Goal: Obtain resource: Download file/media

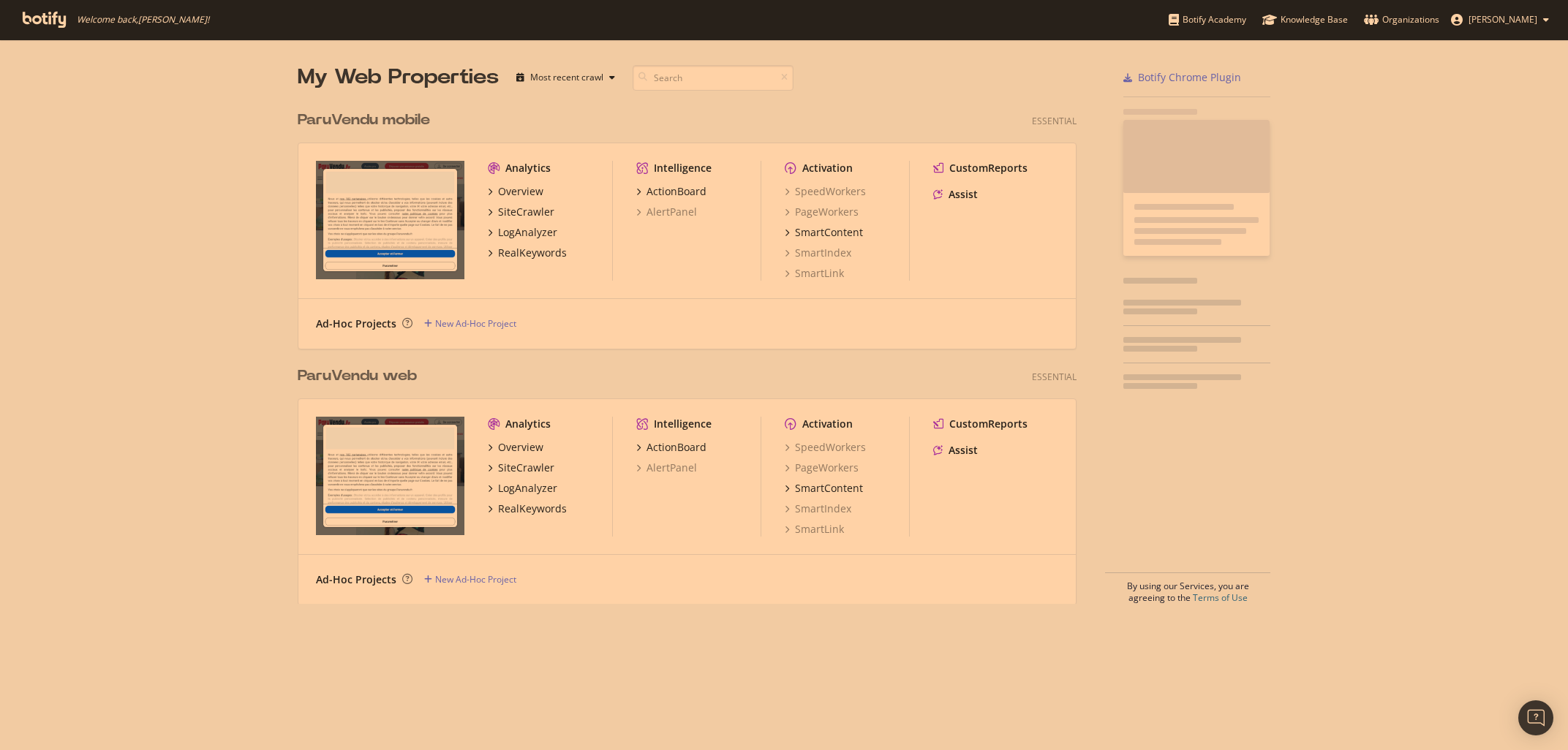
scroll to position [750, 1568]
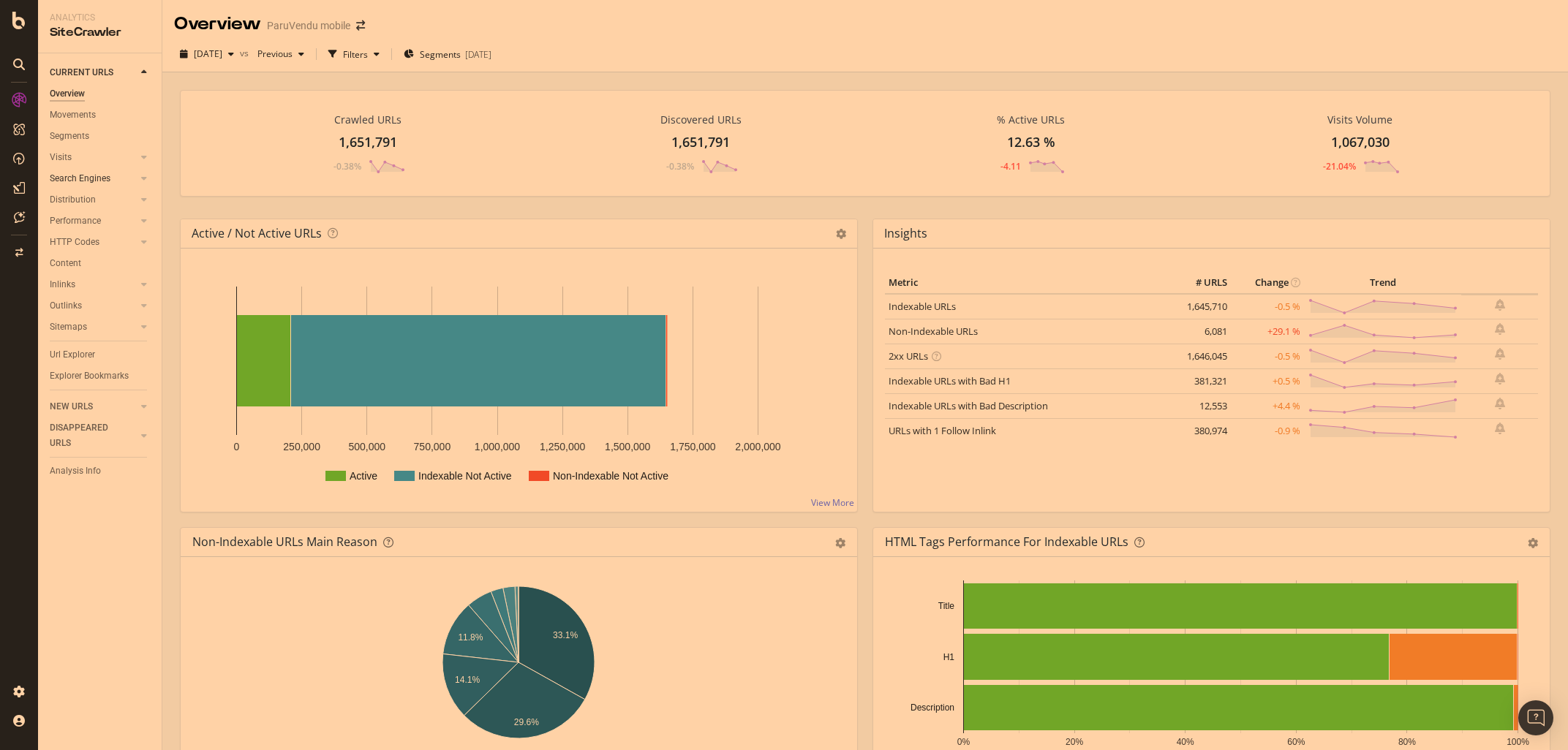
click at [131, 181] on div at bounding box center [129, 178] width 15 height 15
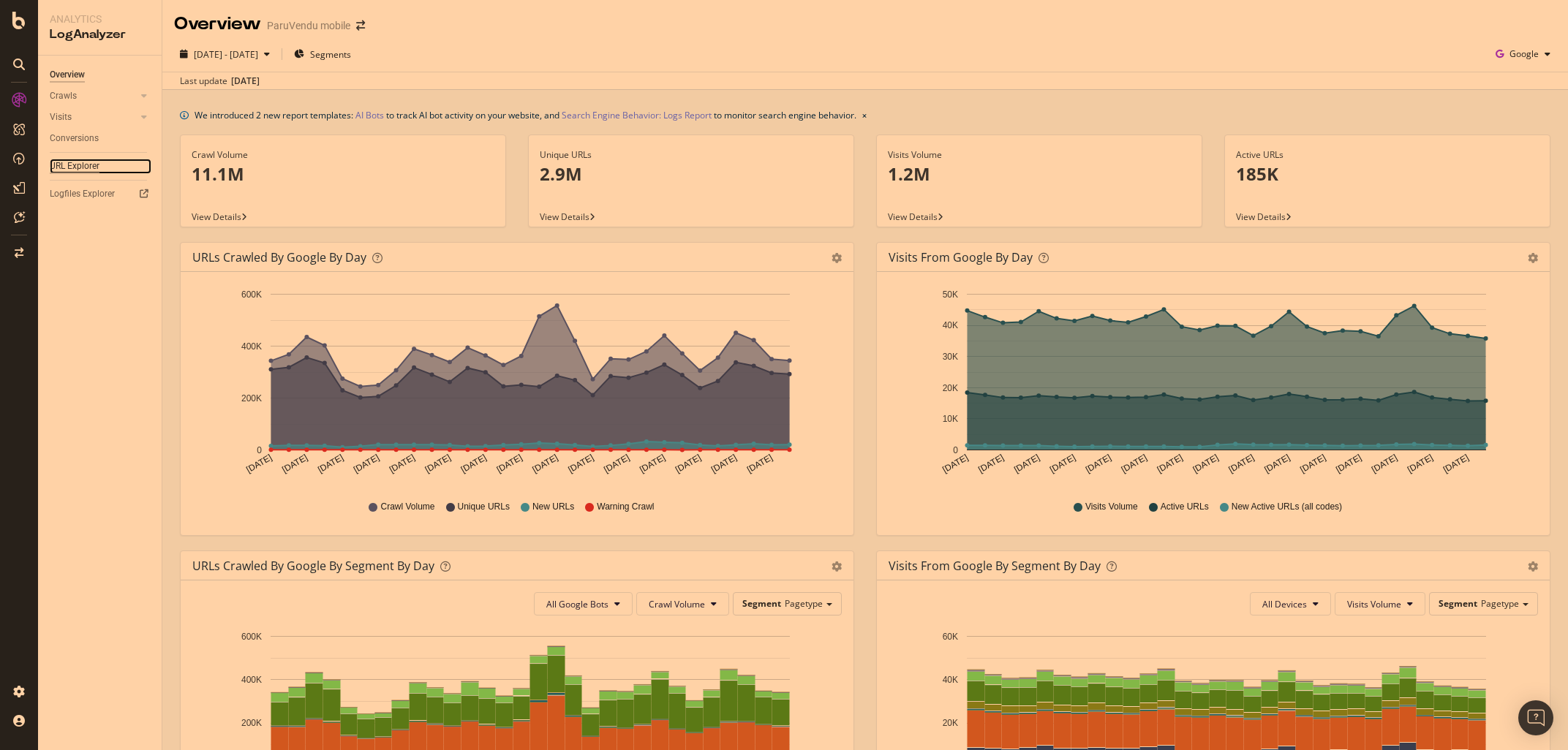
click at [64, 164] on div "URL Explorer" at bounding box center [74, 166] width 50 height 16
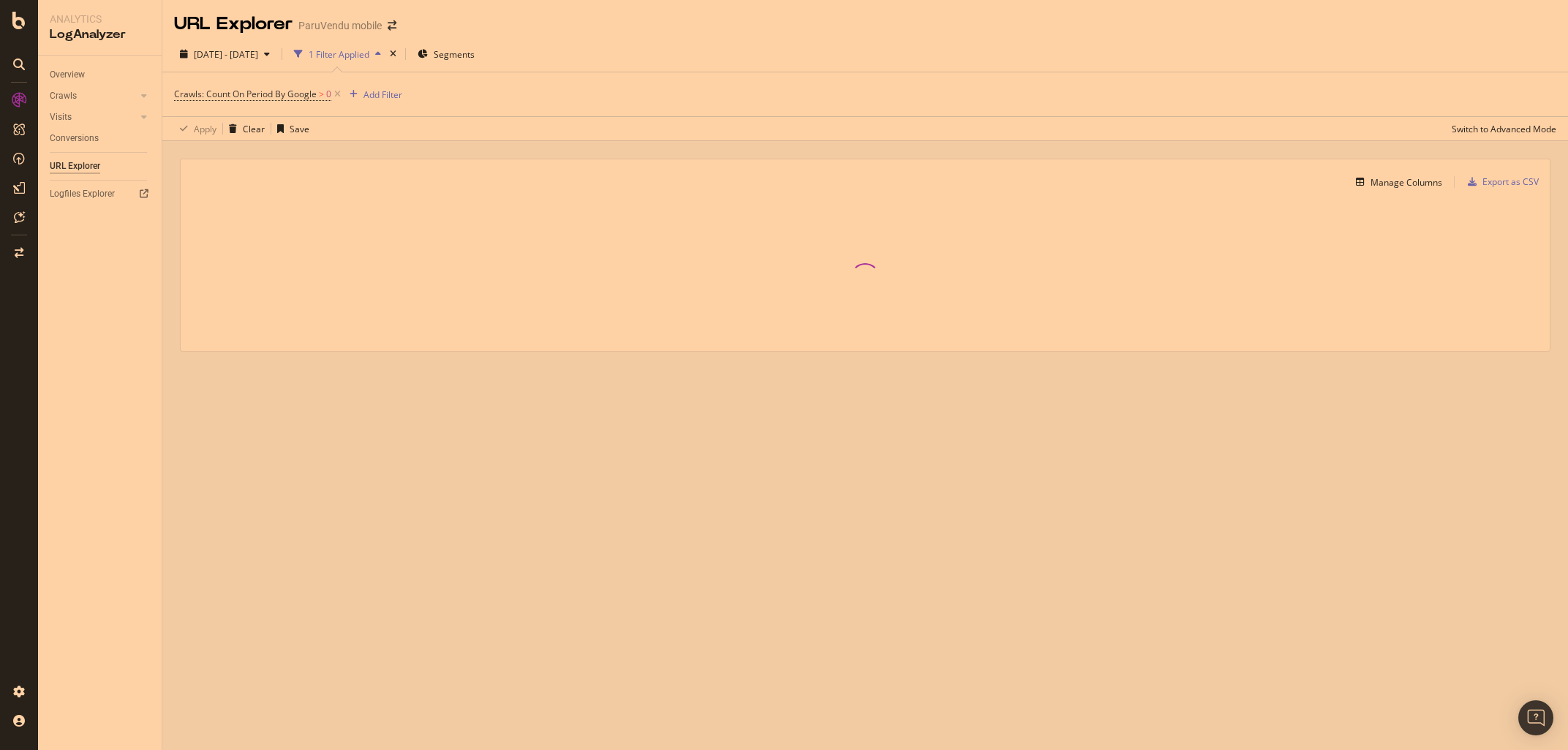
click at [372, 84] on div "Crawls: Count On Period By Google > 0 Add Filter" at bounding box center [865, 94] width 1383 height 44
click at [376, 92] on div "Add Filter" at bounding box center [383, 95] width 39 height 12
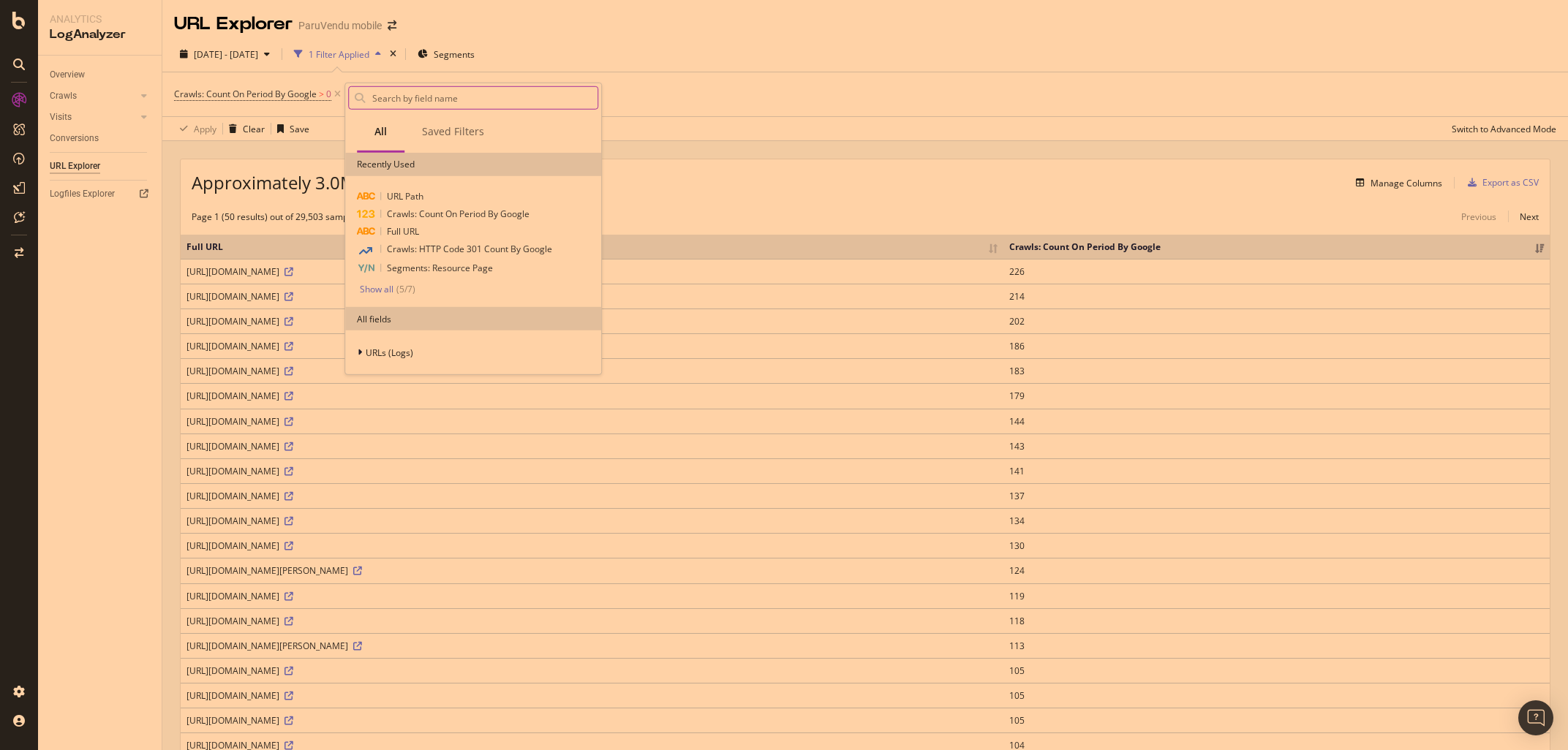
click at [392, 98] on input "text" at bounding box center [484, 97] width 227 height 22
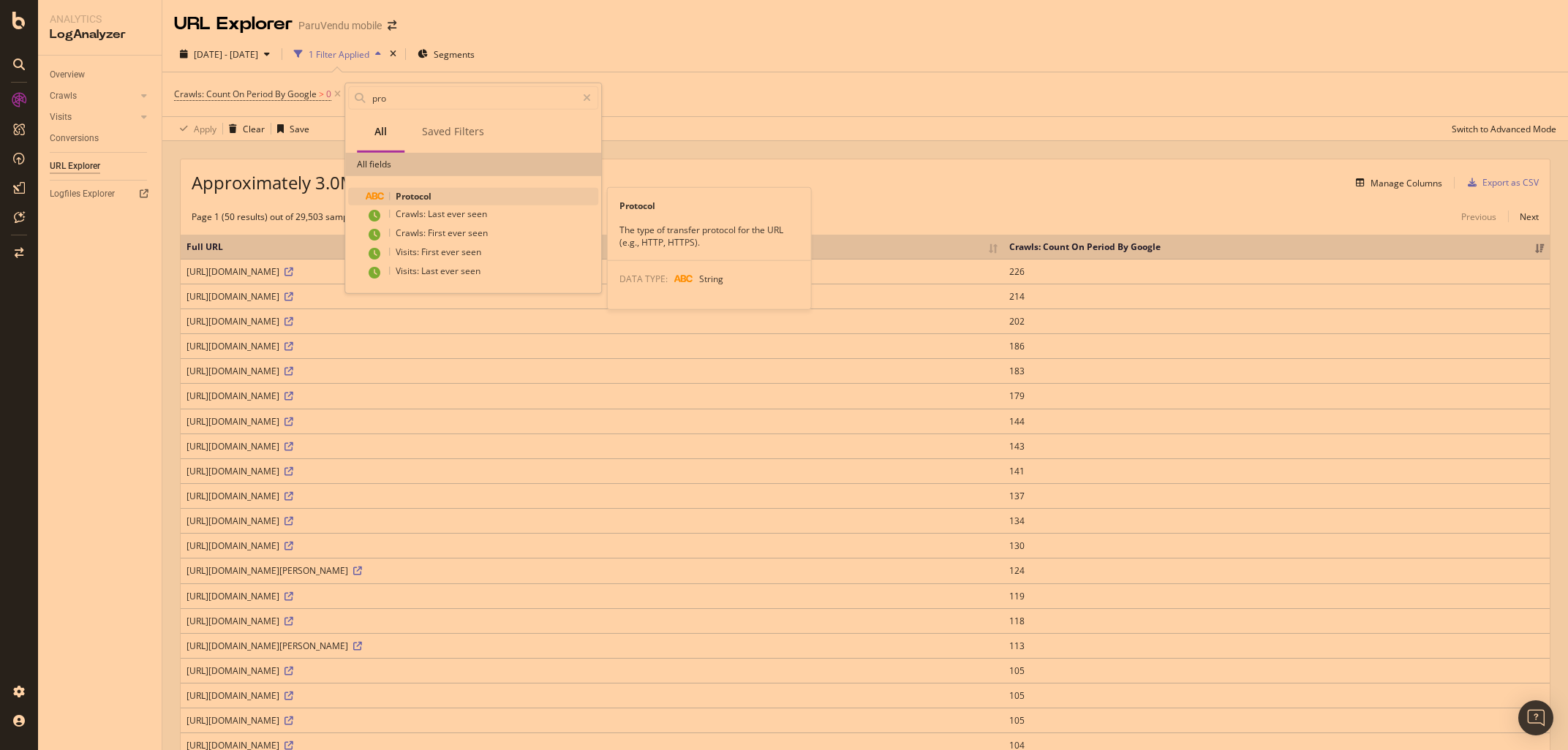
type input "pro"
click at [412, 191] on span "Protocol" at bounding box center [413, 197] width 36 height 12
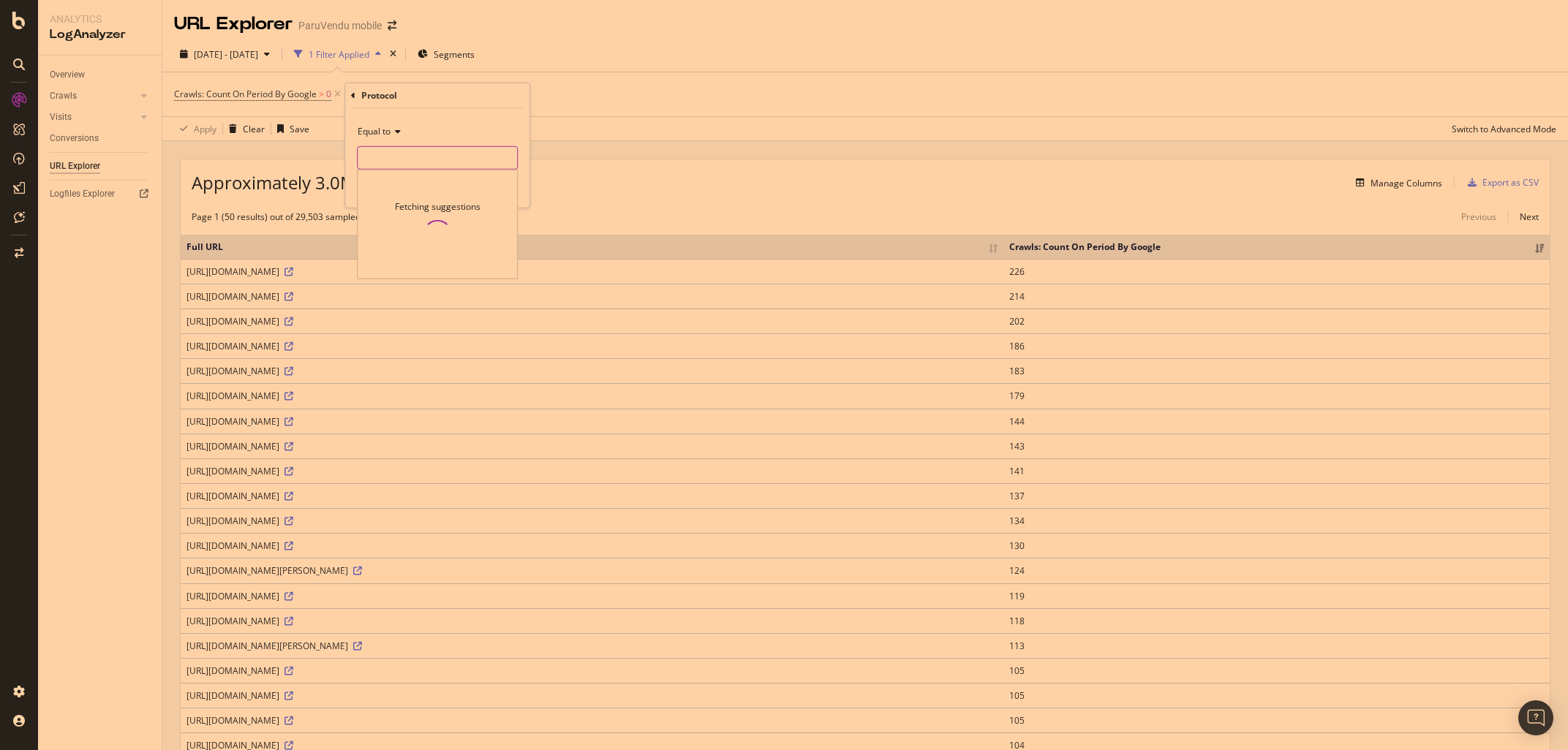
click at [379, 154] on input "text" at bounding box center [437, 157] width 159 height 23
click at [385, 197] on span "http" at bounding box center [412, 192] width 103 height 12
type input "http"
click at [508, 194] on div "Apply" at bounding box center [506, 188] width 23 height 12
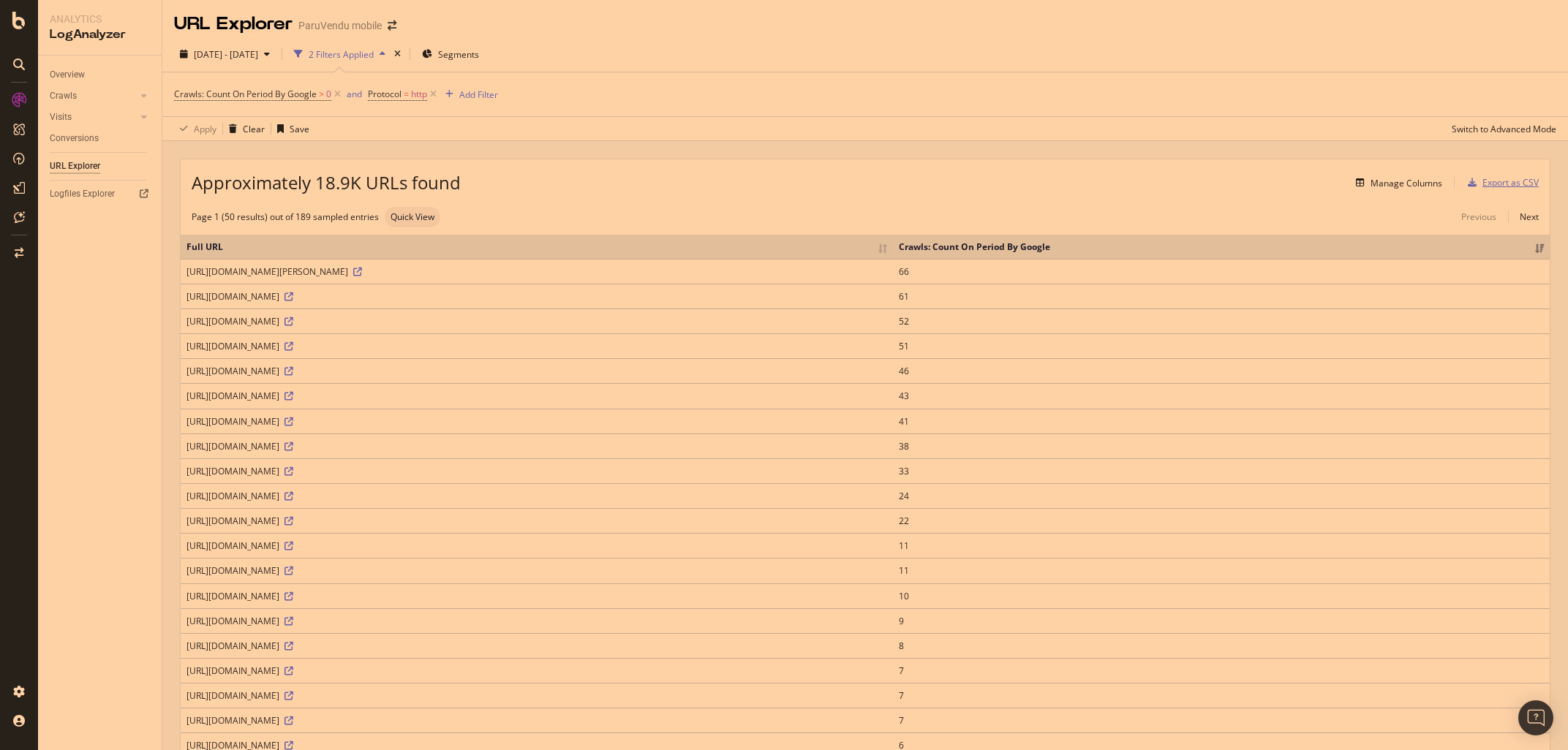
click at [1510, 188] on div "Export as CSV" at bounding box center [1511, 183] width 57 height 12
click at [1384, 188] on div "Manage Columns" at bounding box center [1406, 183] width 71 height 12
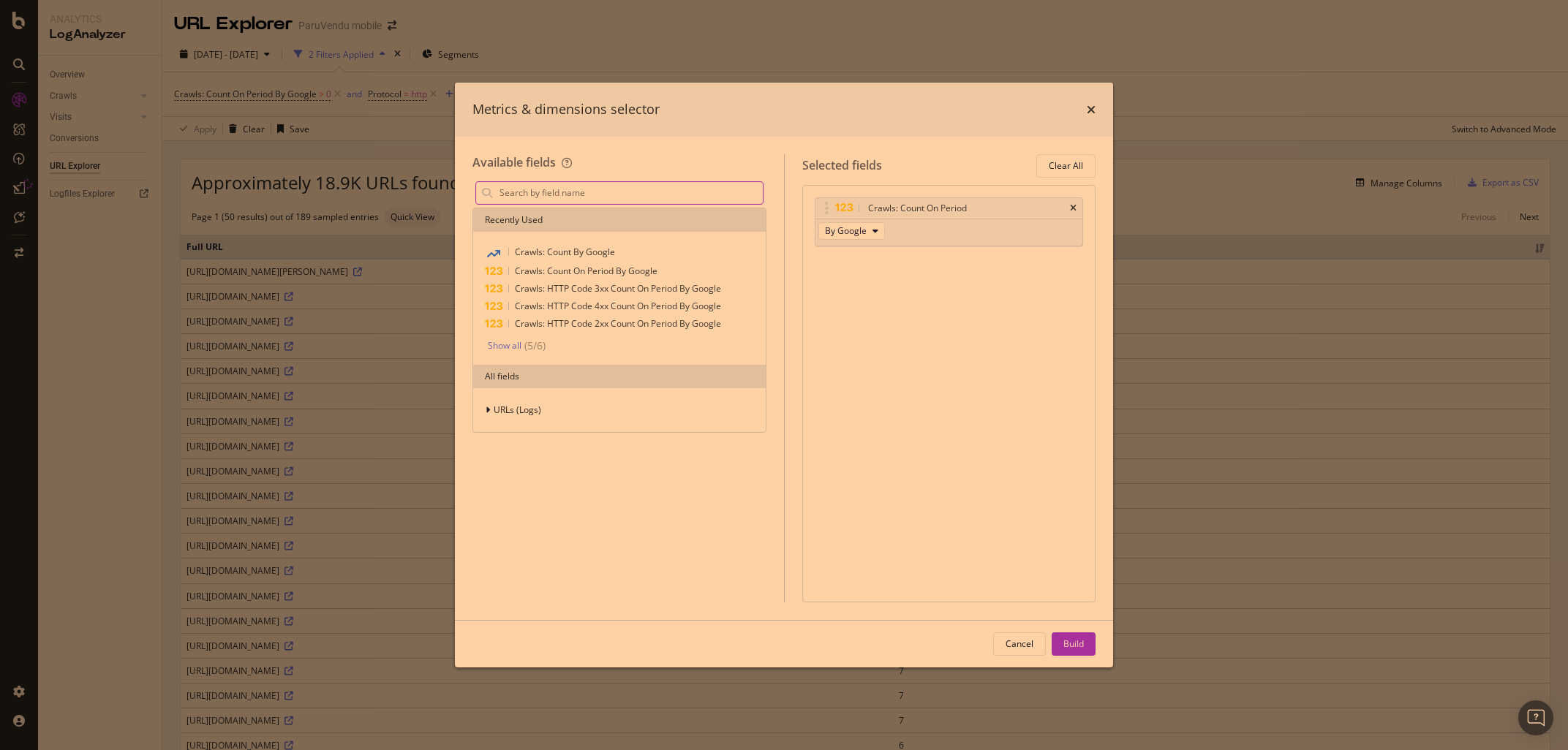
click at [562, 200] on input "modal" at bounding box center [630, 192] width 265 height 22
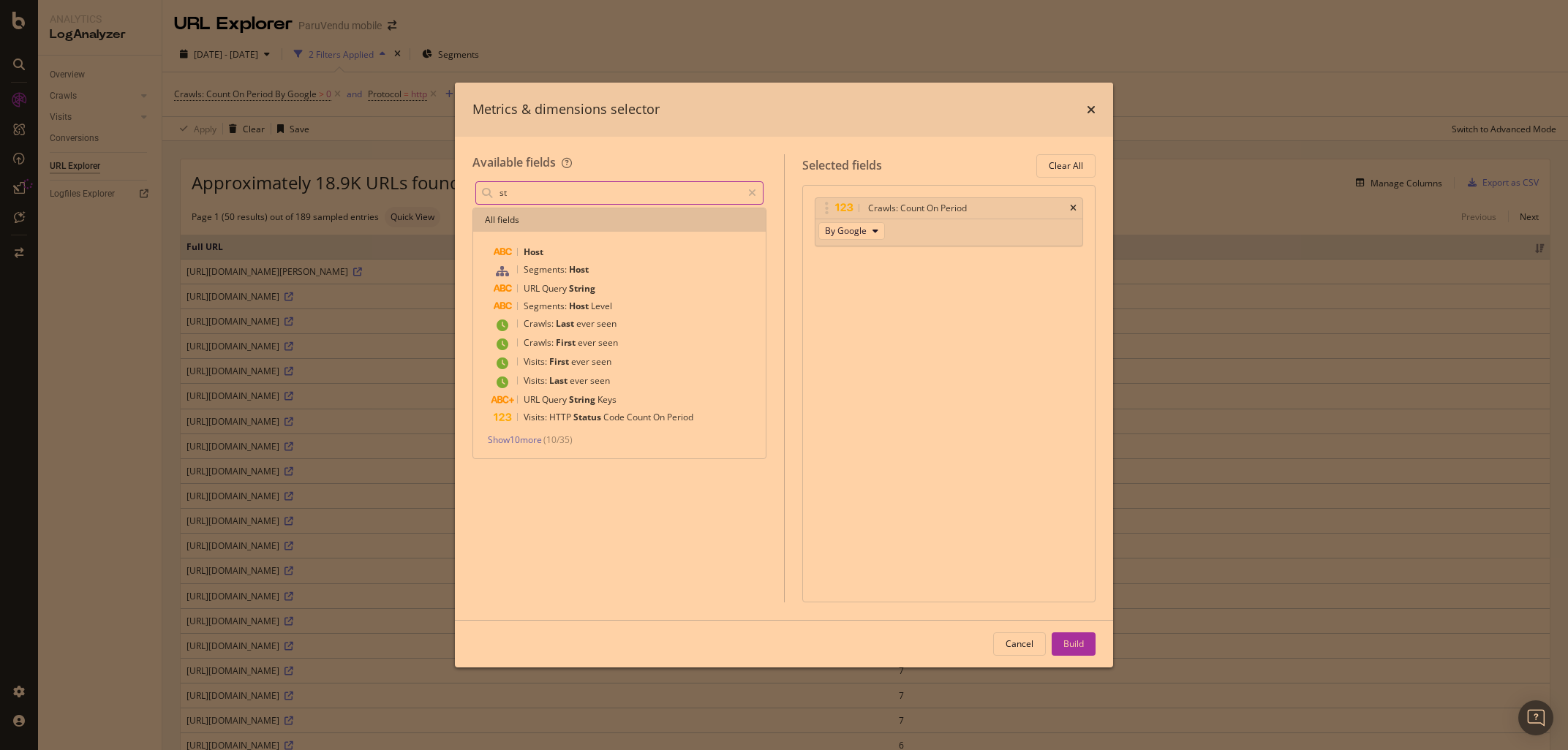
type input "s"
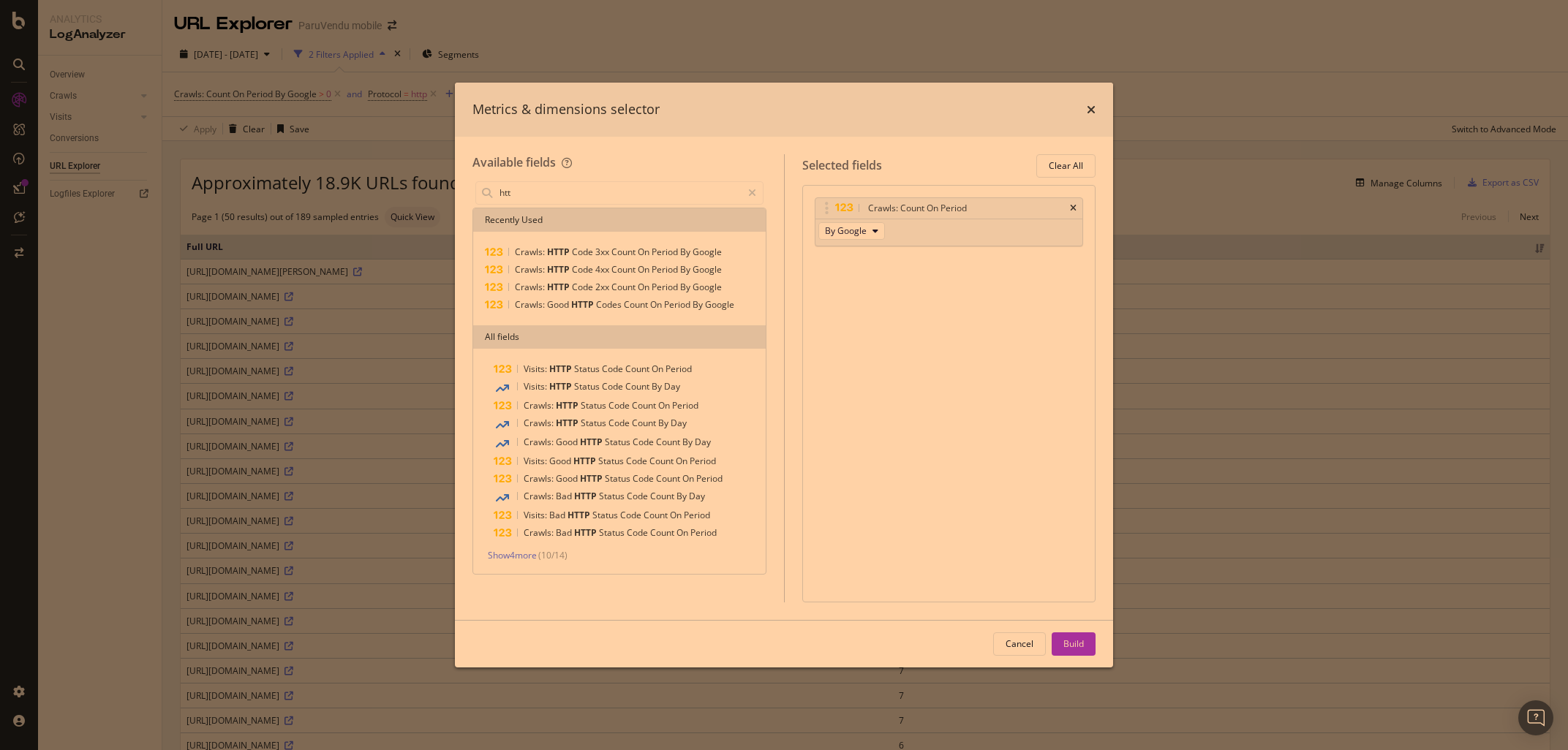
type input "htt"
click at [885, 117] on div "Metrics & dimensions selector" at bounding box center [784, 110] width 623 height 19
click at [1089, 111] on icon "times" at bounding box center [1091, 109] width 9 height 11
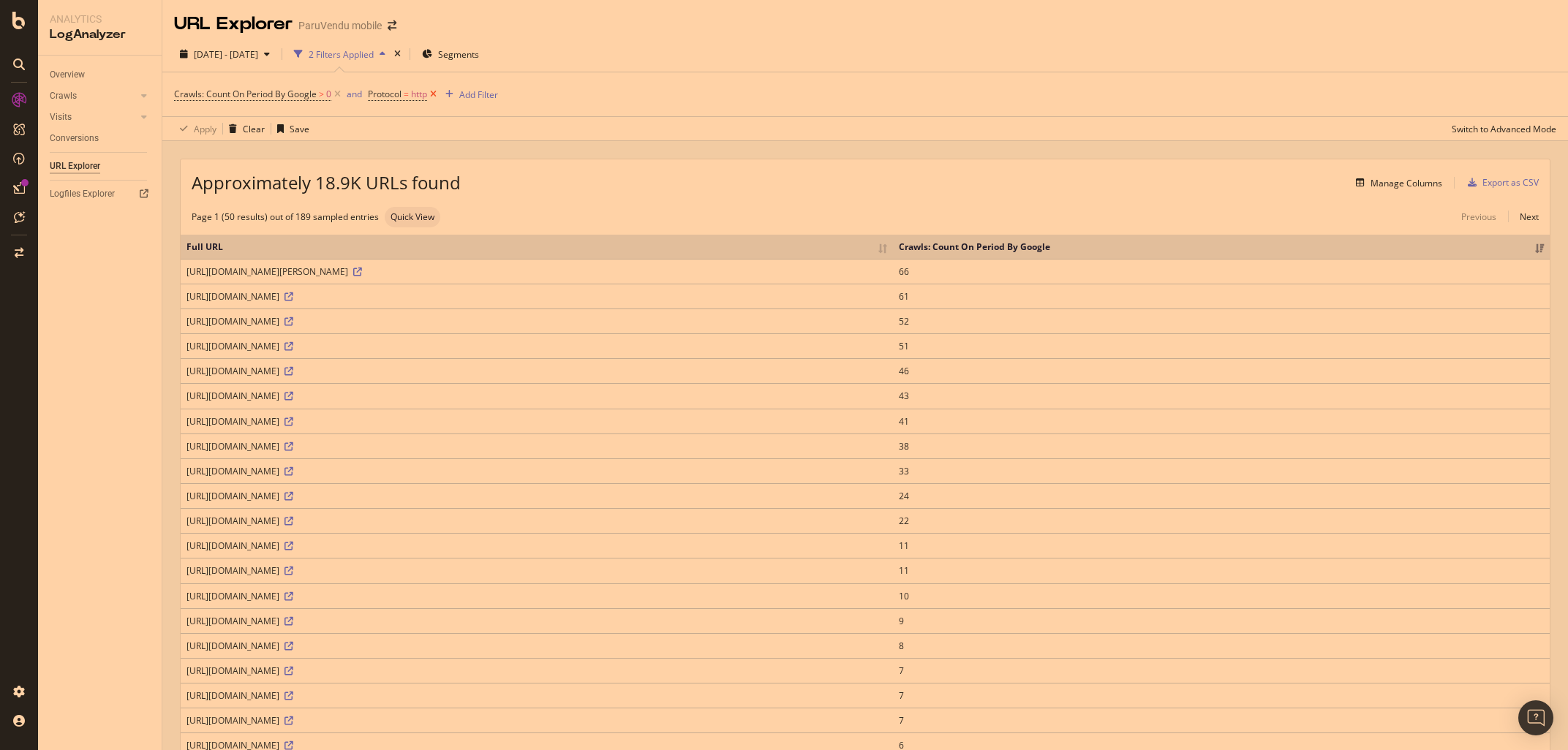
click at [439, 92] on icon at bounding box center [433, 94] width 12 height 15
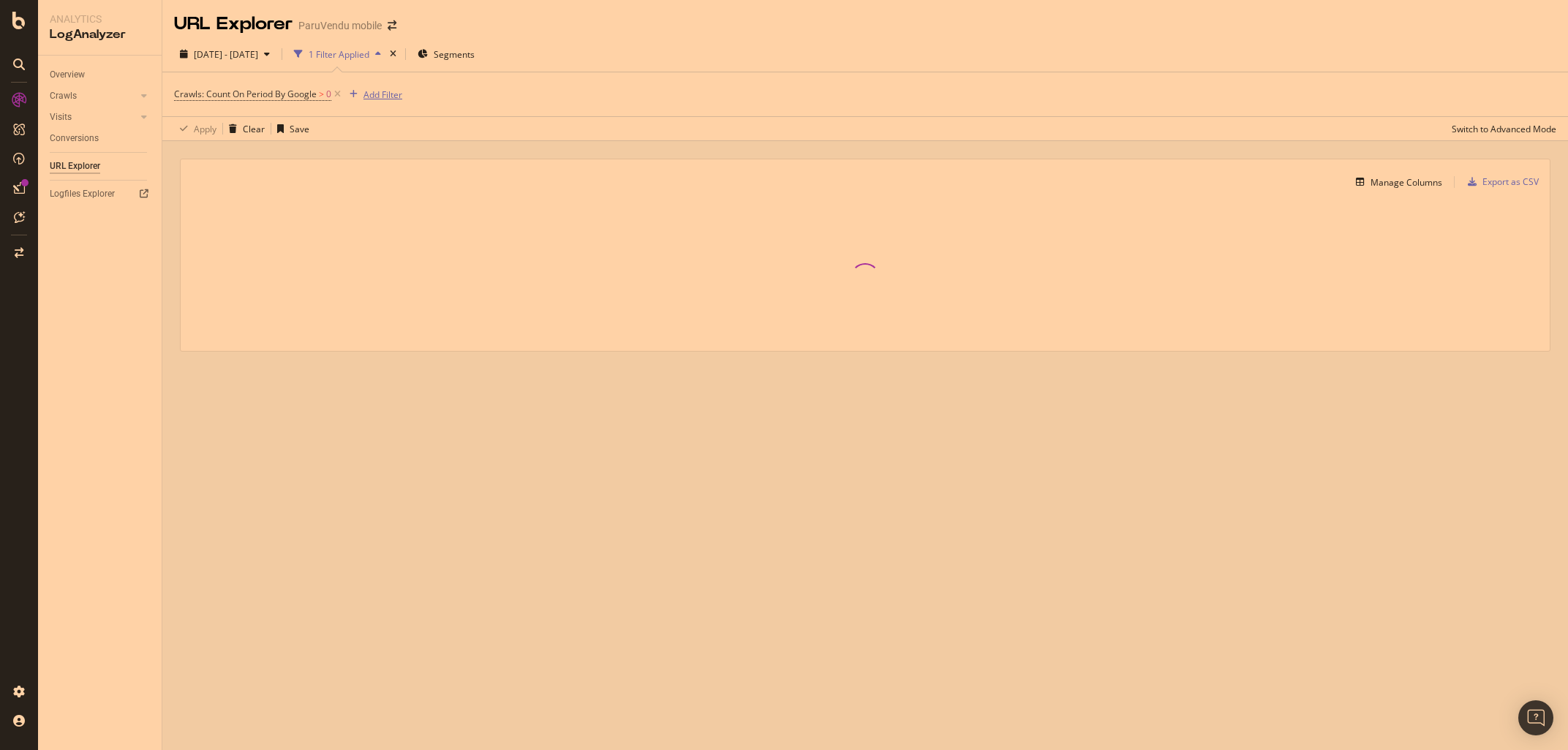
click at [379, 99] on div "Add Filter" at bounding box center [383, 95] width 39 height 12
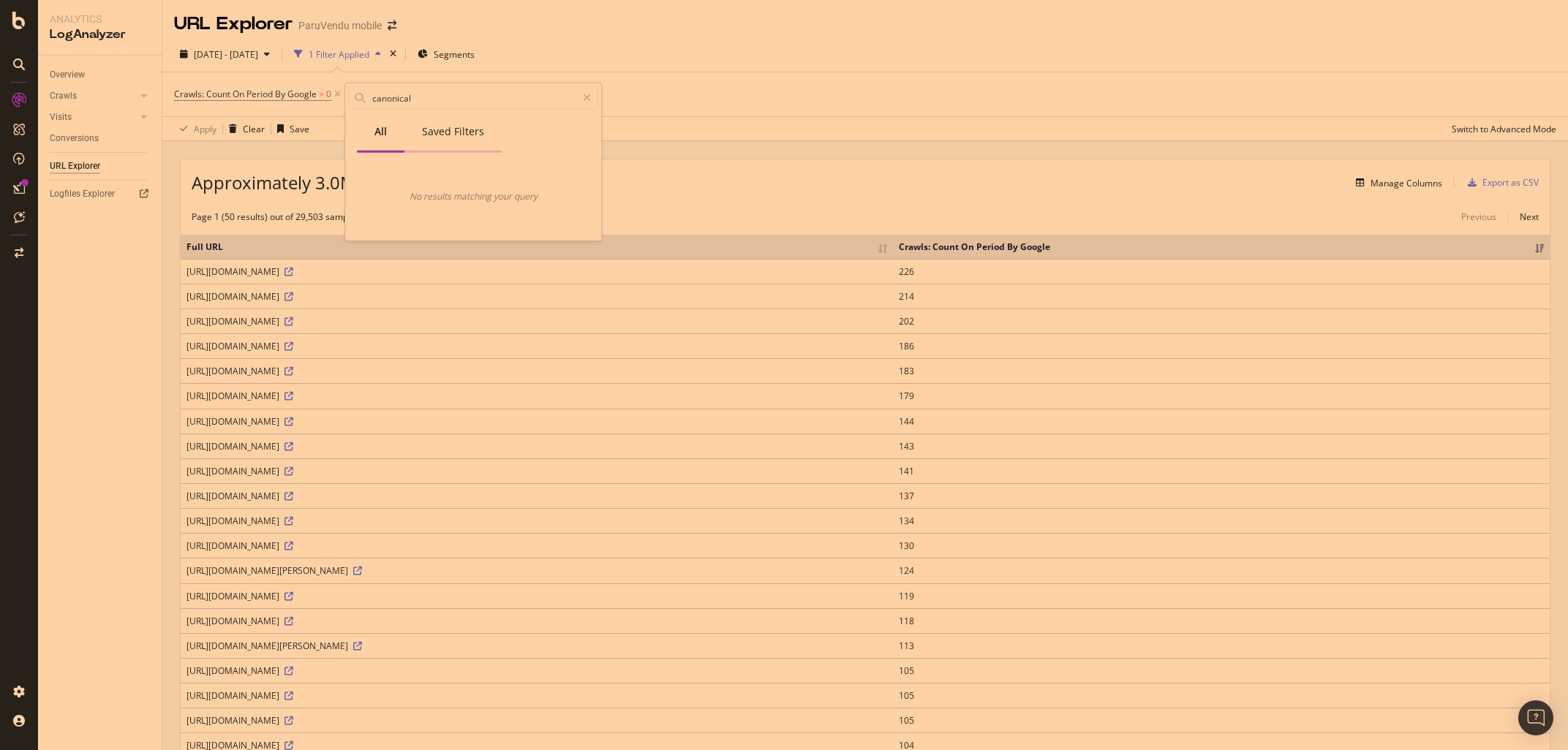
type input "canonical"
click at [449, 125] on div "Saved Filters" at bounding box center [452, 131] width 62 height 15
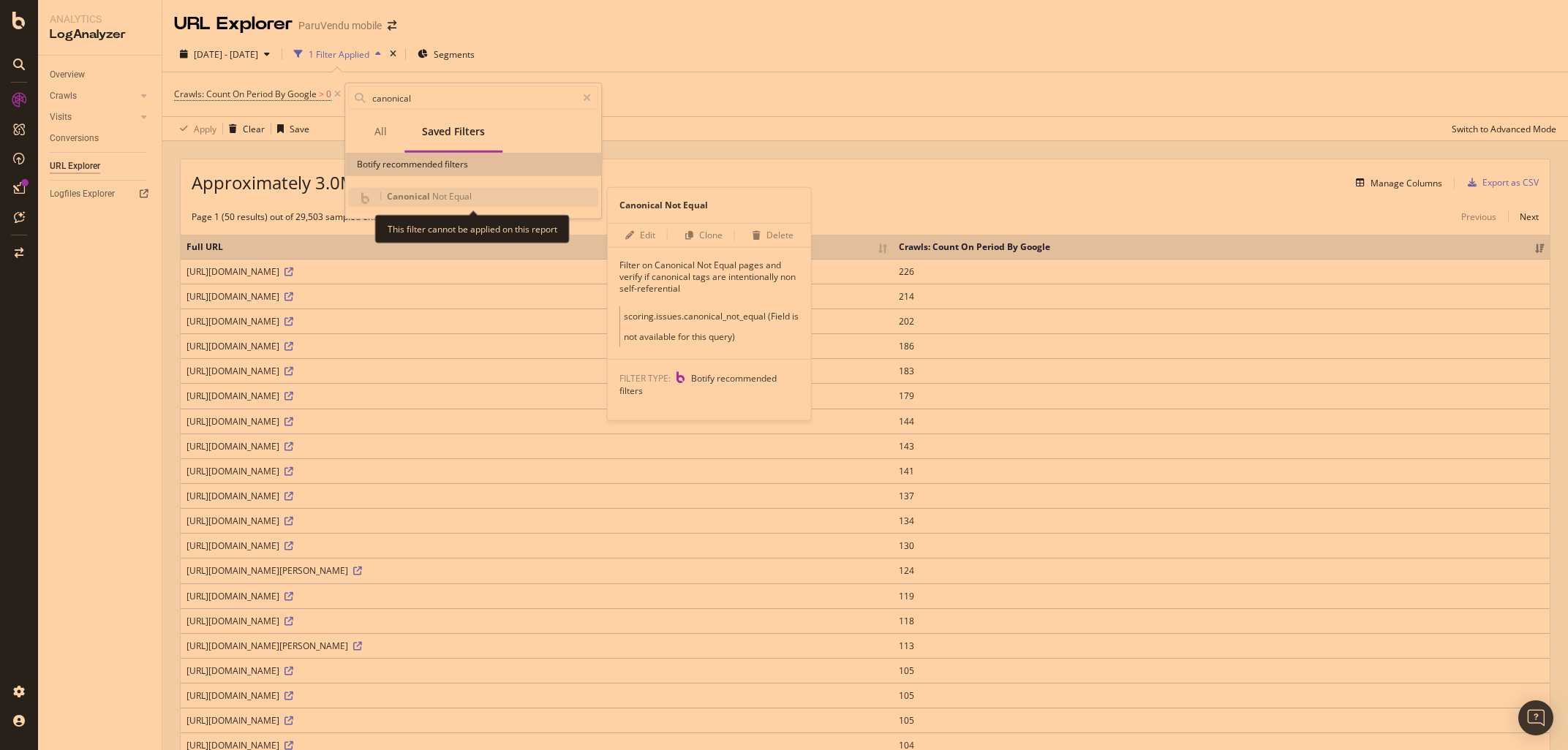
click at [414, 197] on span "Canonical" at bounding box center [410, 197] width 45 height 12
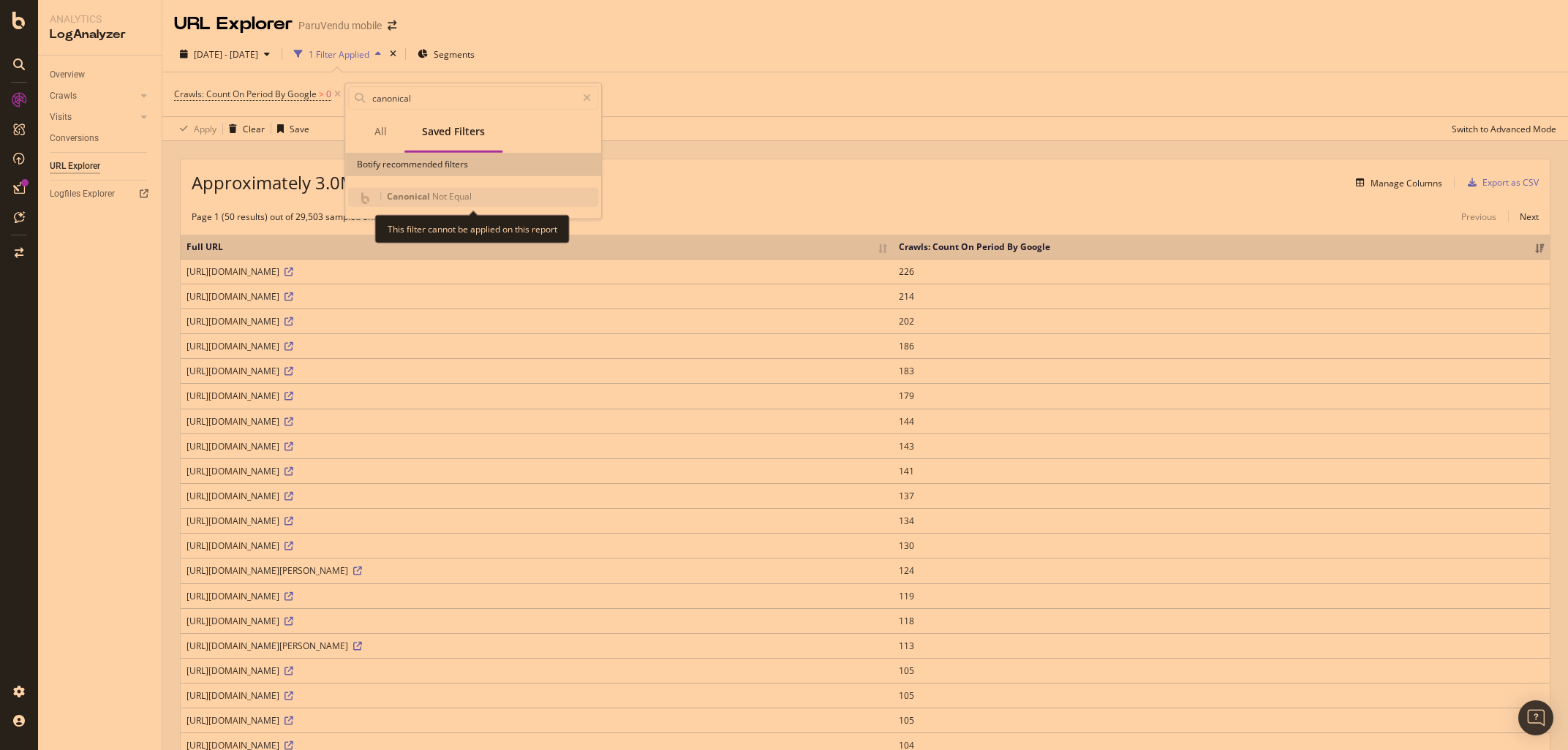
click at [414, 197] on span "Canonical" at bounding box center [410, 197] width 45 height 12
click at [888, 181] on div "Manage Columns" at bounding box center [949, 183] width 987 height 17
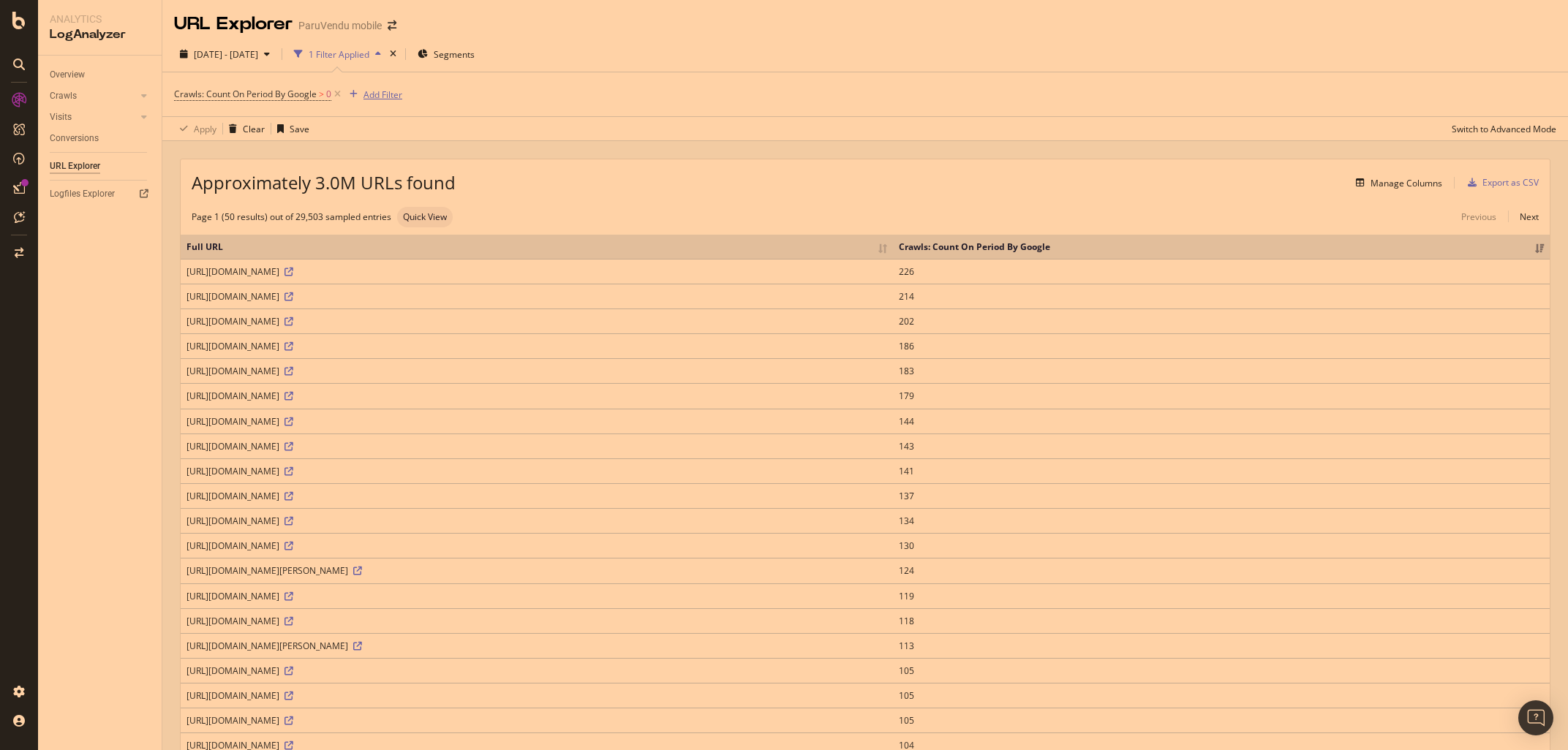
click at [384, 96] on div "Add Filter" at bounding box center [383, 95] width 39 height 12
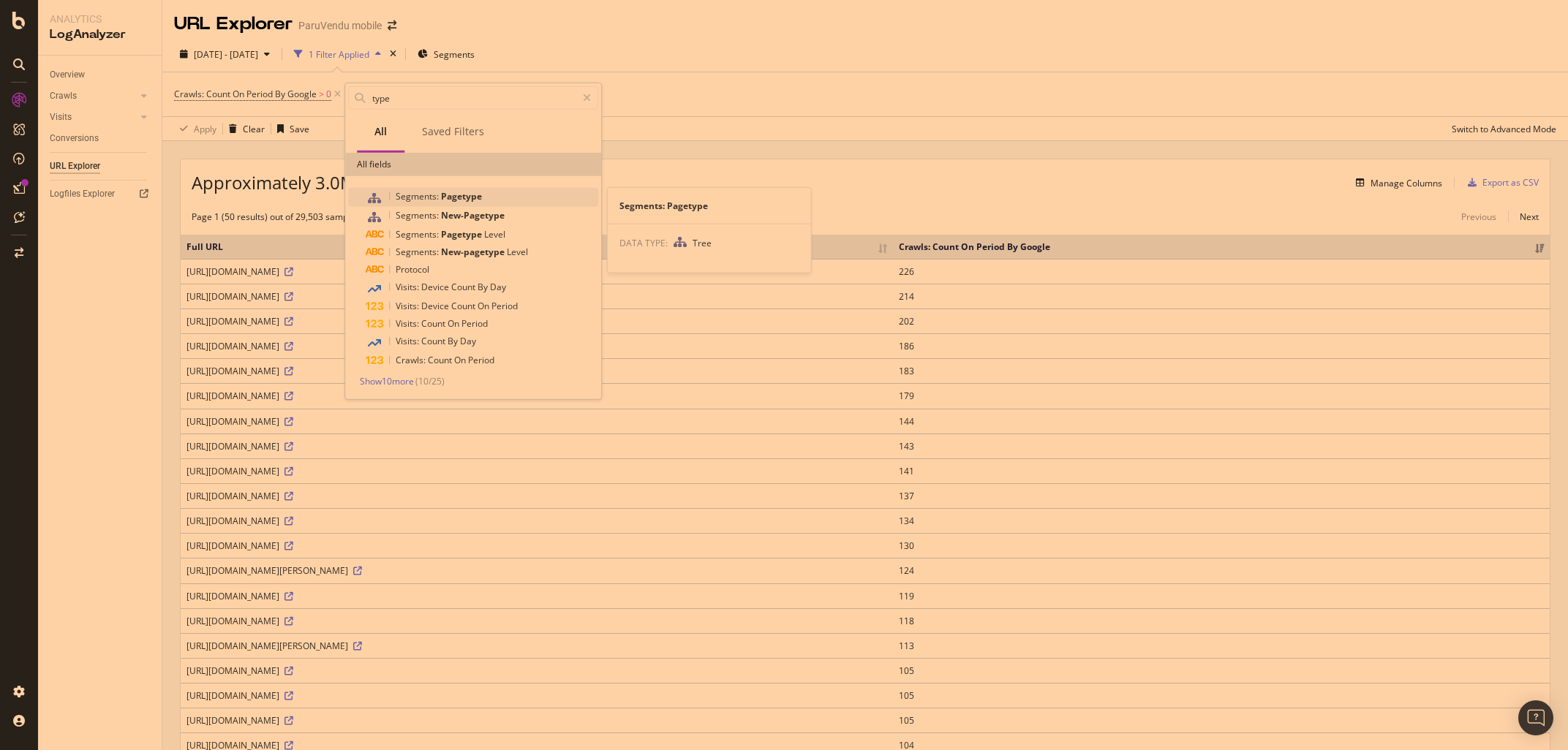
type input "type"
click at [461, 194] on span "Pagetype" at bounding box center [461, 197] width 41 height 12
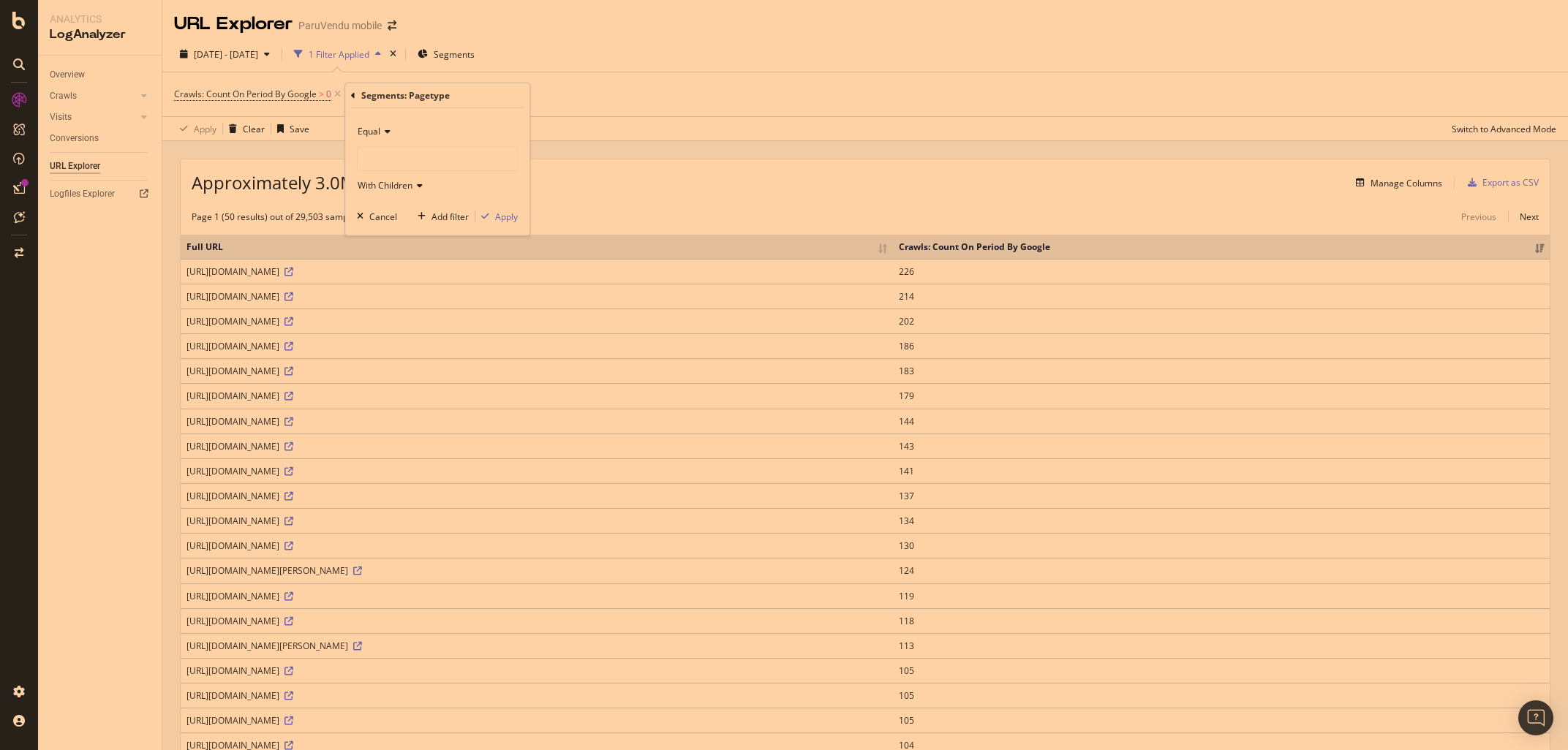
click at [380, 134] on span "Equal" at bounding box center [369, 131] width 23 height 12
click at [576, 133] on div "Apply Clear Save Switch to Advanced Mode" at bounding box center [866, 129] width 1406 height 24
click at [465, 95] on icon at bounding box center [467, 94] width 12 height 15
click at [1511, 184] on div "Export as CSV" at bounding box center [1511, 183] width 57 height 12
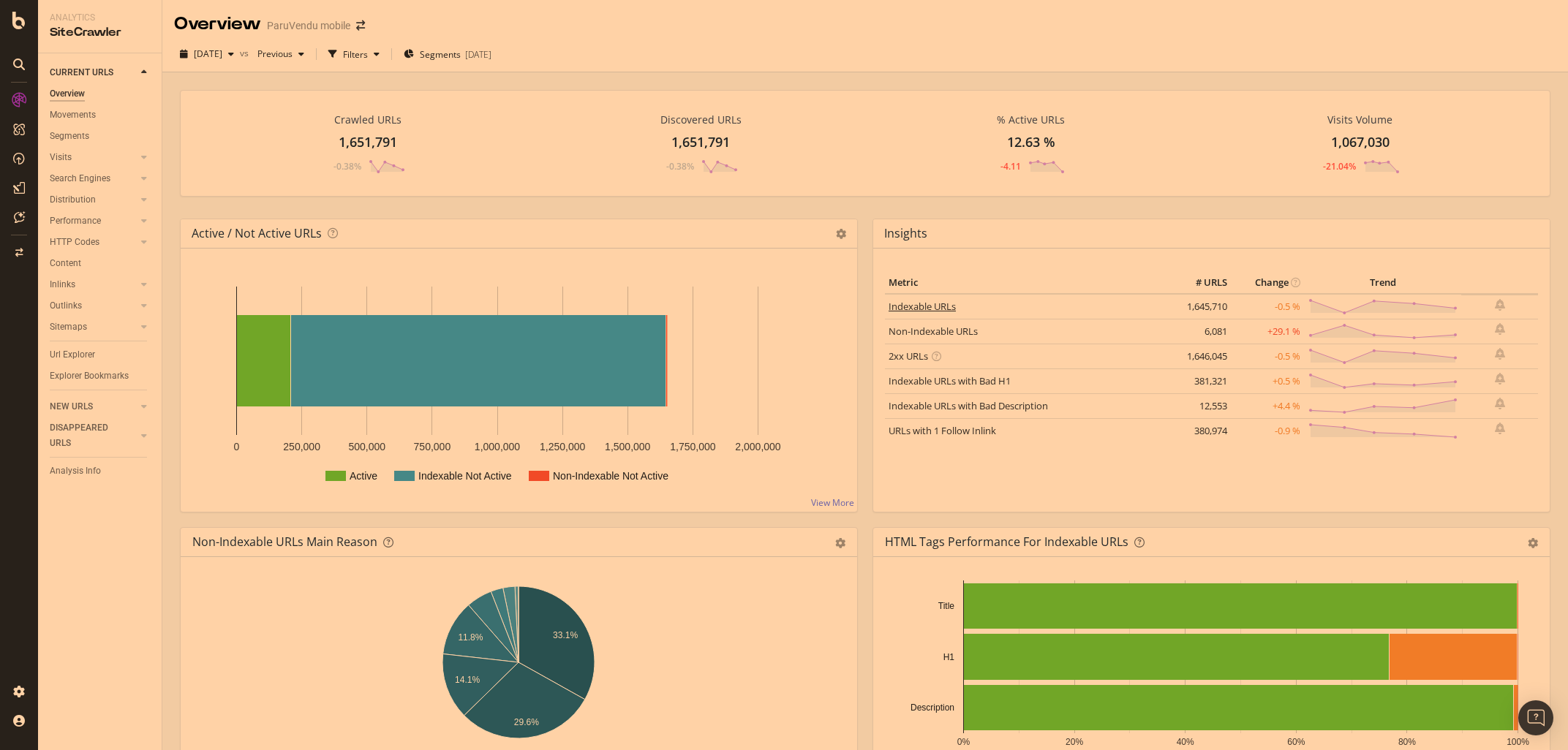
click at [917, 305] on link "Indexable URLs" at bounding box center [921, 306] width 67 height 13
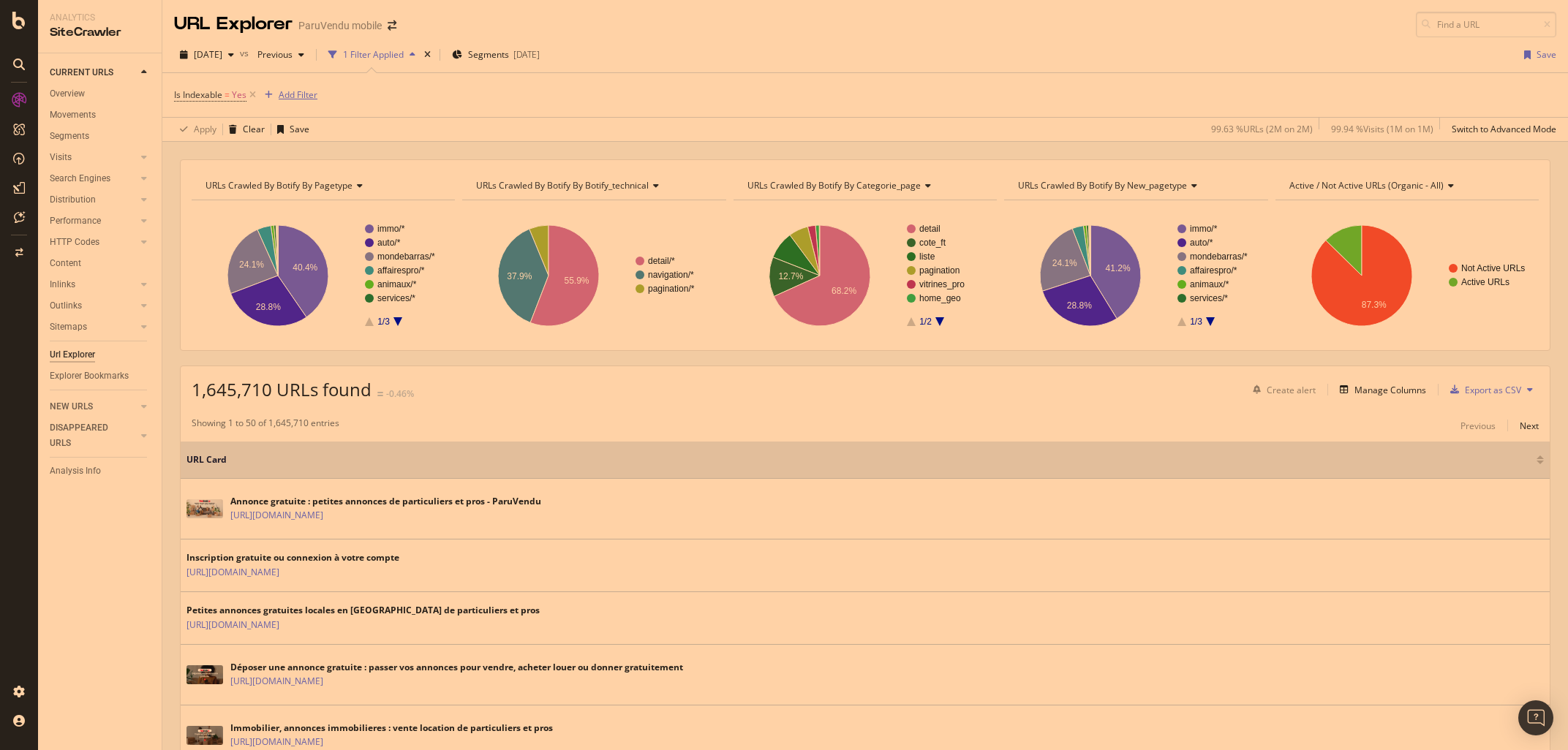
click at [302, 97] on div "Add Filter" at bounding box center [298, 95] width 39 height 12
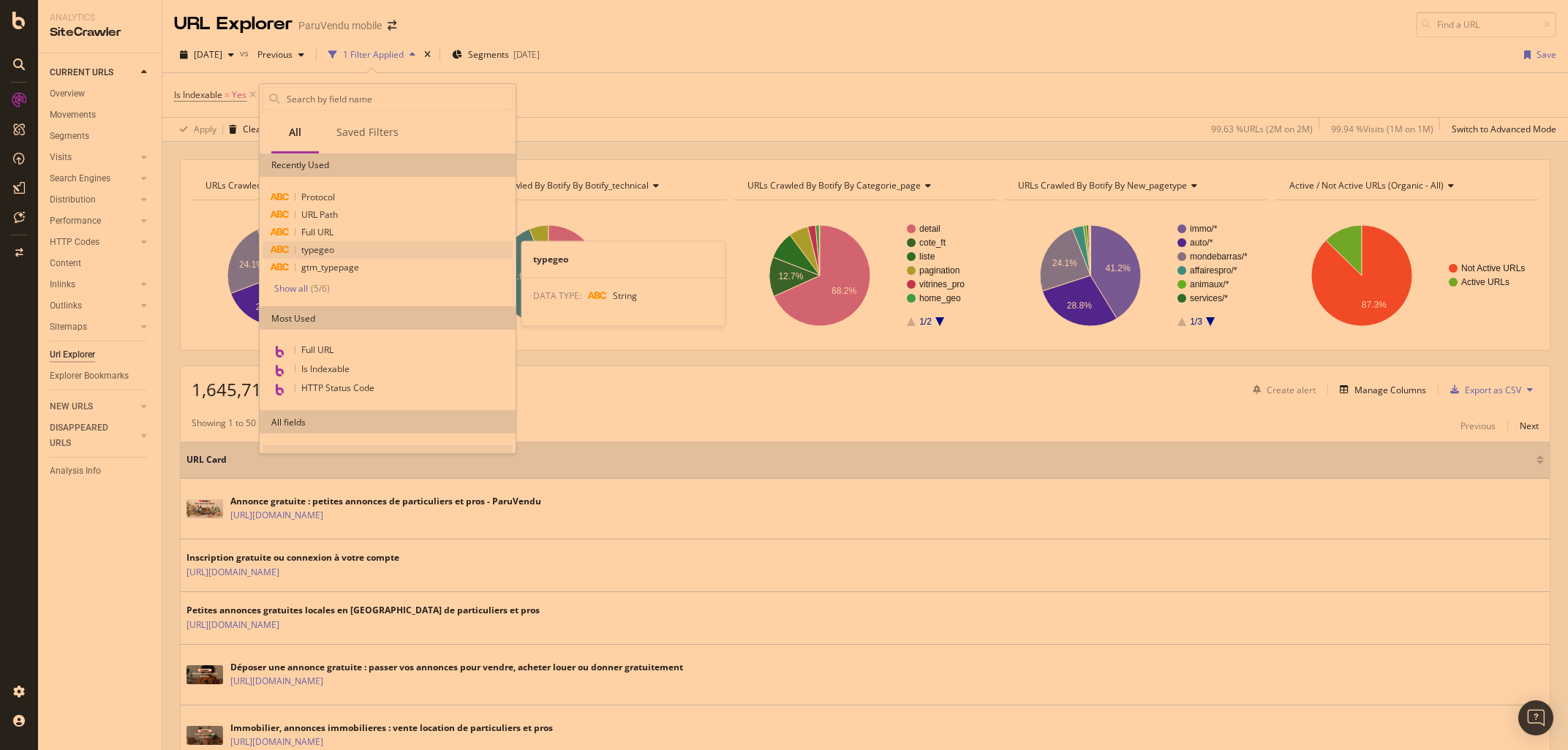
click at [303, 248] on span "typegeo" at bounding box center [318, 250] width 33 height 12
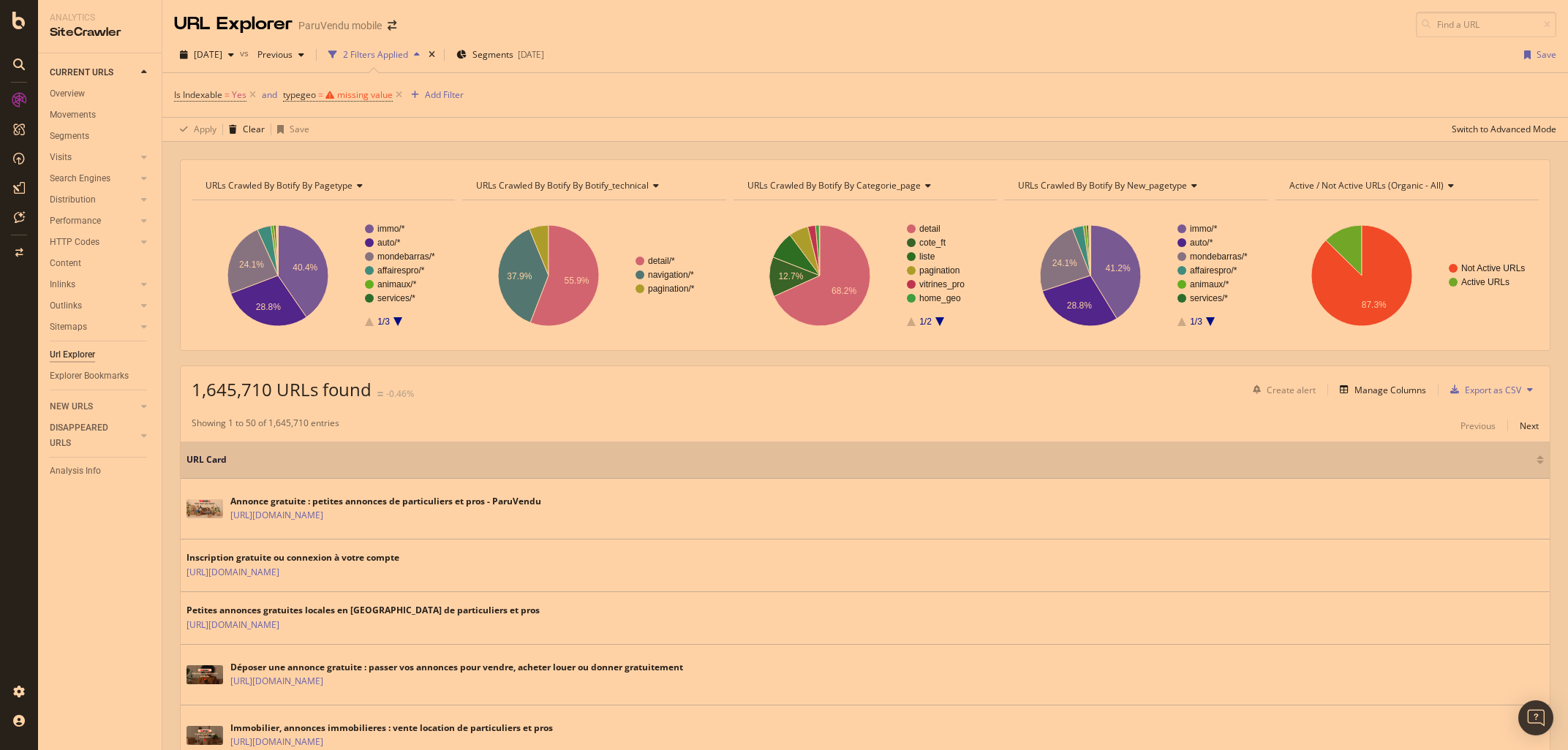
click at [487, 105] on div "Is Indexable = Yes and typegeo = missing value Add Filter" at bounding box center [865, 95] width 1383 height 44
click at [398, 94] on icon at bounding box center [399, 95] width 12 height 15
click at [306, 90] on div "Add Filter" at bounding box center [298, 95] width 39 height 12
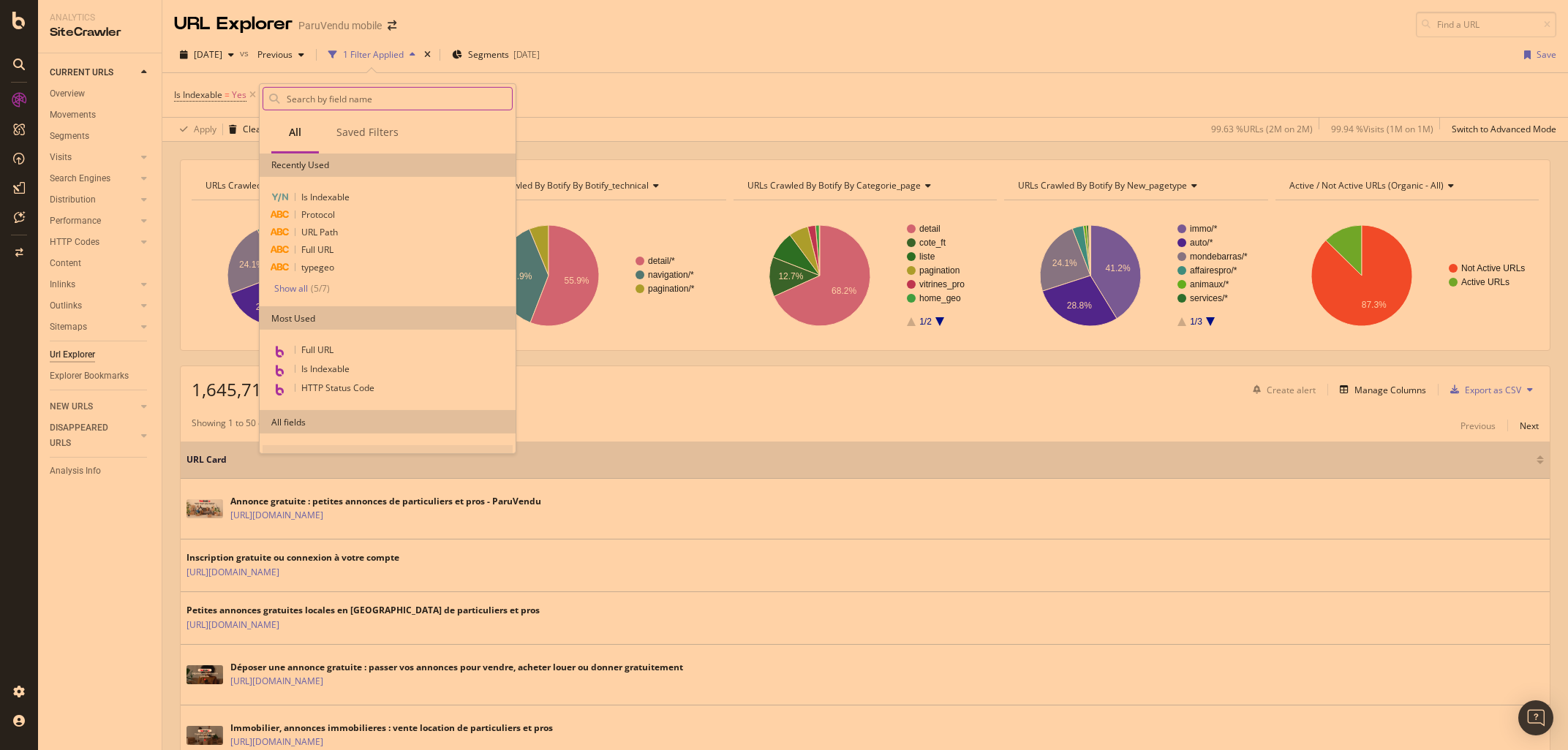
click at [314, 97] on input "text" at bounding box center [399, 98] width 227 height 22
drag, startPoint x: 1393, startPoint y: 417, endPoint x: 1396, endPoint y: 392, distance: 25.2
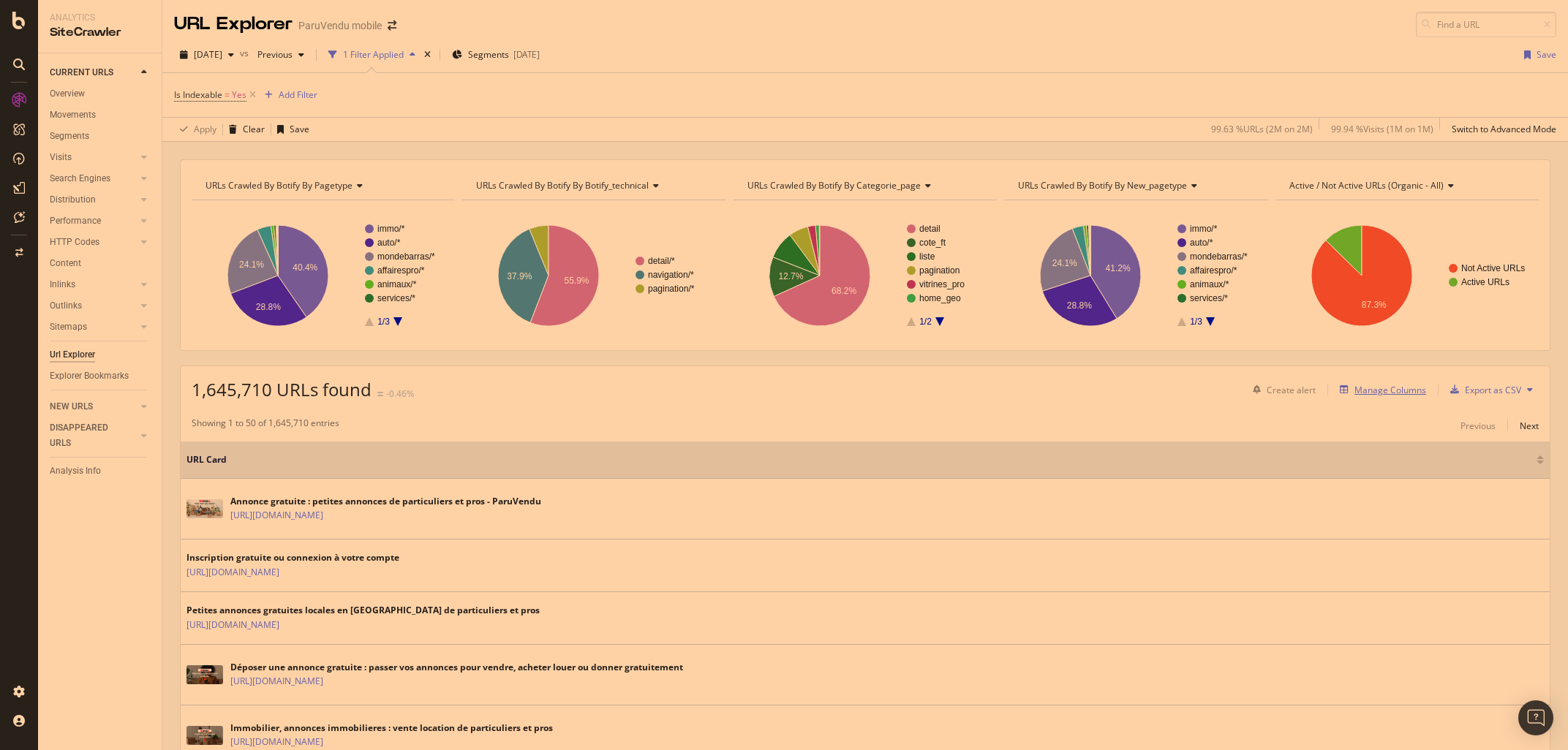
click at [1393, 388] on div "Manage Columns" at bounding box center [1390, 390] width 71 height 12
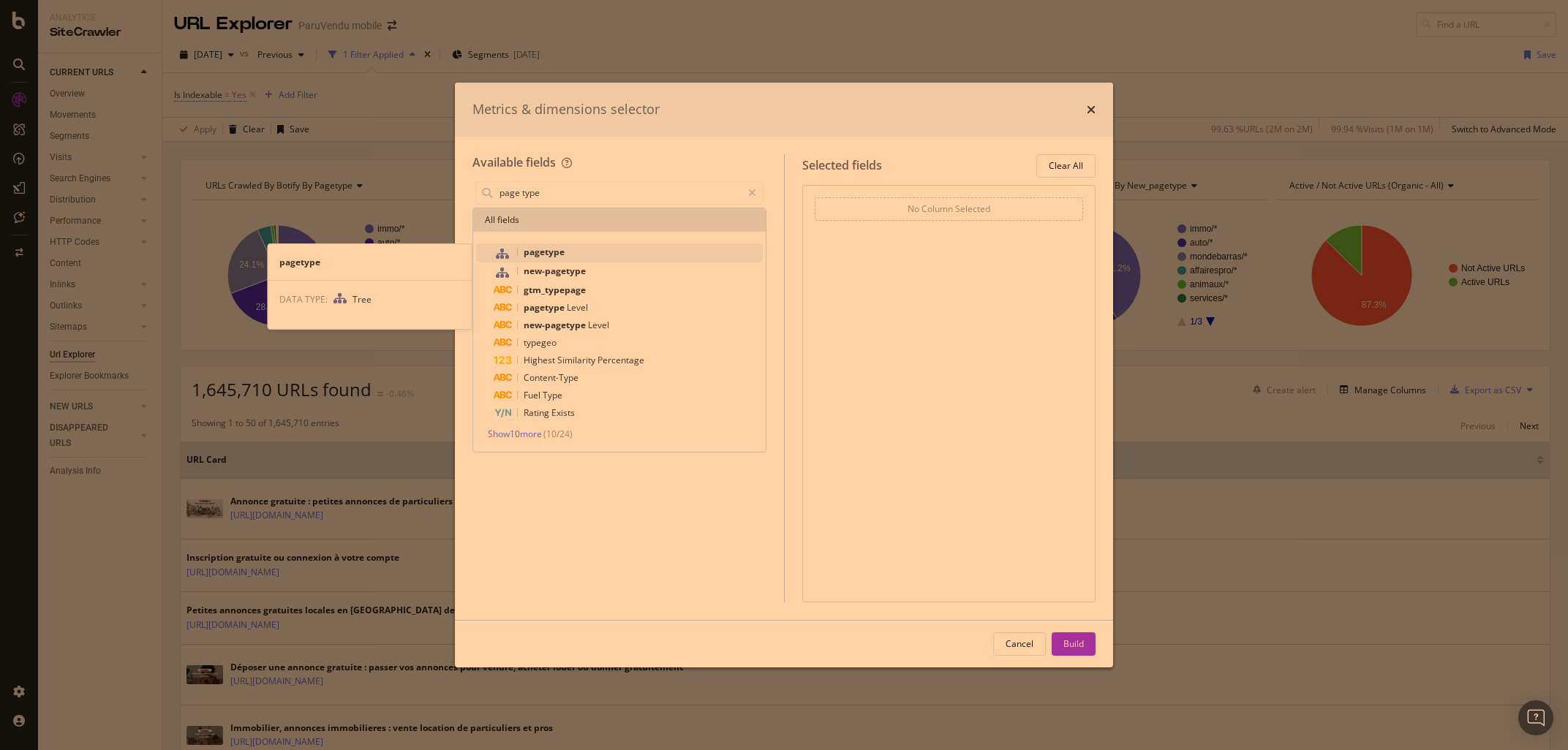
click at [544, 250] on span "pagetype" at bounding box center [544, 251] width 41 height 12
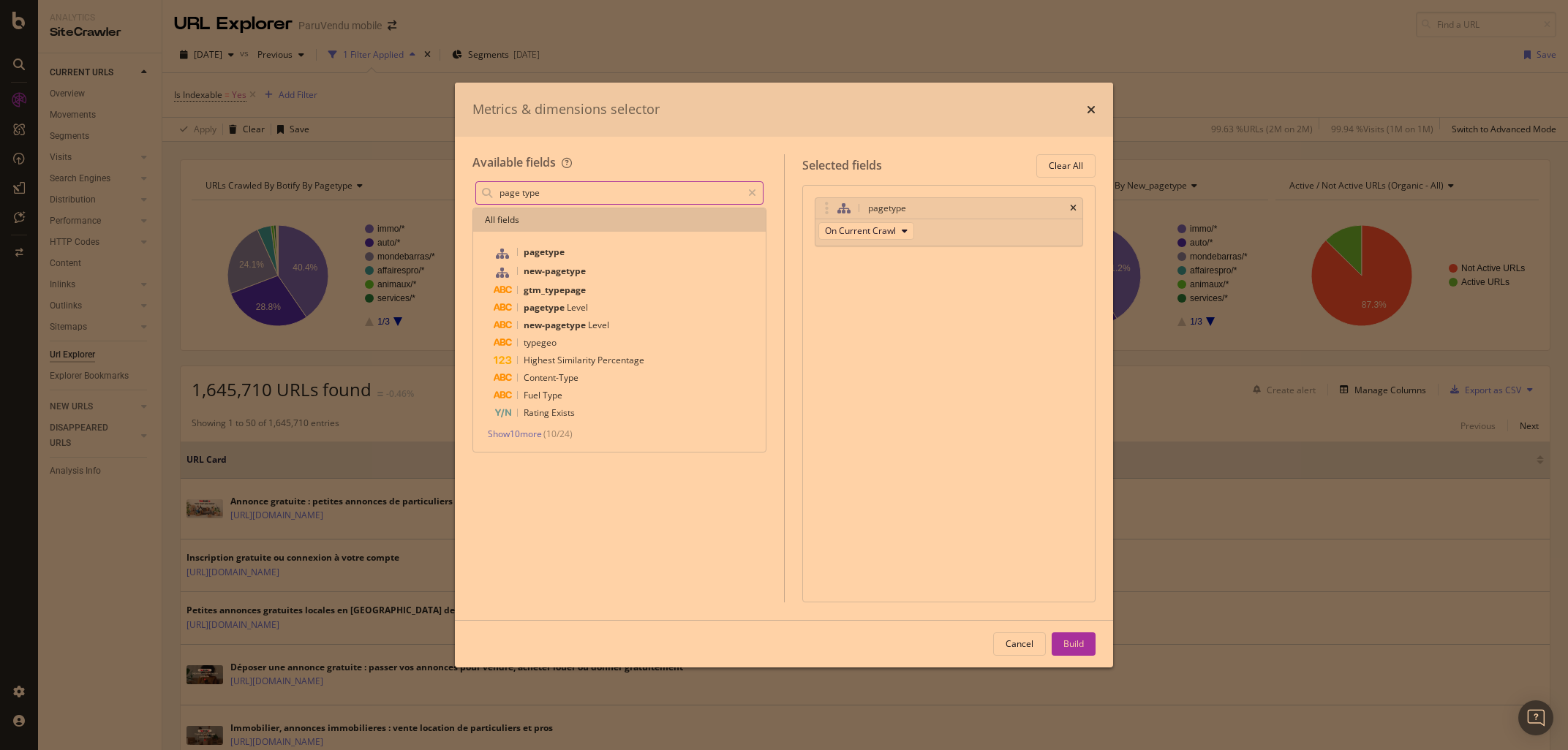
drag, startPoint x: 564, startPoint y: 193, endPoint x: 622, endPoint y: 240, distance: 74.7
click at [622, 204] on input "page type" at bounding box center [620, 192] width 244 height 22
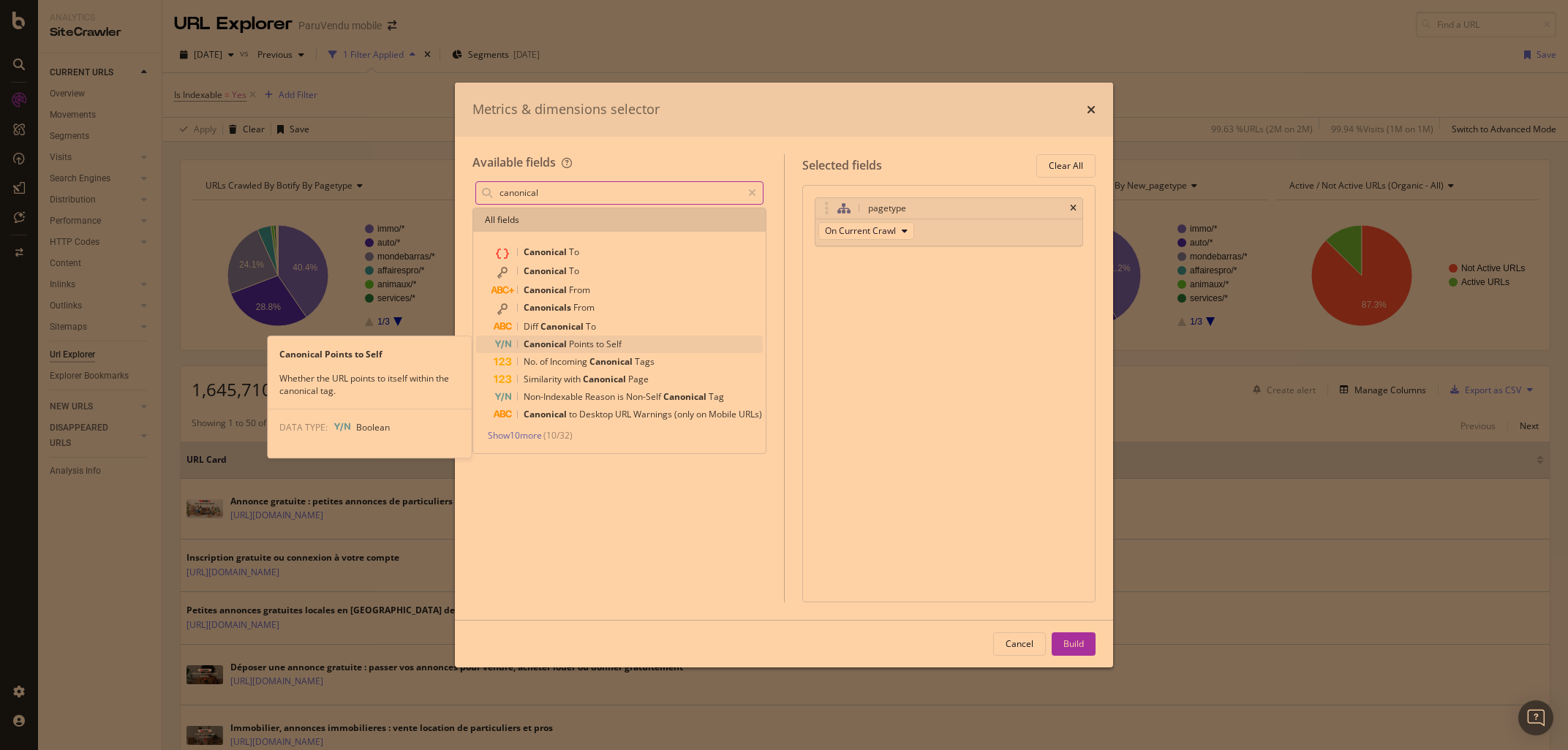
type input "canonical"
click at [573, 346] on span "Points" at bounding box center [582, 344] width 27 height 12
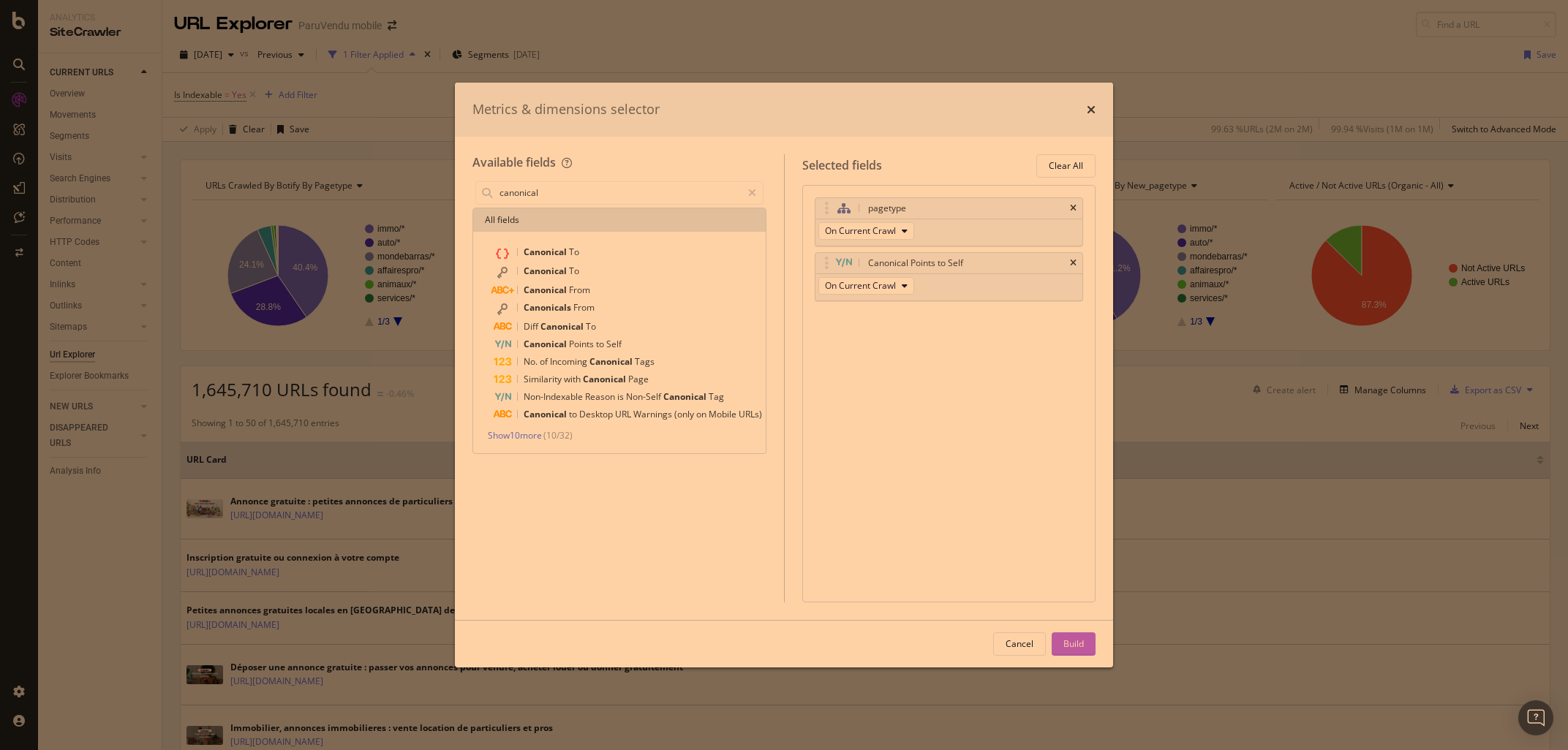
click at [1063, 642] on div "Build" at bounding box center [1074, 644] width 21 height 12
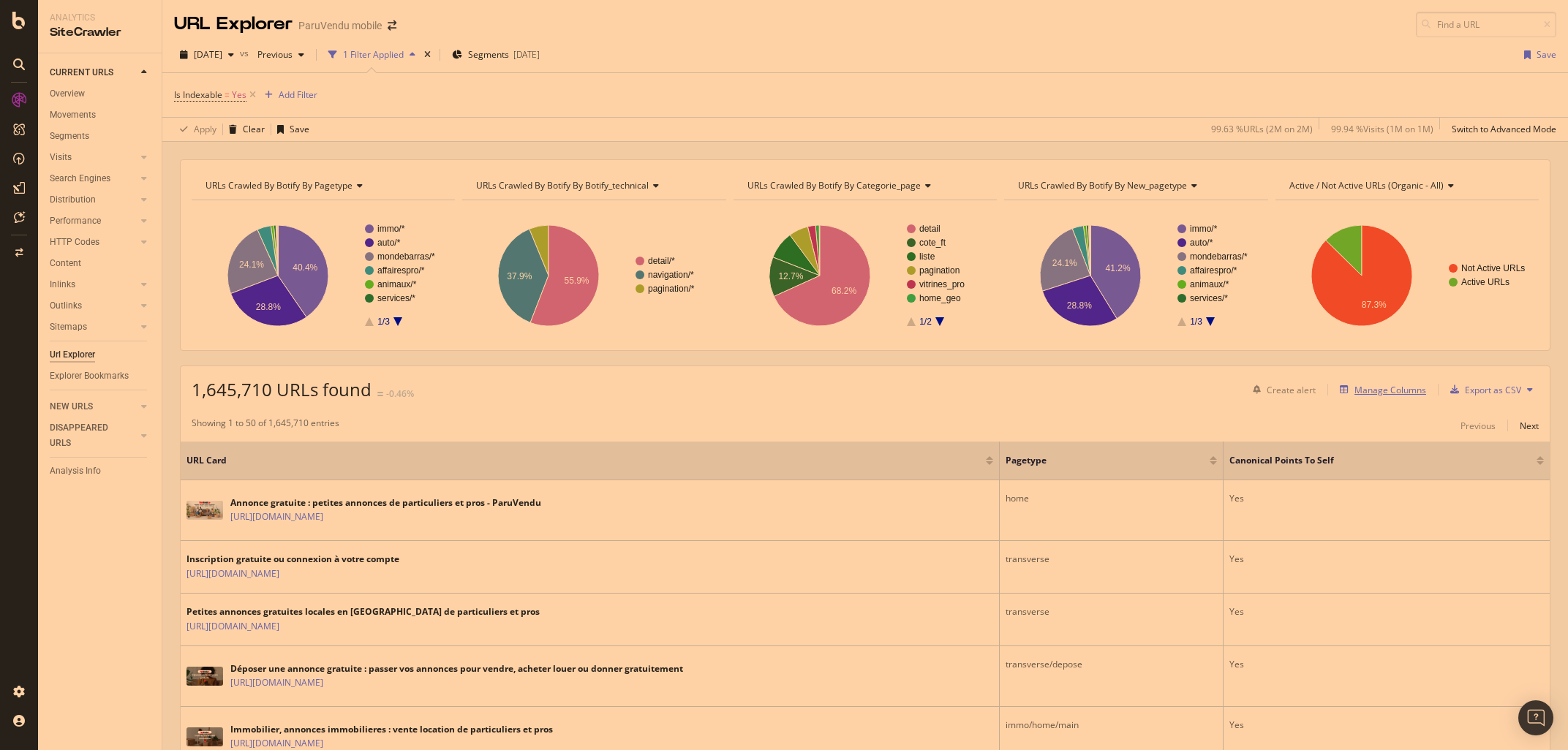
click at [1395, 392] on div "Manage Columns" at bounding box center [1390, 390] width 71 height 12
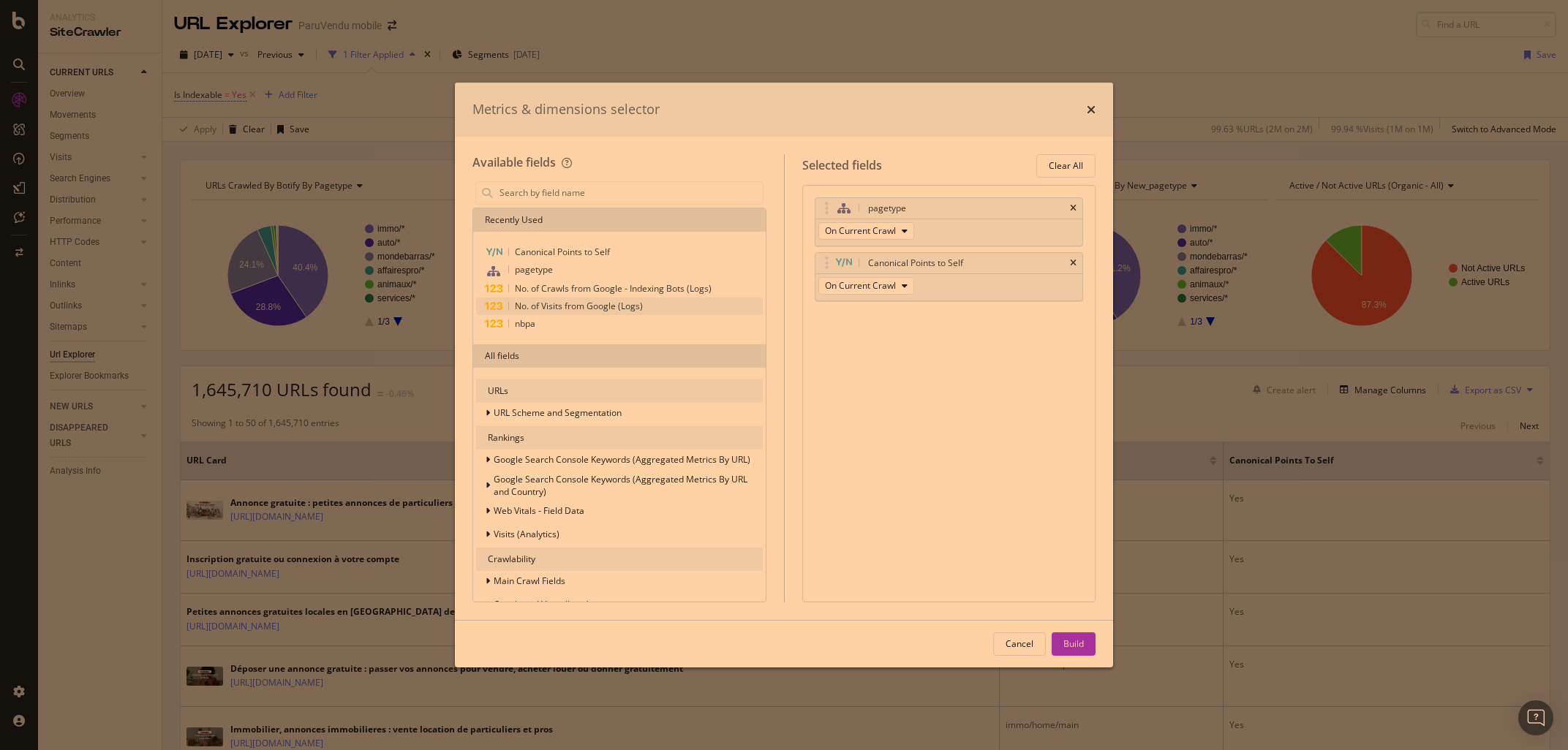
click at [566, 305] on span "No. of Visits from Google (Logs)" at bounding box center [579, 306] width 128 height 12
click at [525, 289] on span "No. of Crawls from Google - Indexing Bots (Logs)" at bounding box center [613, 288] width 197 height 12
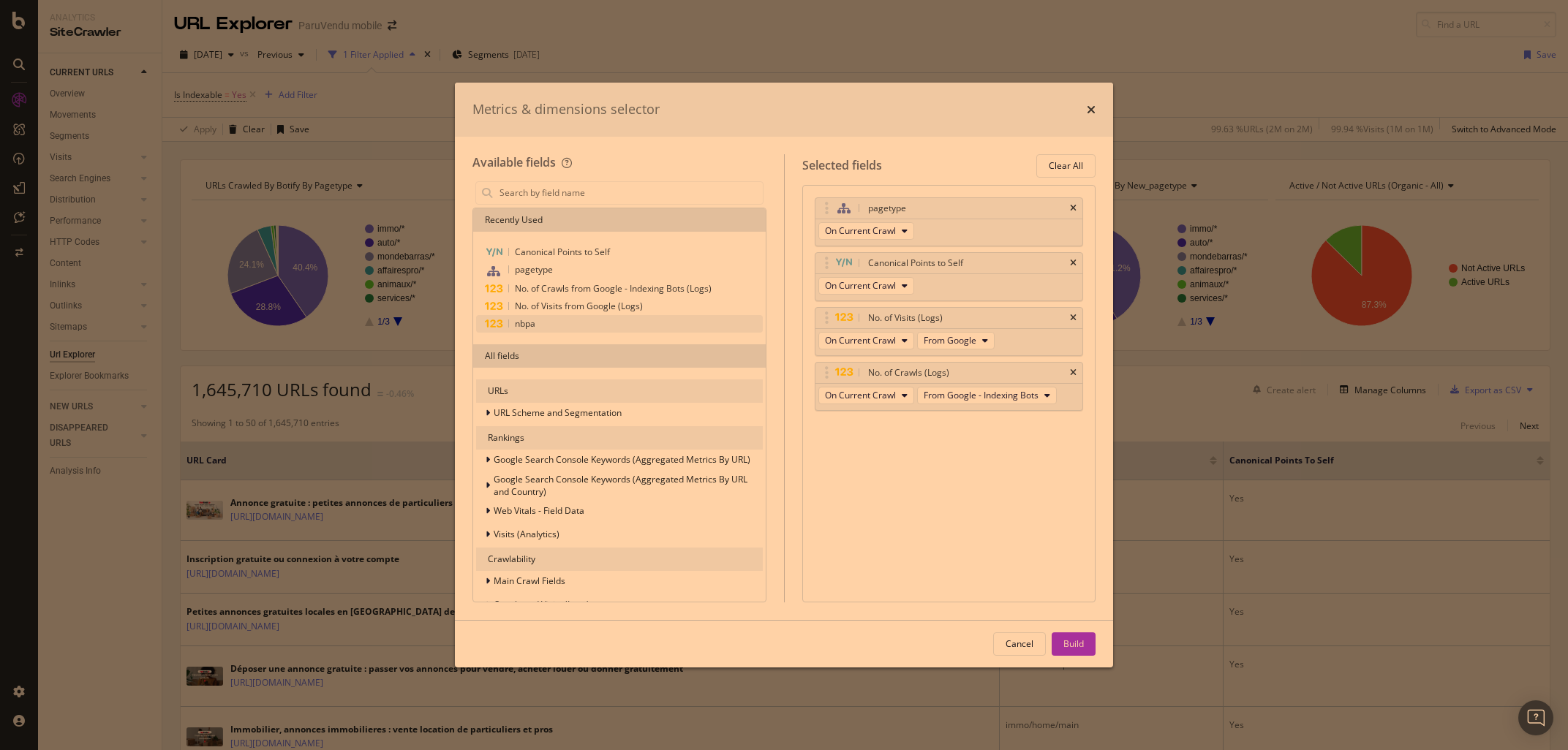
click at [526, 325] on span "nbpa" at bounding box center [526, 324] width 21 height 12
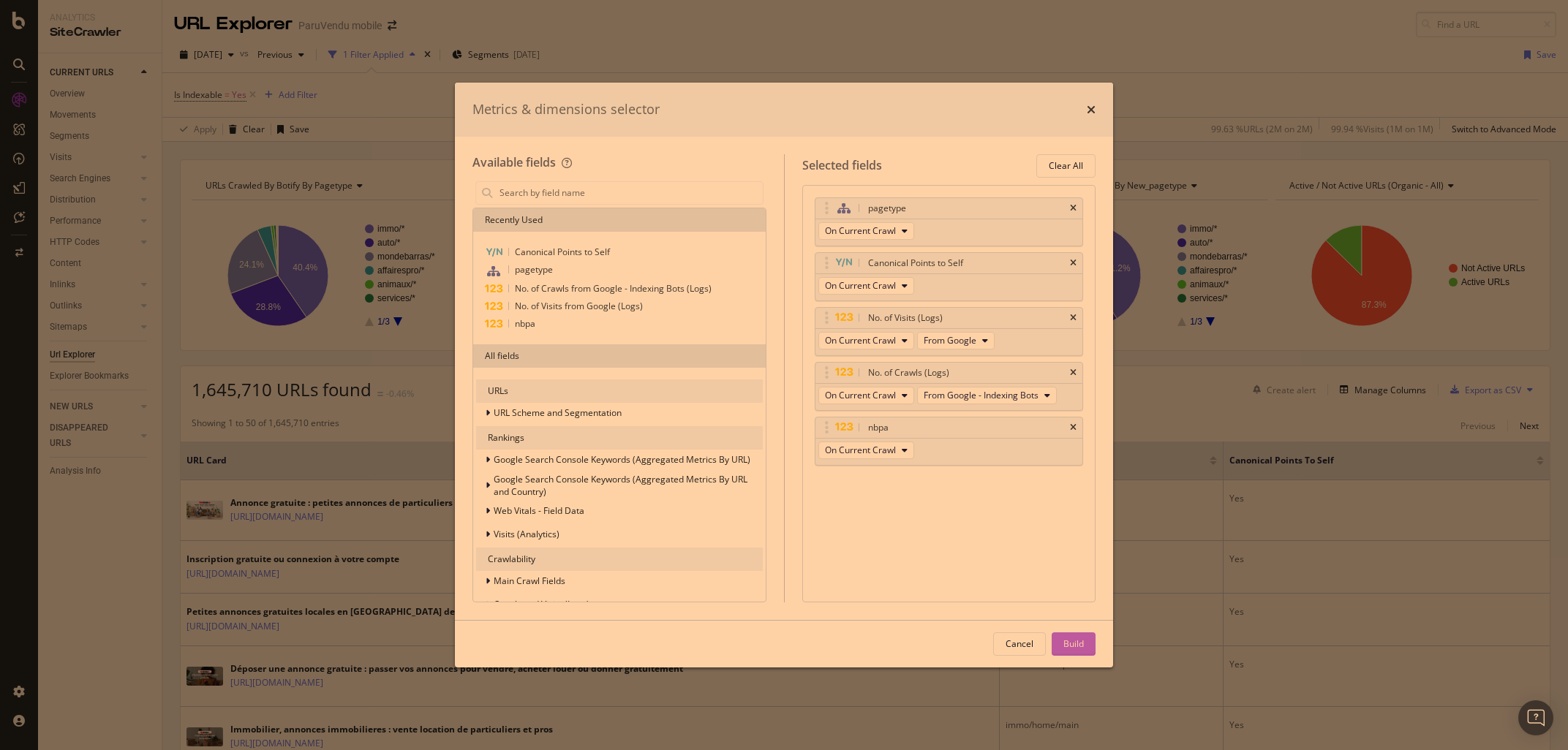
click at [1069, 645] on div "Build" at bounding box center [1074, 644] width 21 height 12
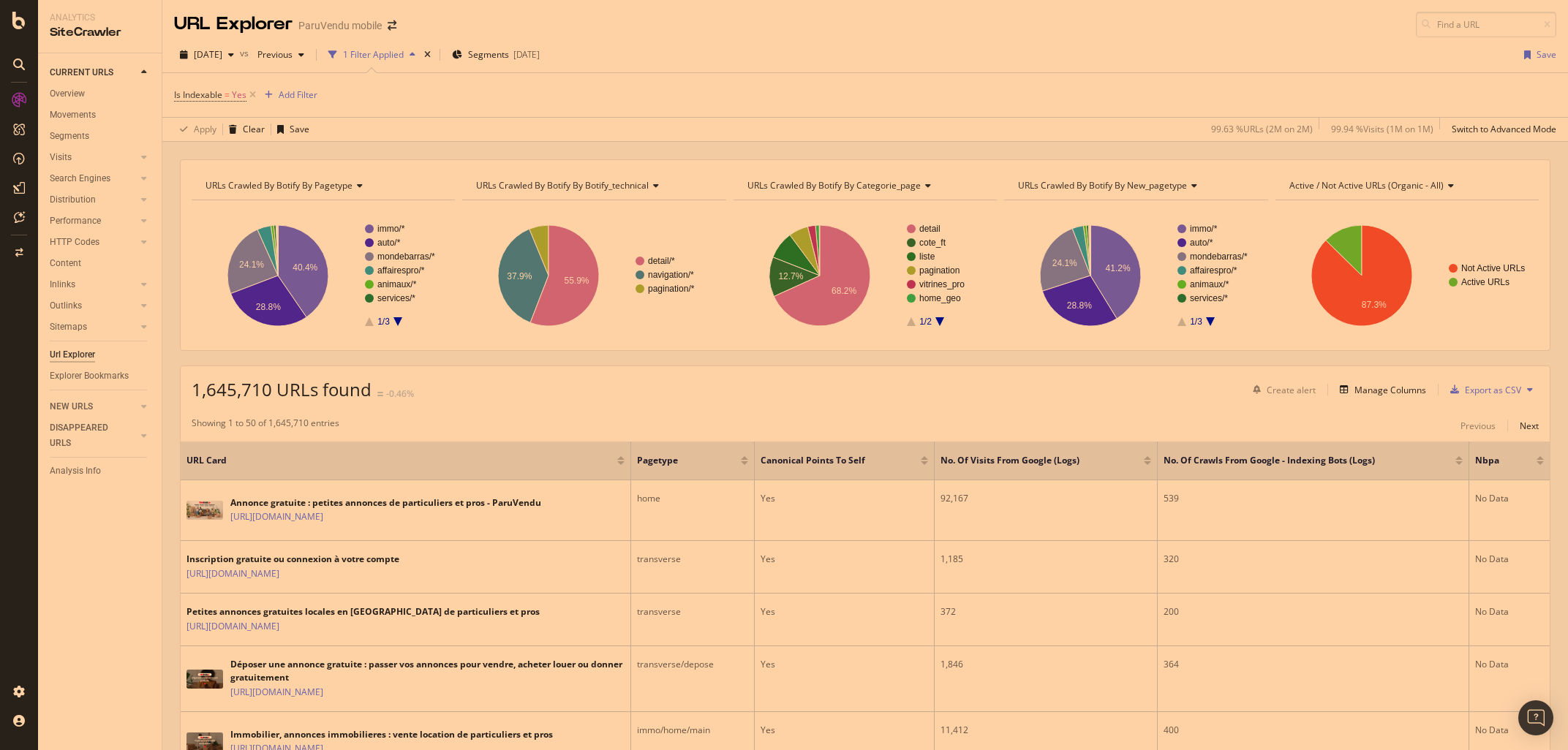
drag, startPoint x: 554, startPoint y: 452, endPoint x: 545, endPoint y: 456, distance: 9.8
click at [574, 389] on div "1,645,710 URLs found -0.46% Create alert Manage Columns Export as CSV" at bounding box center [866, 384] width 1370 height 36
click at [1384, 394] on div "Manage Columns" at bounding box center [1390, 390] width 71 height 12
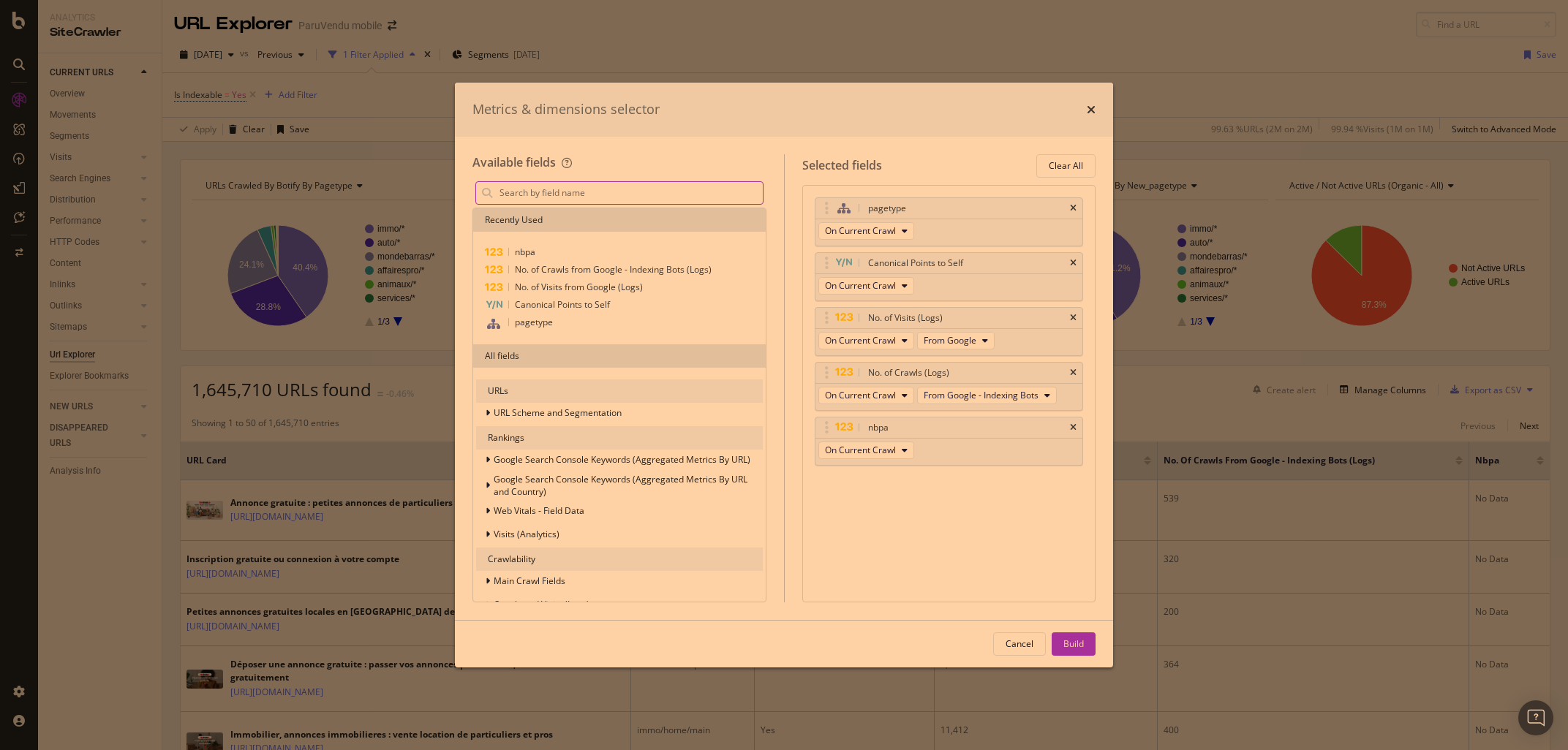
click at [498, 193] on div "modal" at bounding box center [486, 192] width 22 height 22
click at [519, 185] on input "modal" at bounding box center [630, 192] width 265 height 22
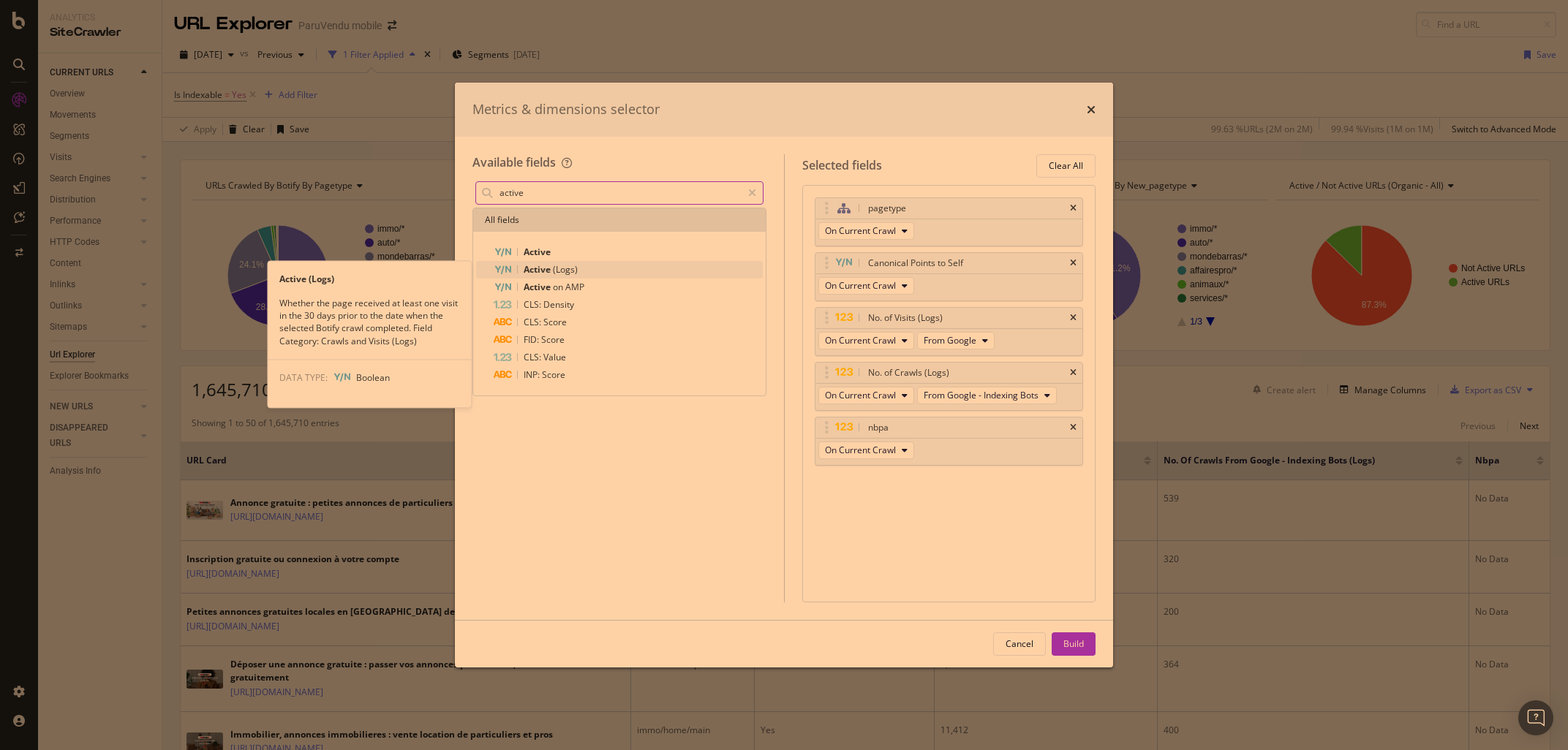
type input "active"
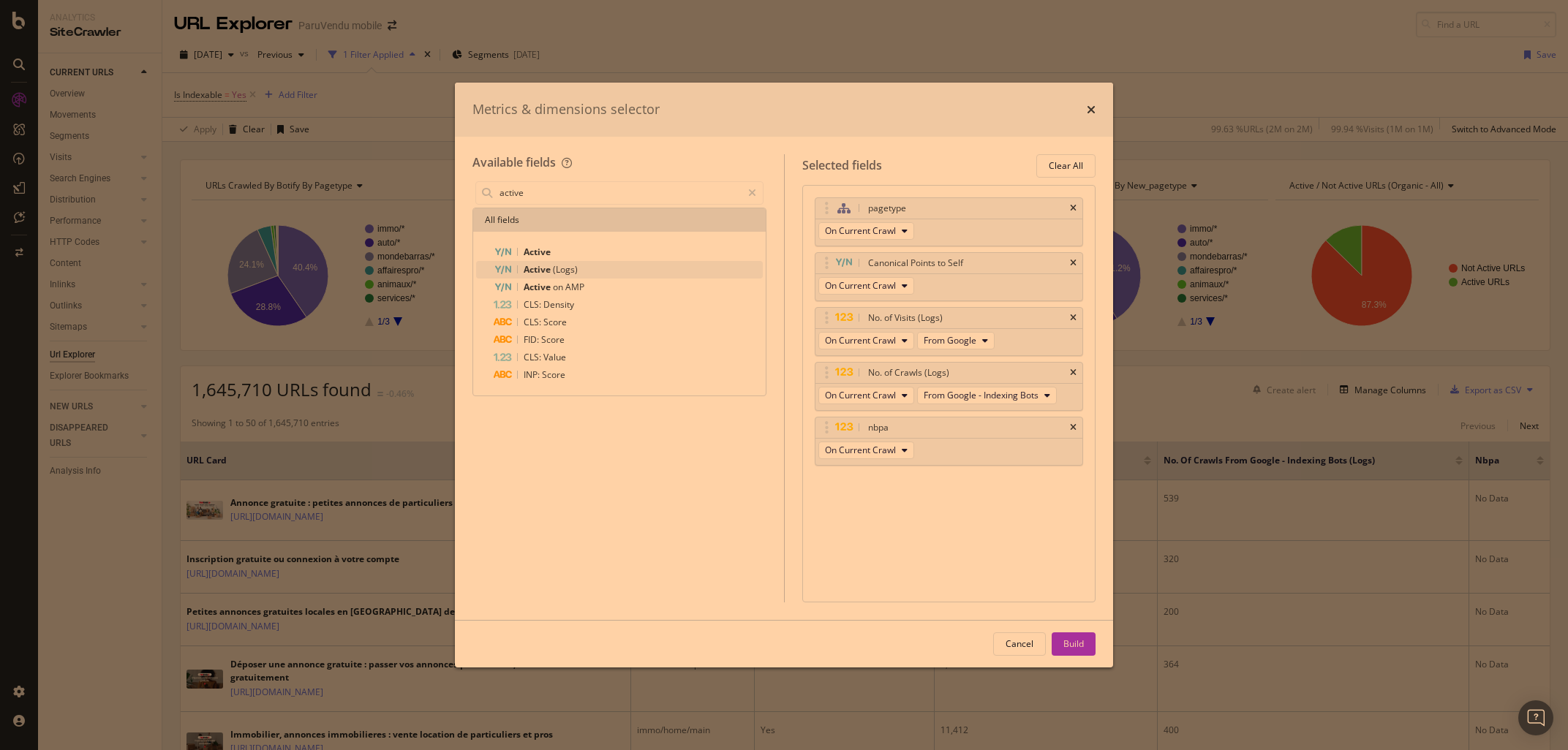
click at [552, 268] on span "Active" at bounding box center [539, 270] width 30 height 12
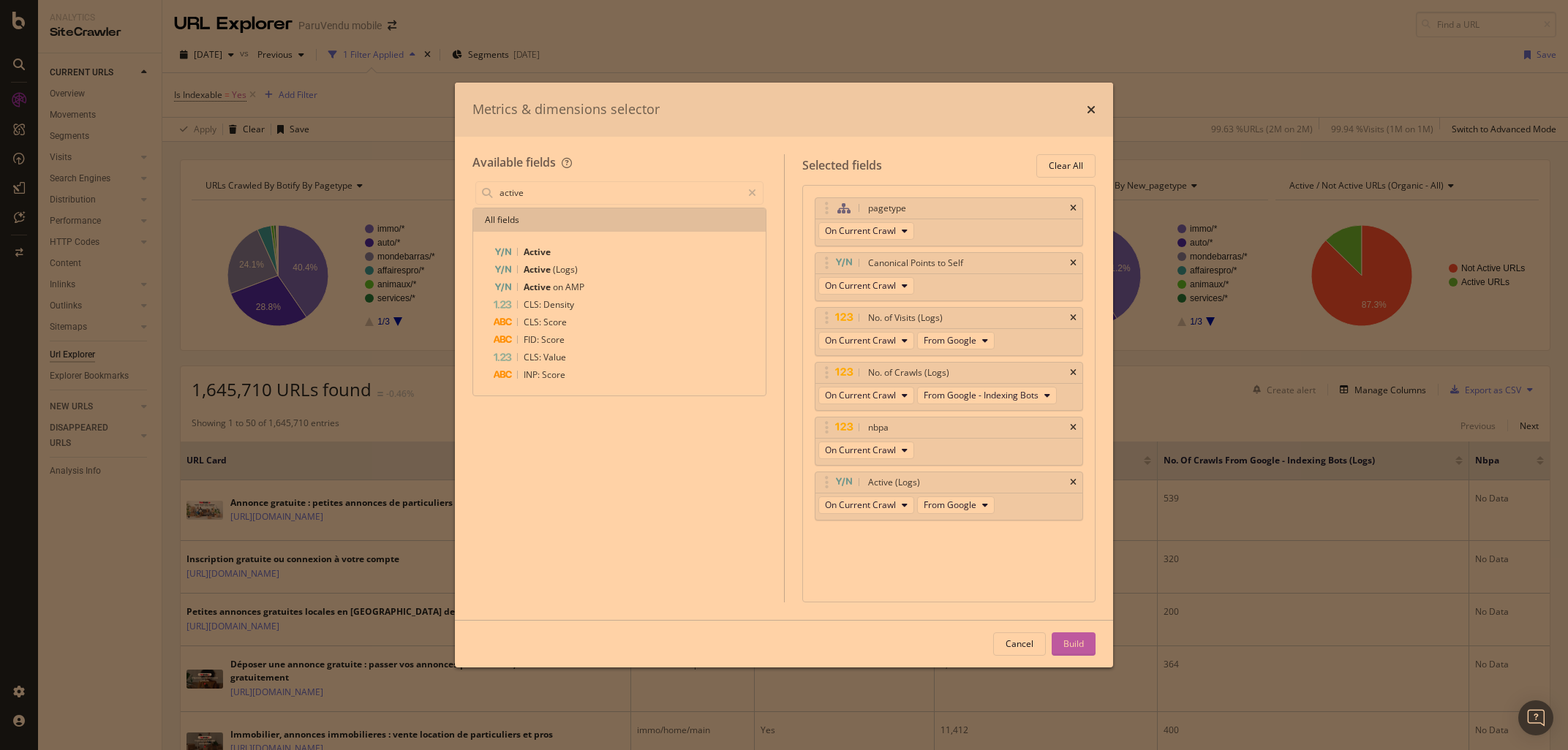
click at [1071, 646] on div "Build" at bounding box center [1074, 644] width 21 height 12
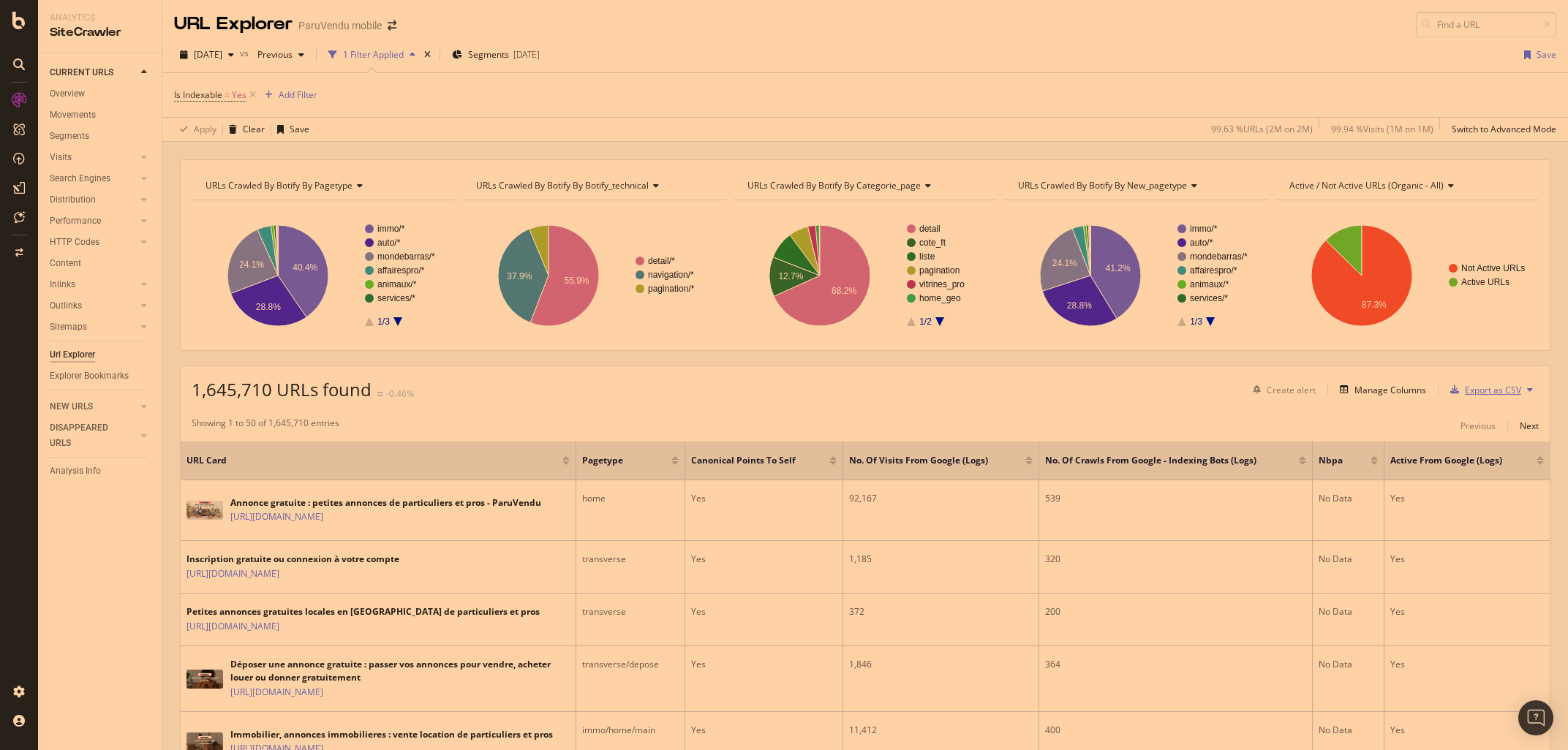
click at [1506, 392] on div "Export as CSV" at bounding box center [1493, 390] width 57 height 12
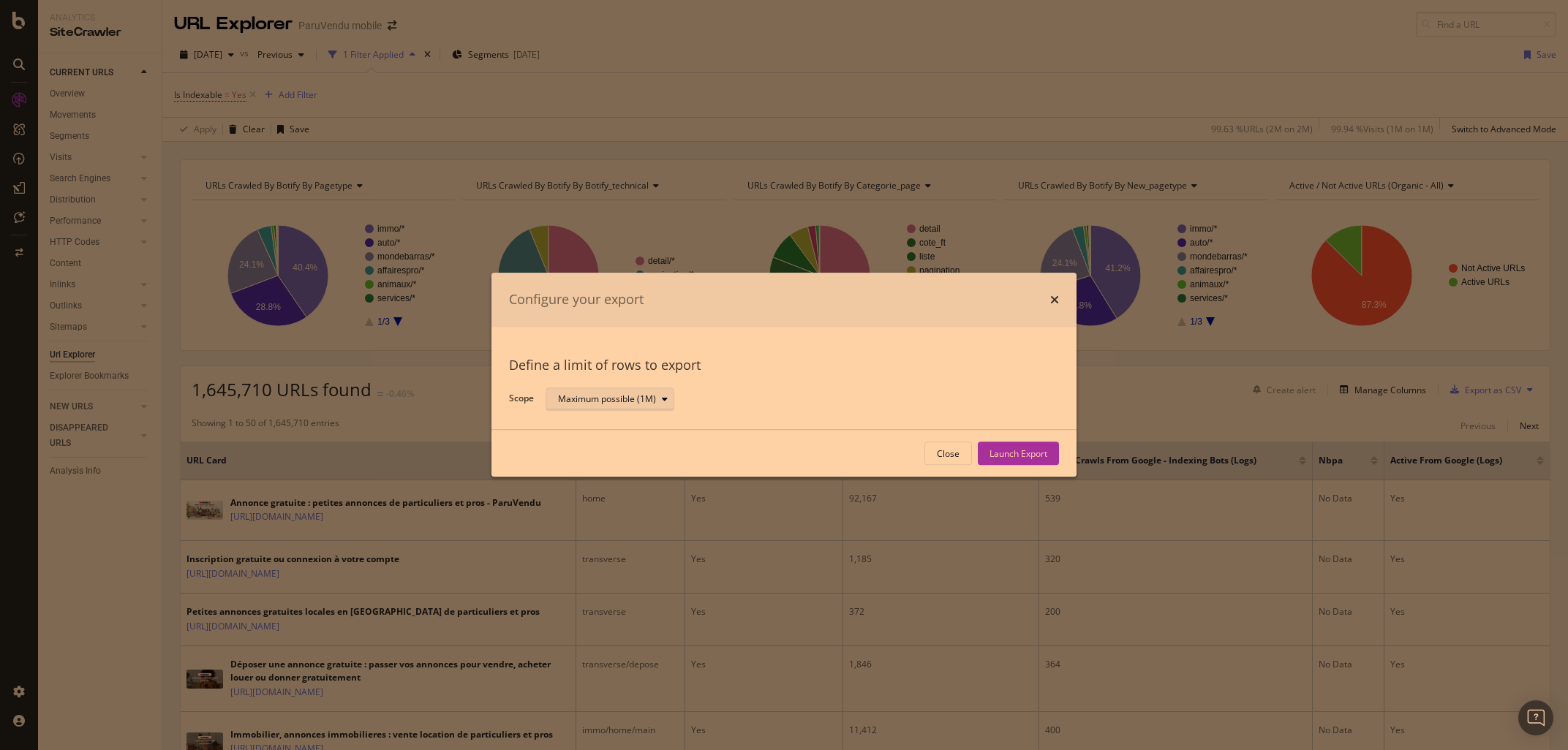
click at [659, 404] on div "modal" at bounding box center [665, 399] width 17 height 9
click at [1148, 411] on div "Configure your export Define a limit of rows to export Scope Maximum possible (…" at bounding box center [784, 375] width 1568 height 750
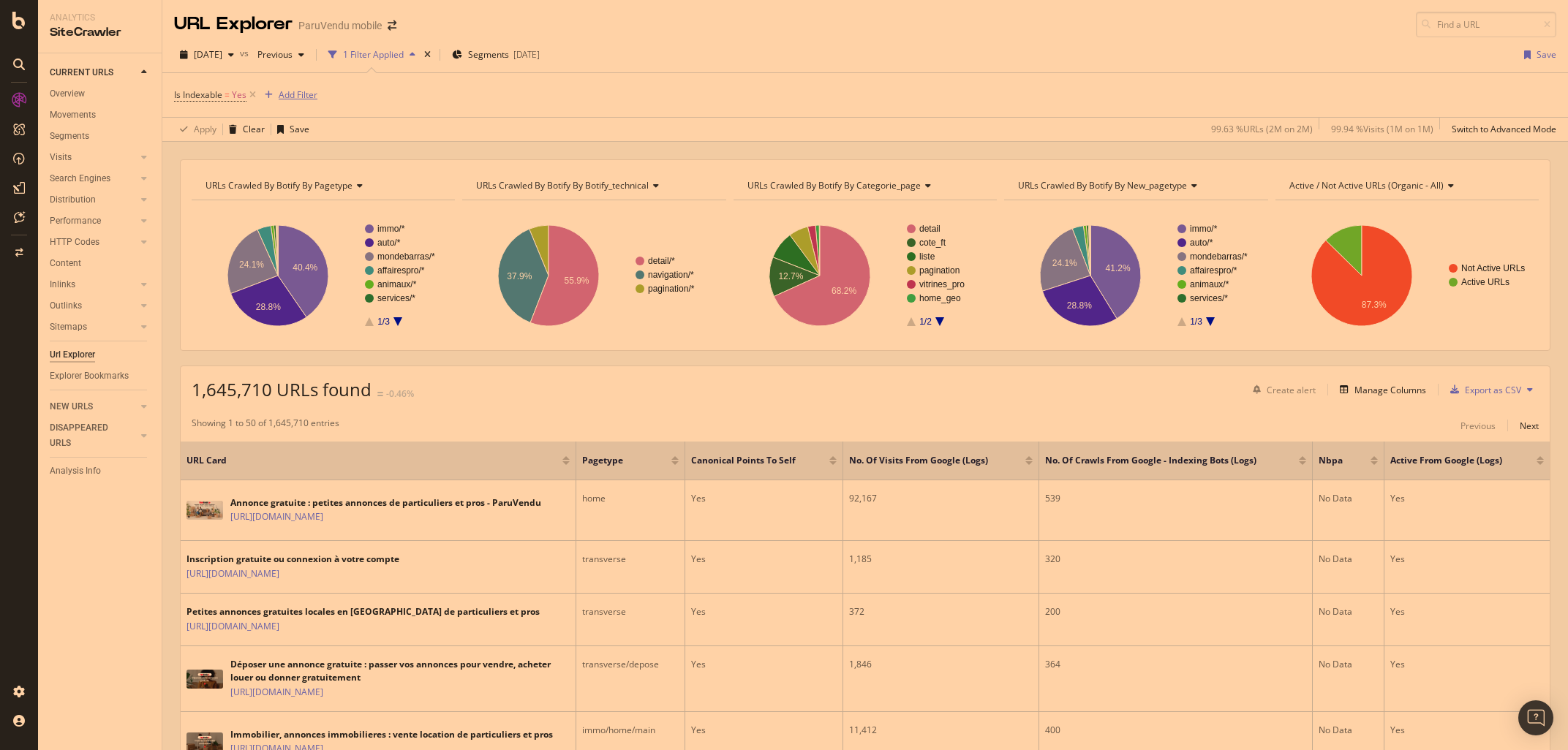
click at [298, 90] on div "Add Filter" at bounding box center [298, 95] width 39 height 12
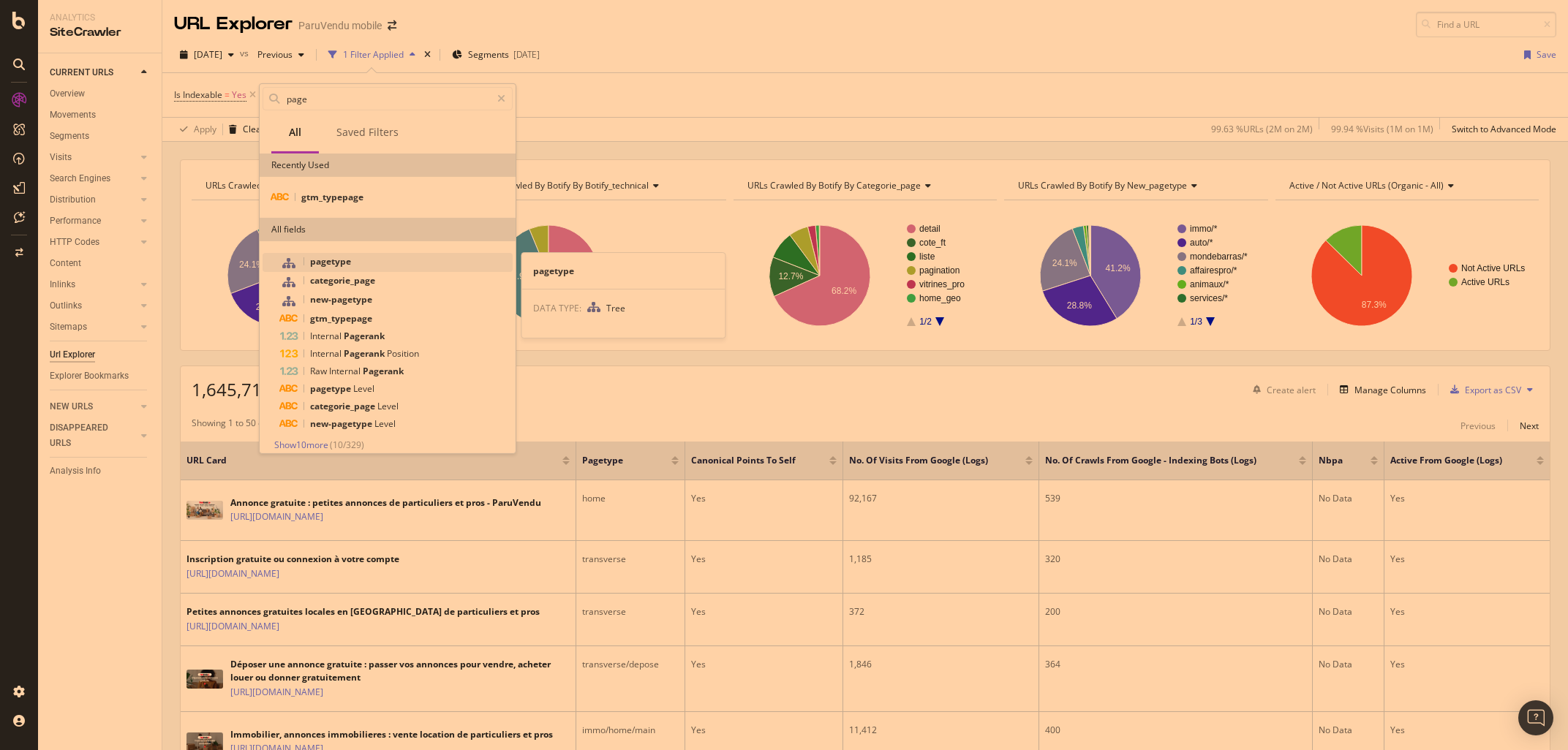
type input "page"
click at [336, 261] on span "pagetype" at bounding box center [330, 261] width 41 height 12
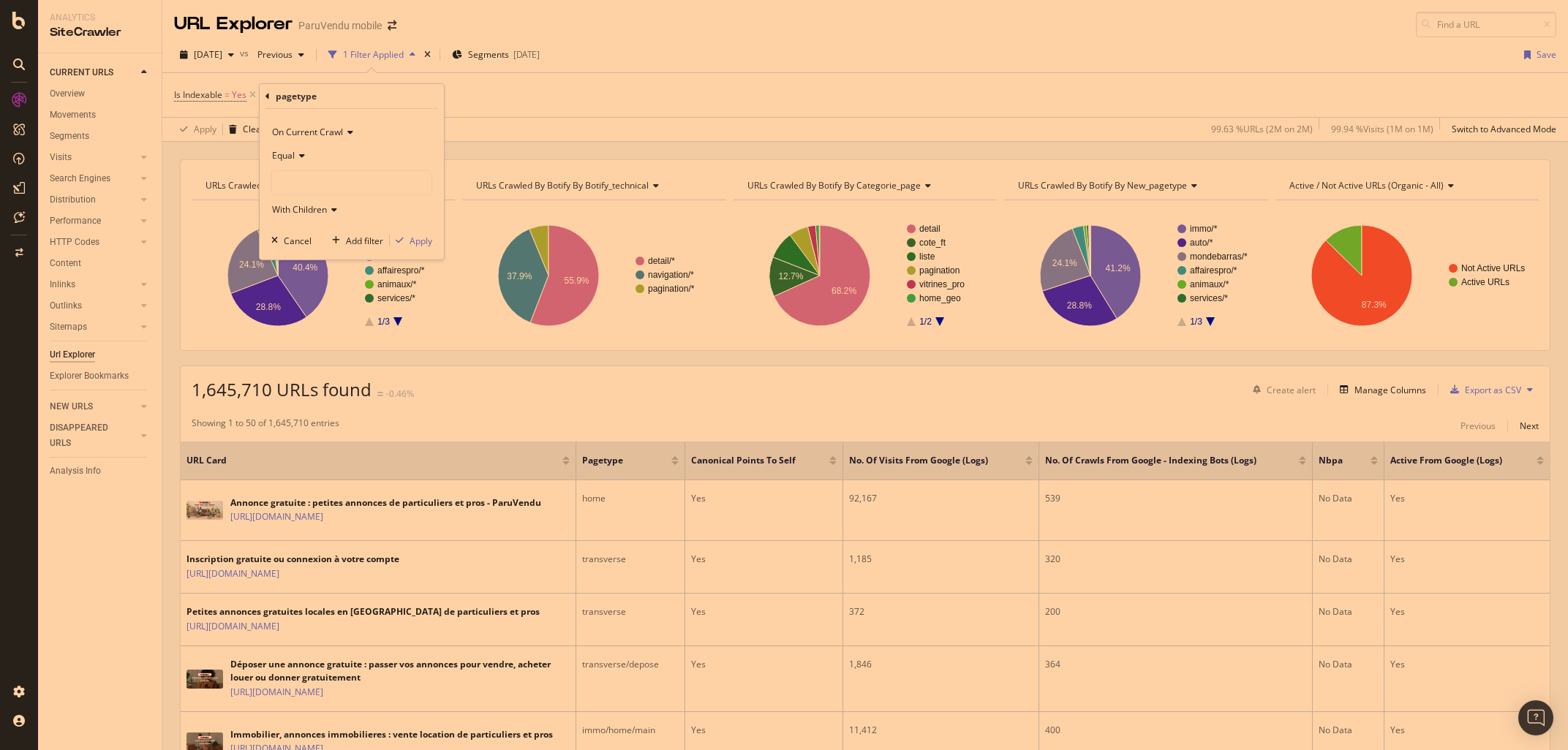
click at [299, 154] on icon at bounding box center [300, 156] width 10 height 9
click at [295, 204] on span "Not Equal" at bounding box center [298, 204] width 39 height 12
click at [310, 184] on div at bounding box center [352, 183] width 159 height 23
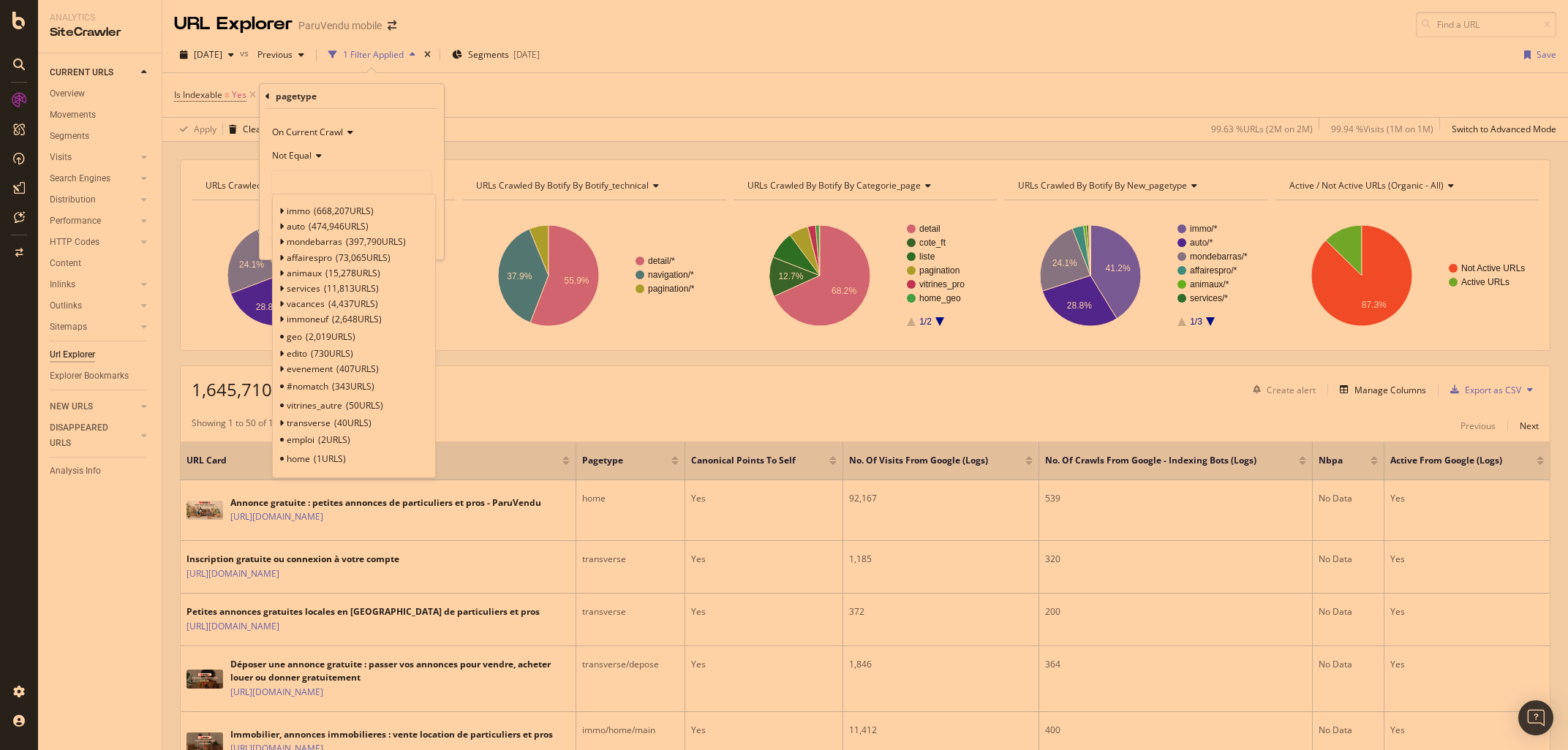
click at [268, 94] on icon at bounding box center [267, 96] width 4 height 9
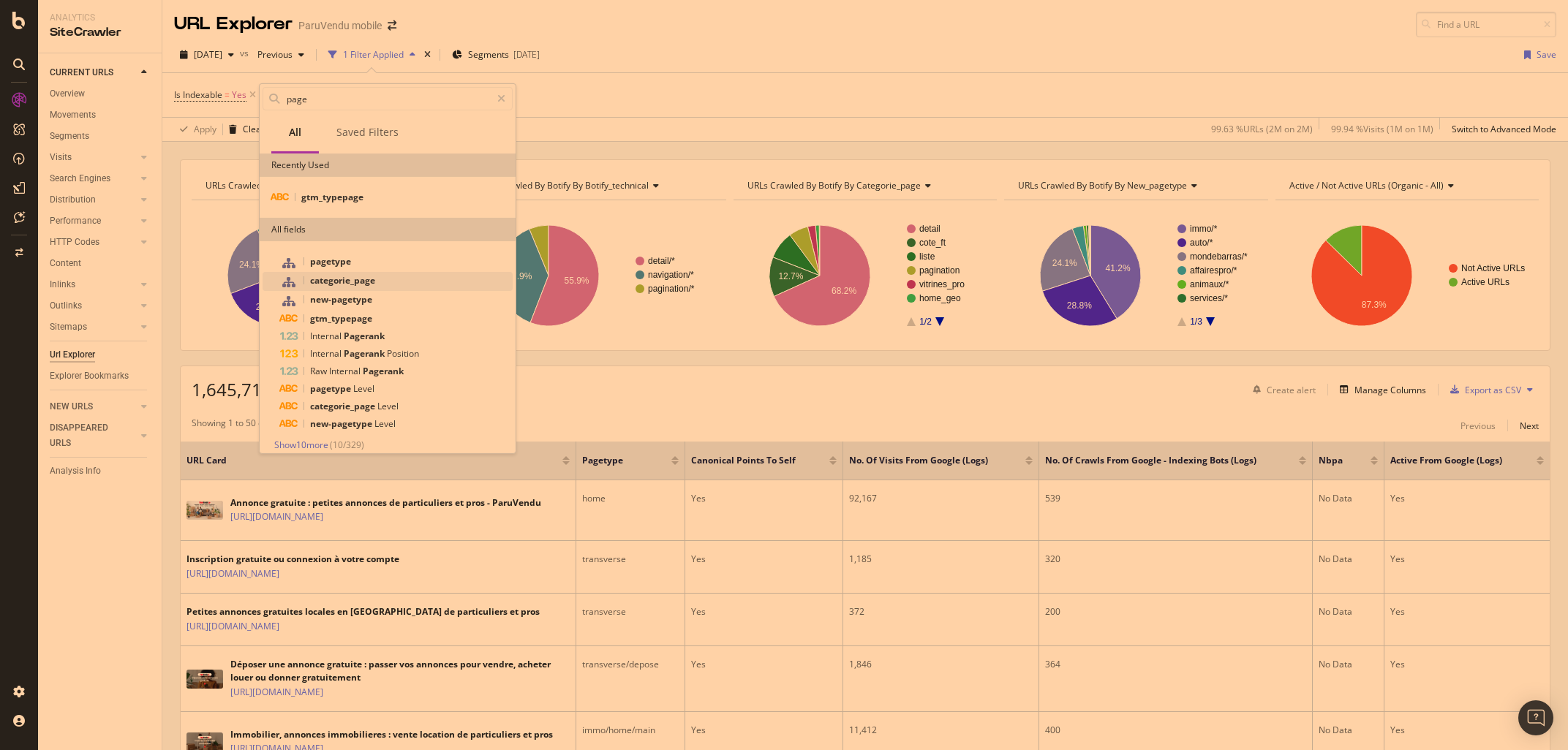
click at [352, 289] on div "categorie_page" at bounding box center [396, 282] width 232 height 19
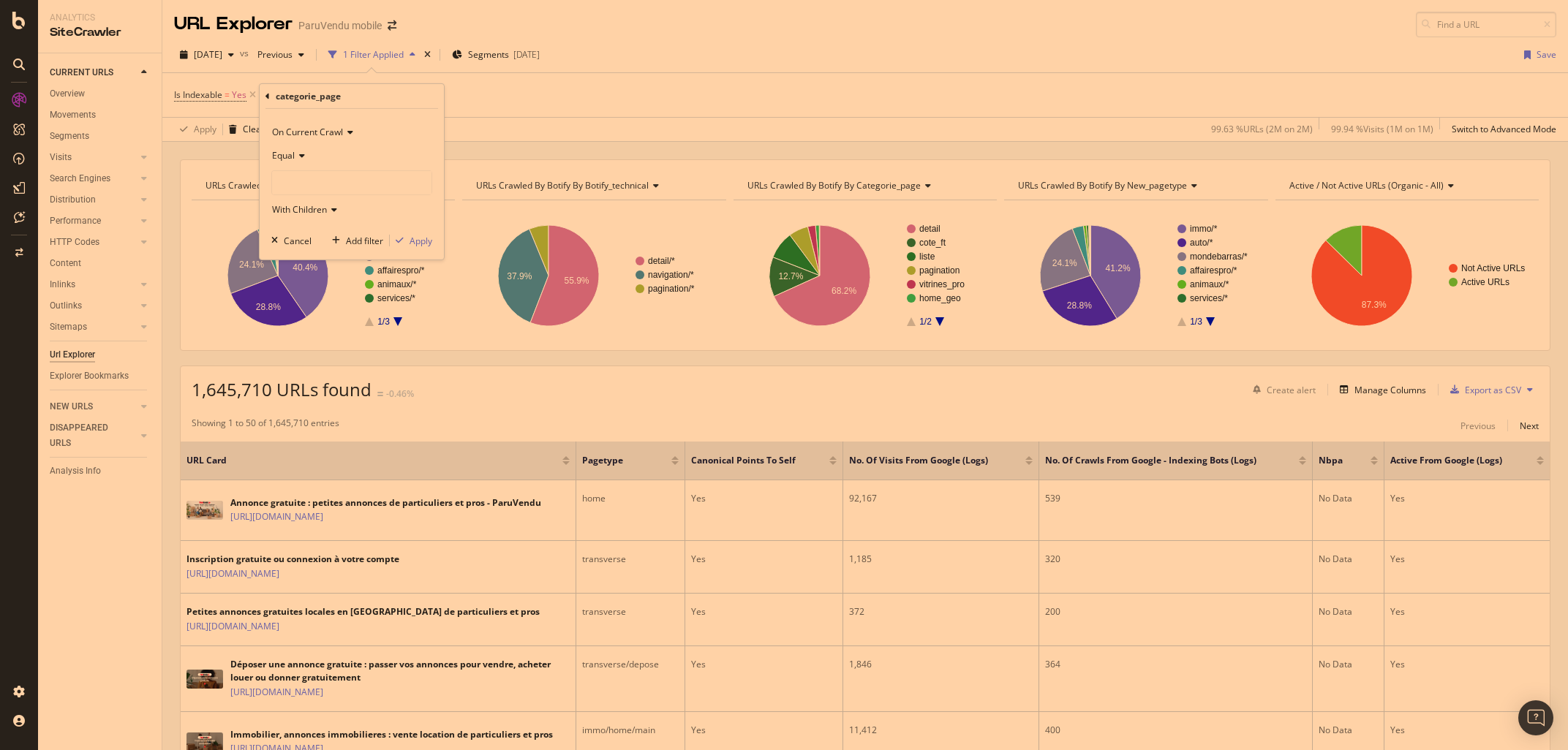
click at [292, 156] on span "Equal" at bounding box center [284, 155] width 23 height 12
click at [302, 204] on span "Not Equal" at bounding box center [298, 204] width 39 height 12
click at [301, 183] on div at bounding box center [352, 183] width 159 height 23
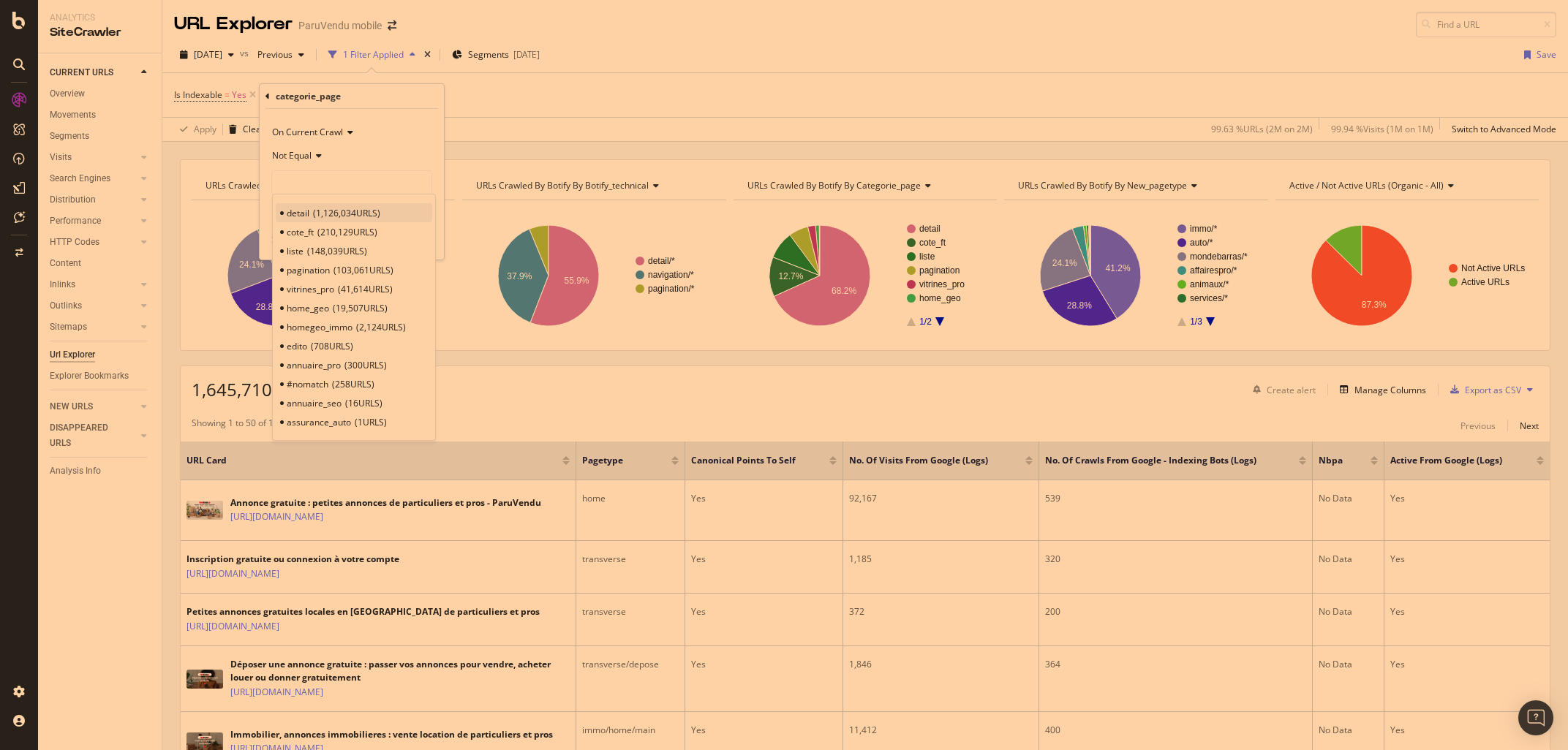
click at [314, 217] on span "1,126,034 URLS" at bounding box center [346, 212] width 67 height 12
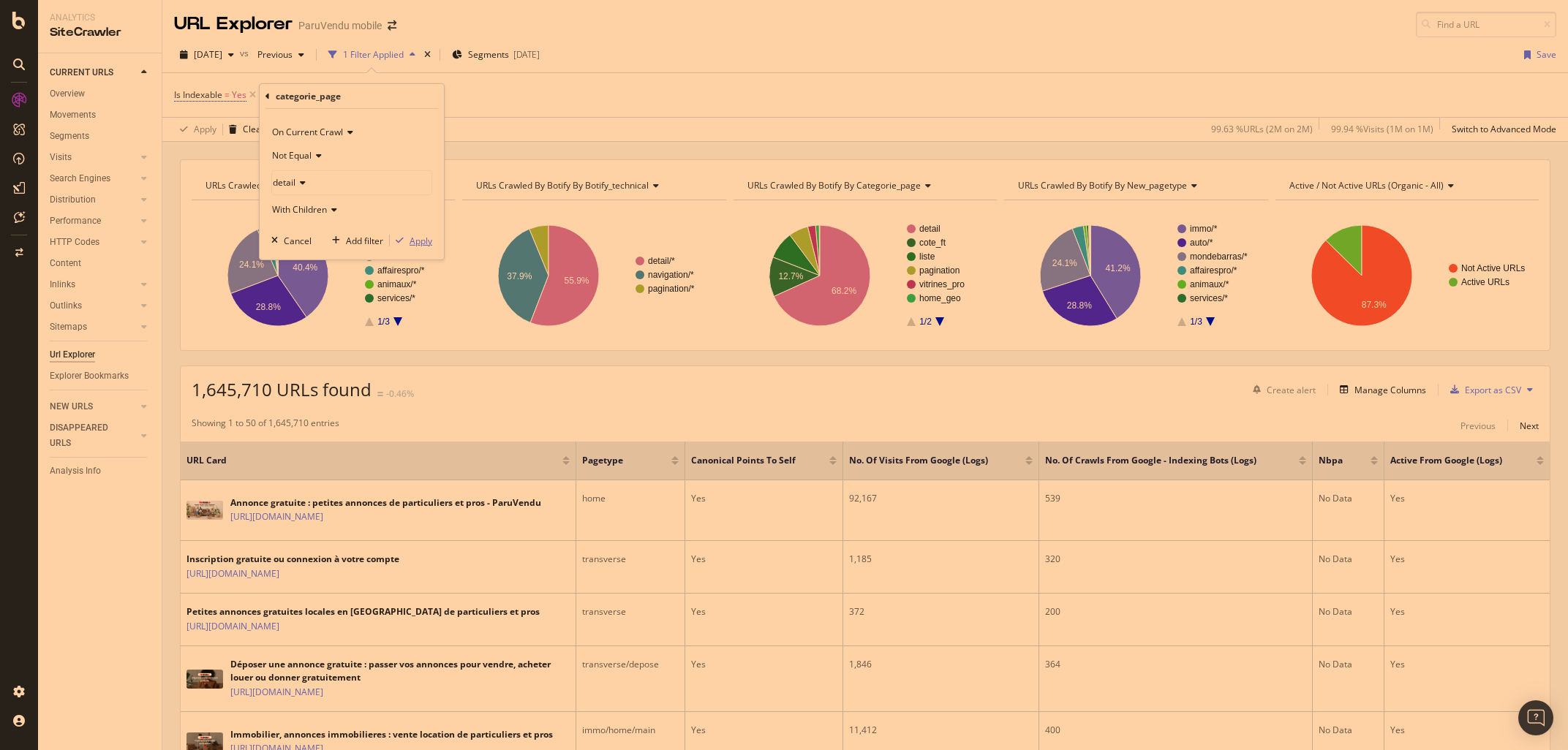
click at [419, 241] on div "Apply" at bounding box center [421, 240] width 23 height 12
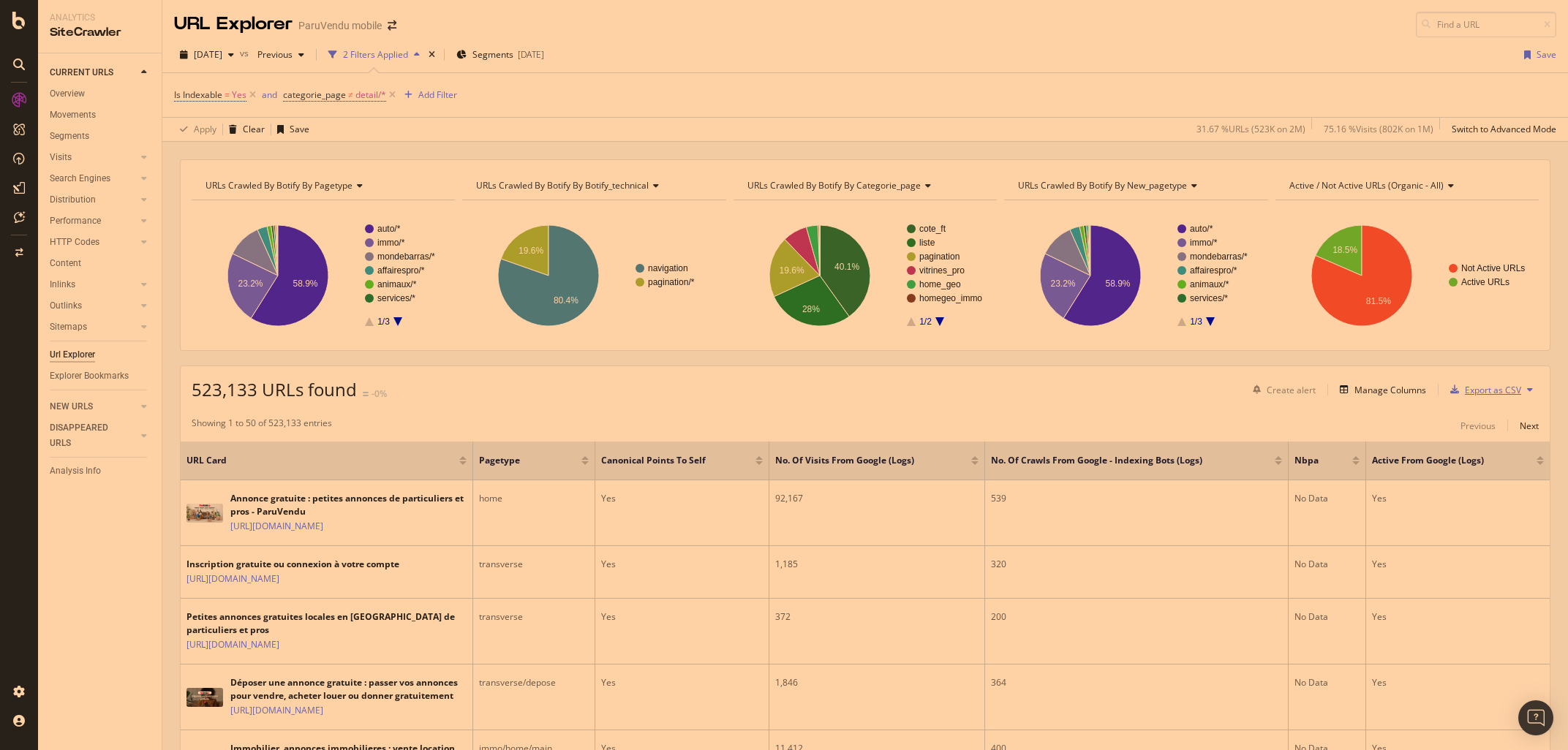
click at [1492, 392] on div "Export as CSV" at bounding box center [1493, 390] width 57 height 12
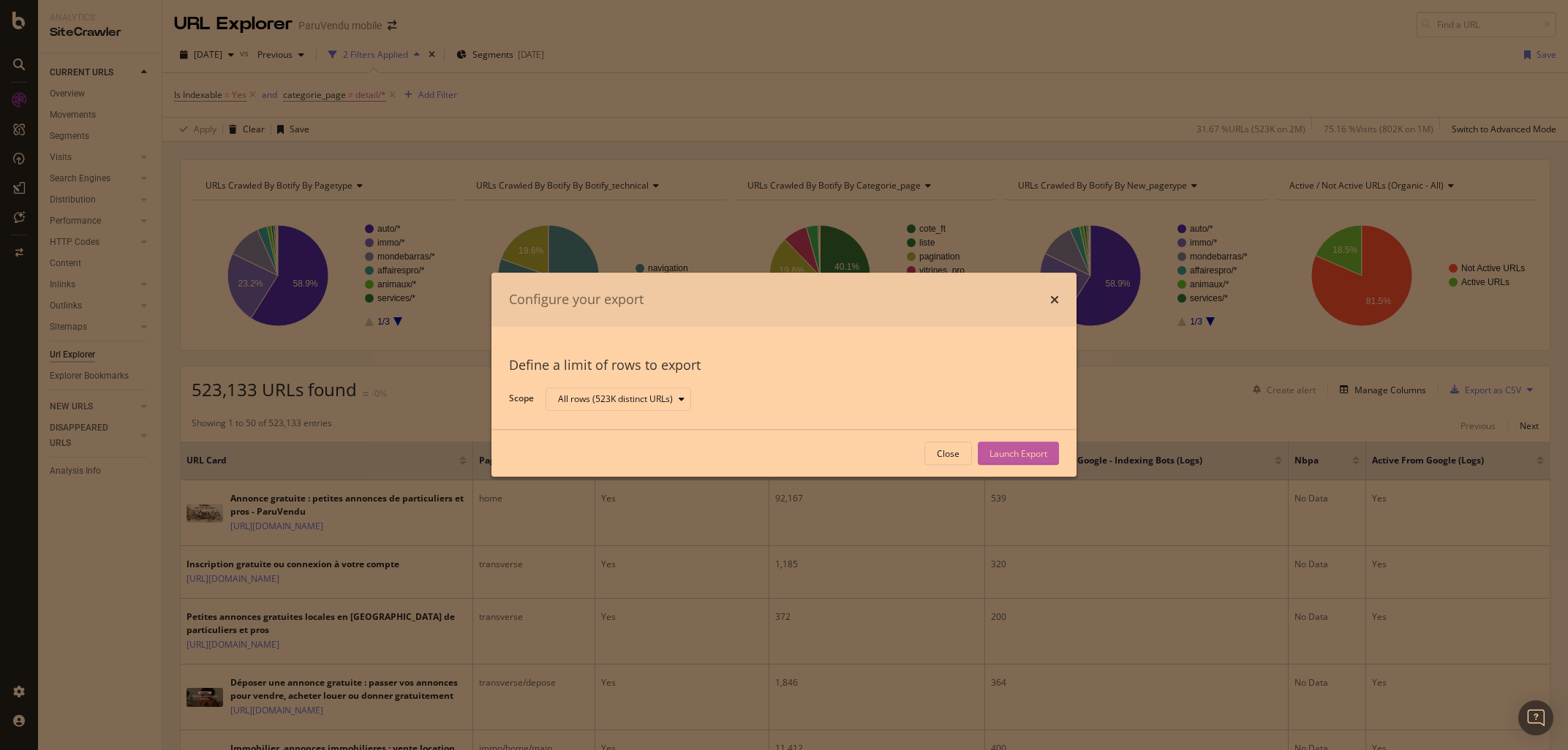
click at [1040, 454] on div "Launch Export" at bounding box center [1018, 453] width 57 height 12
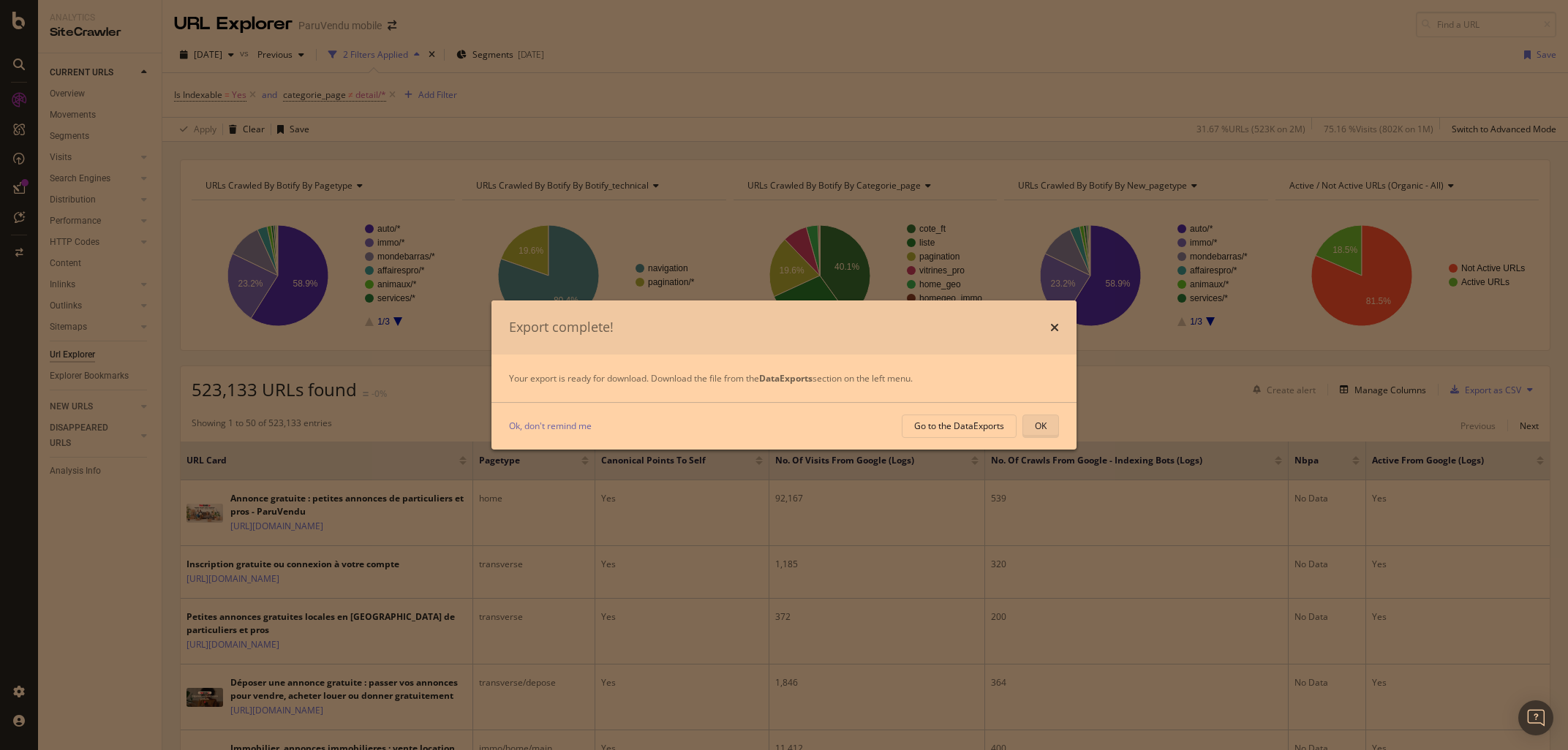
click at [1043, 426] on div "OK" at bounding box center [1040, 426] width 11 height 12
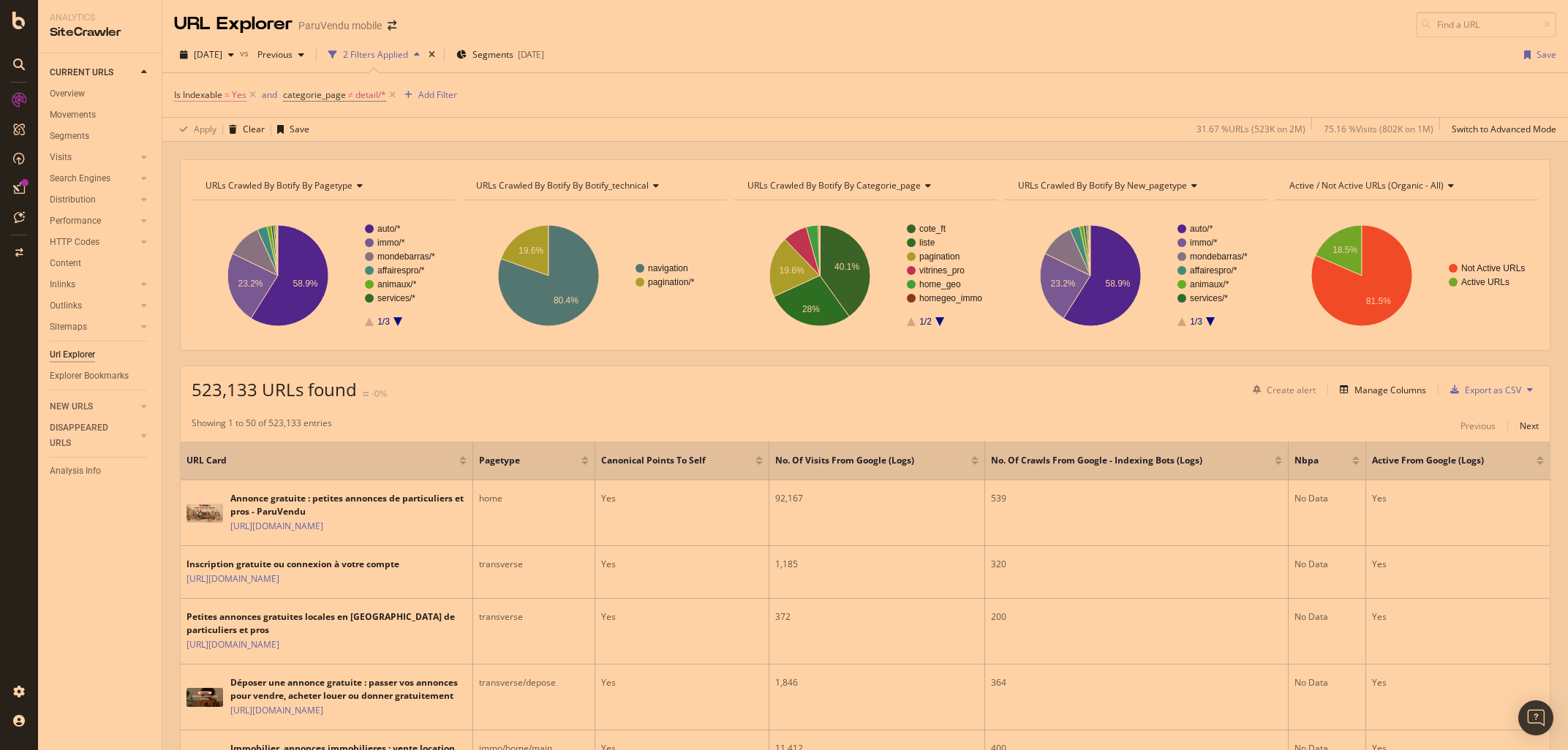
click at [231, 94] on span "Is Indexable = Yes" at bounding box center [210, 95] width 72 height 13
click at [210, 156] on icon at bounding box center [207, 153] width 10 height 9
click at [203, 204] on span "No" at bounding box center [199, 202] width 11 height 12
click at [338, 180] on div "Apply" at bounding box center [336, 184] width 23 height 12
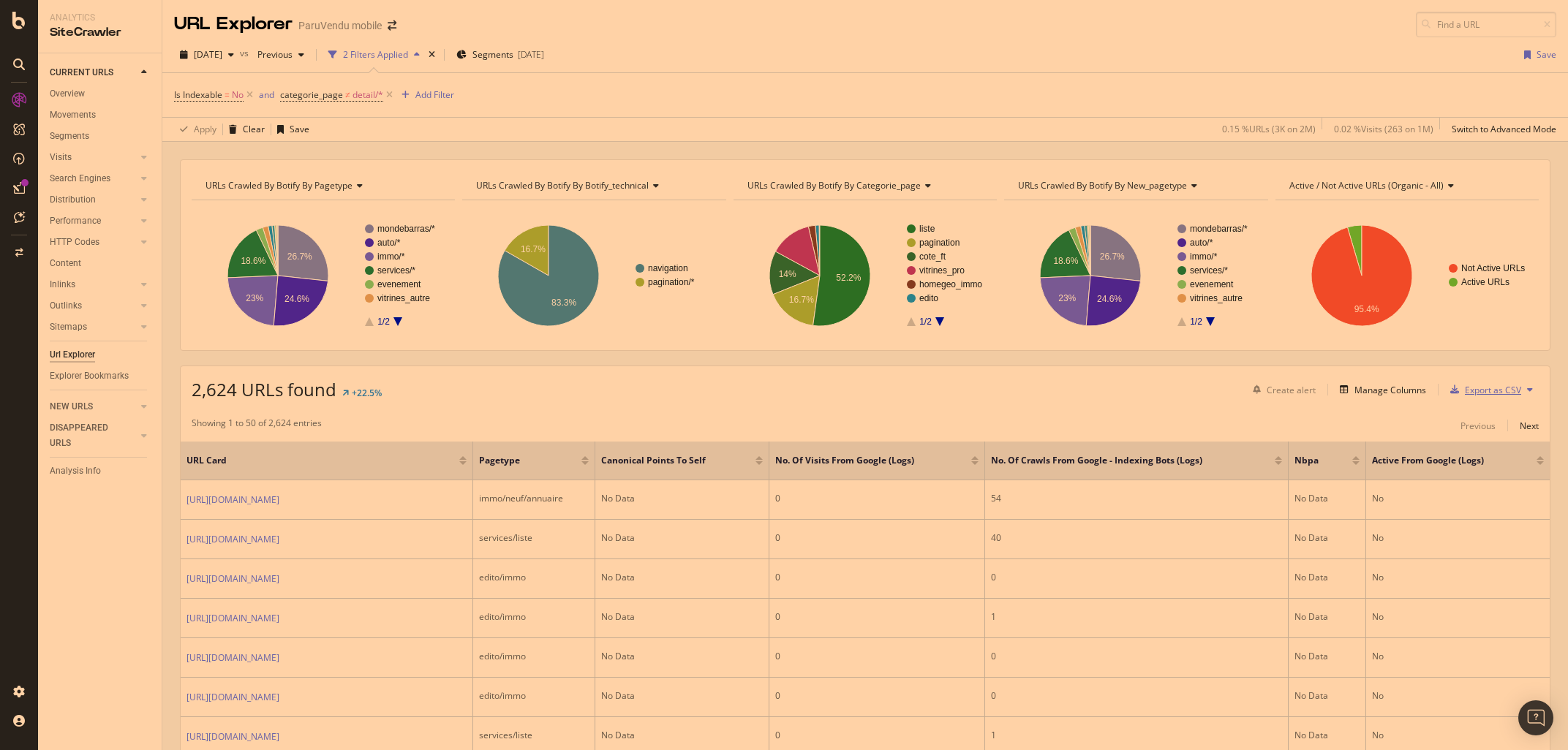
click at [1503, 391] on div "Export as CSV" at bounding box center [1493, 390] width 57 height 12
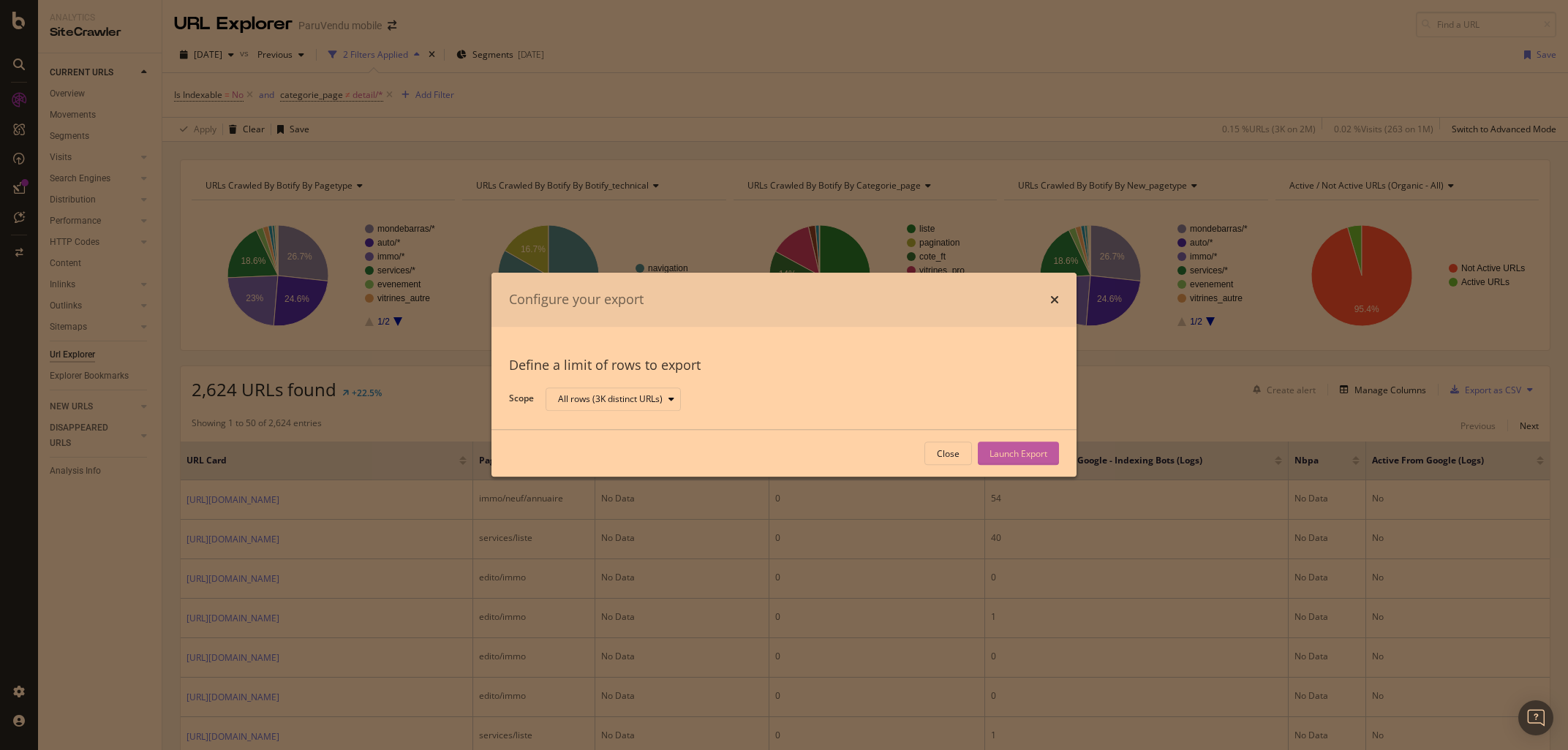
click at [1018, 449] on div "Launch Export" at bounding box center [1018, 453] width 57 height 12
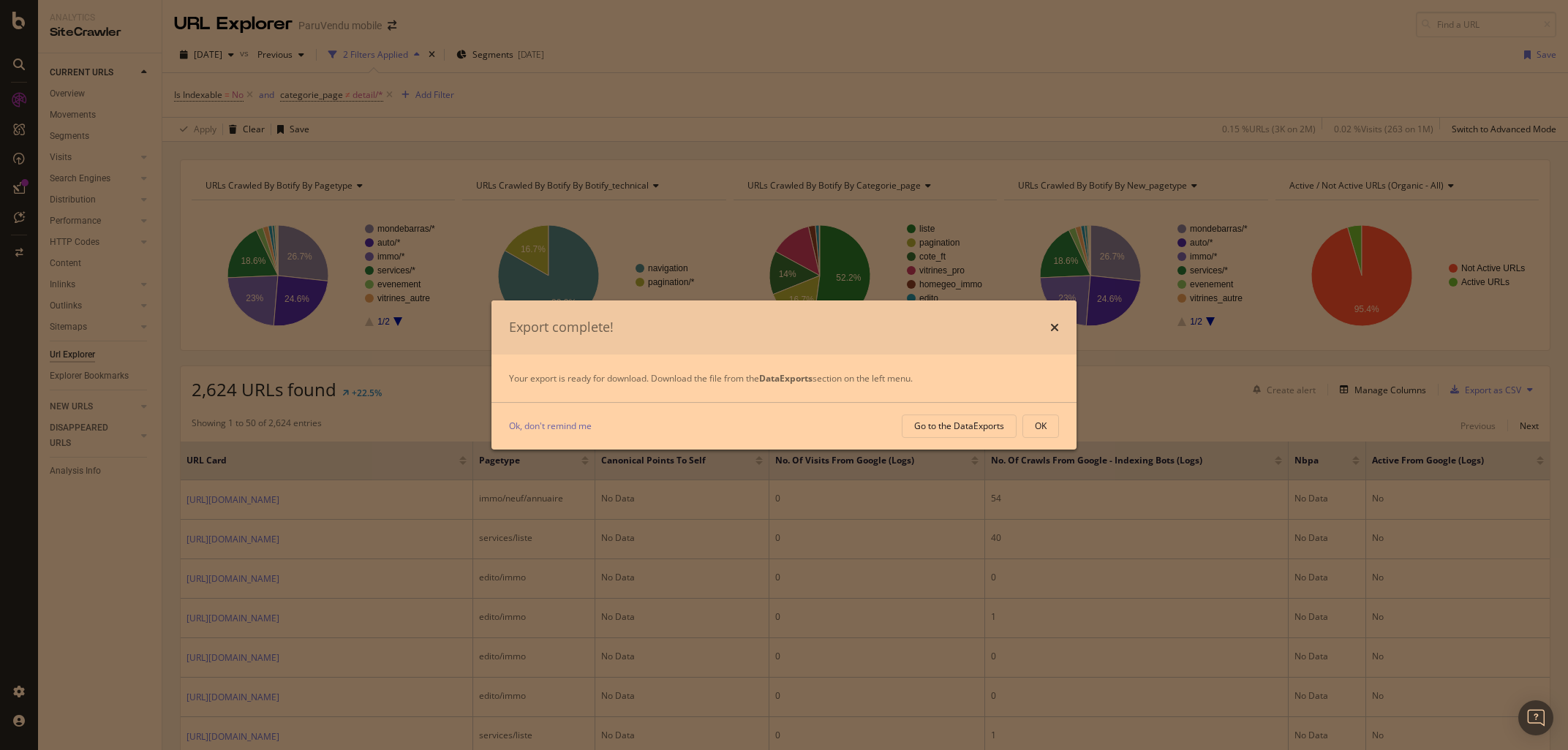
drag, startPoint x: 1039, startPoint y: 429, endPoint x: 727, endPoint y: 372, distance: 317.2
click at [1039, 429] on div "OK" at bounding box center [1040, 426] width 11 height 12
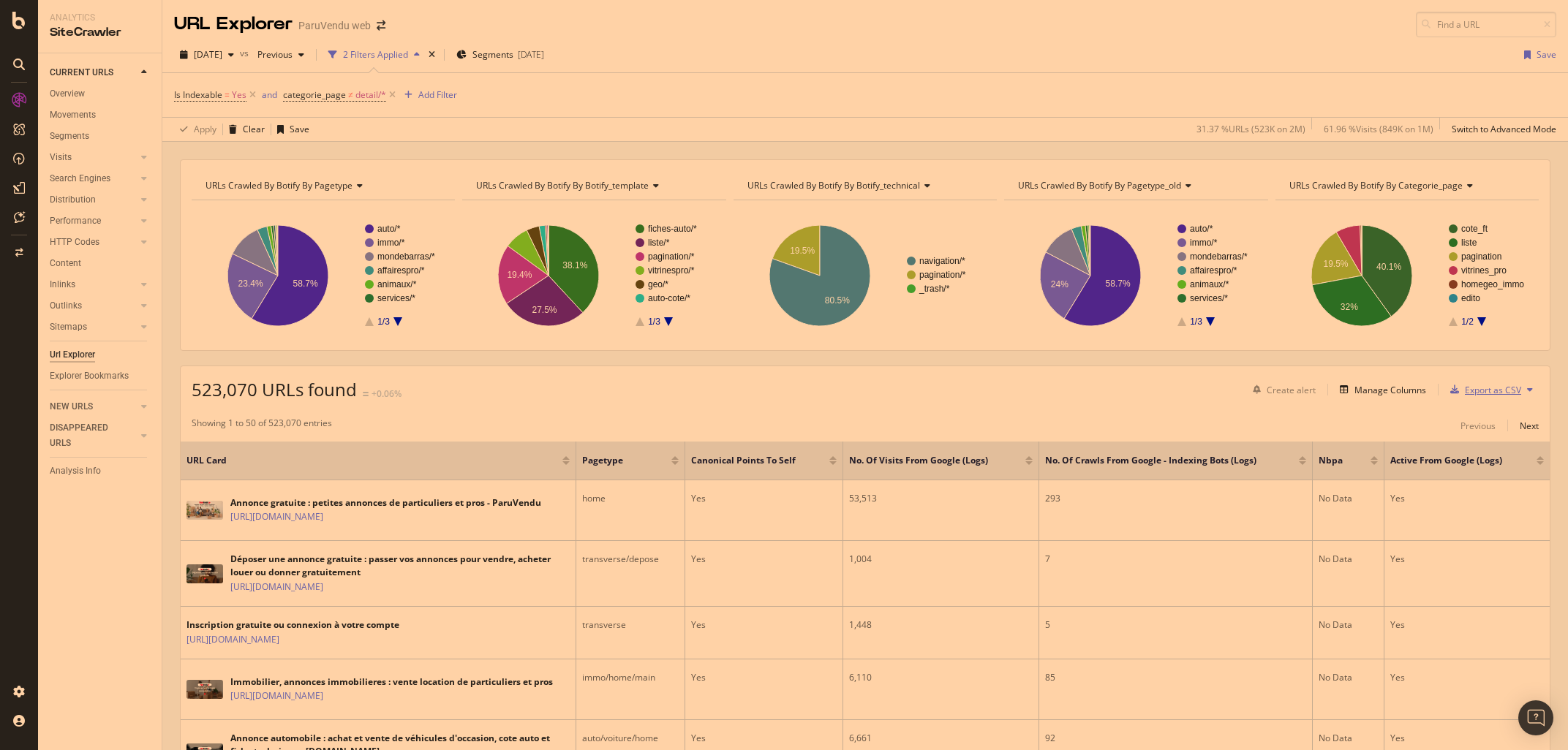
click at [1504, 389] on div "Export as CSV" at bounding box center [1493, 390] width 57 height 12
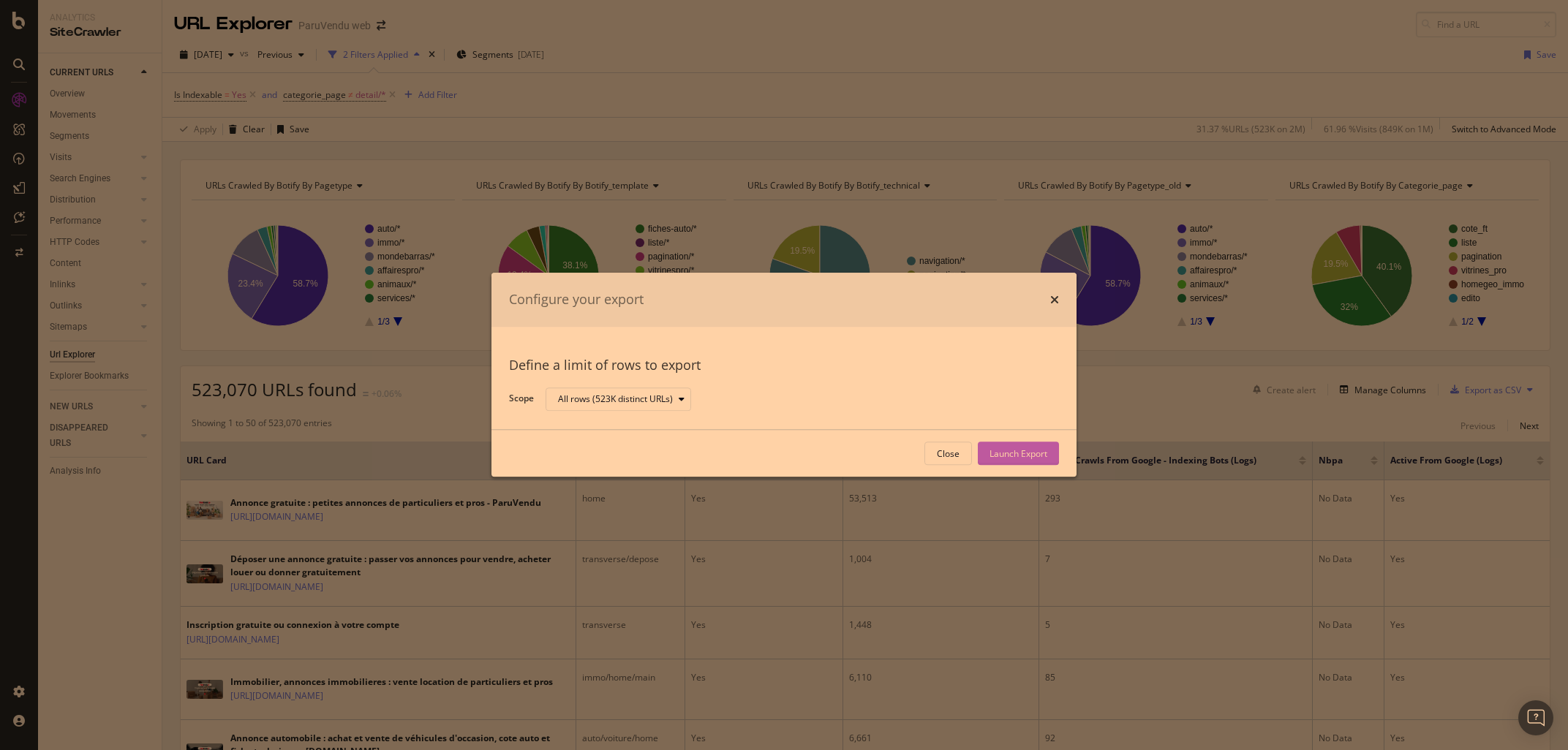
click at [1038, 454] on div "Launch Export" at bounding box center [1018, 453] width 57 height 12
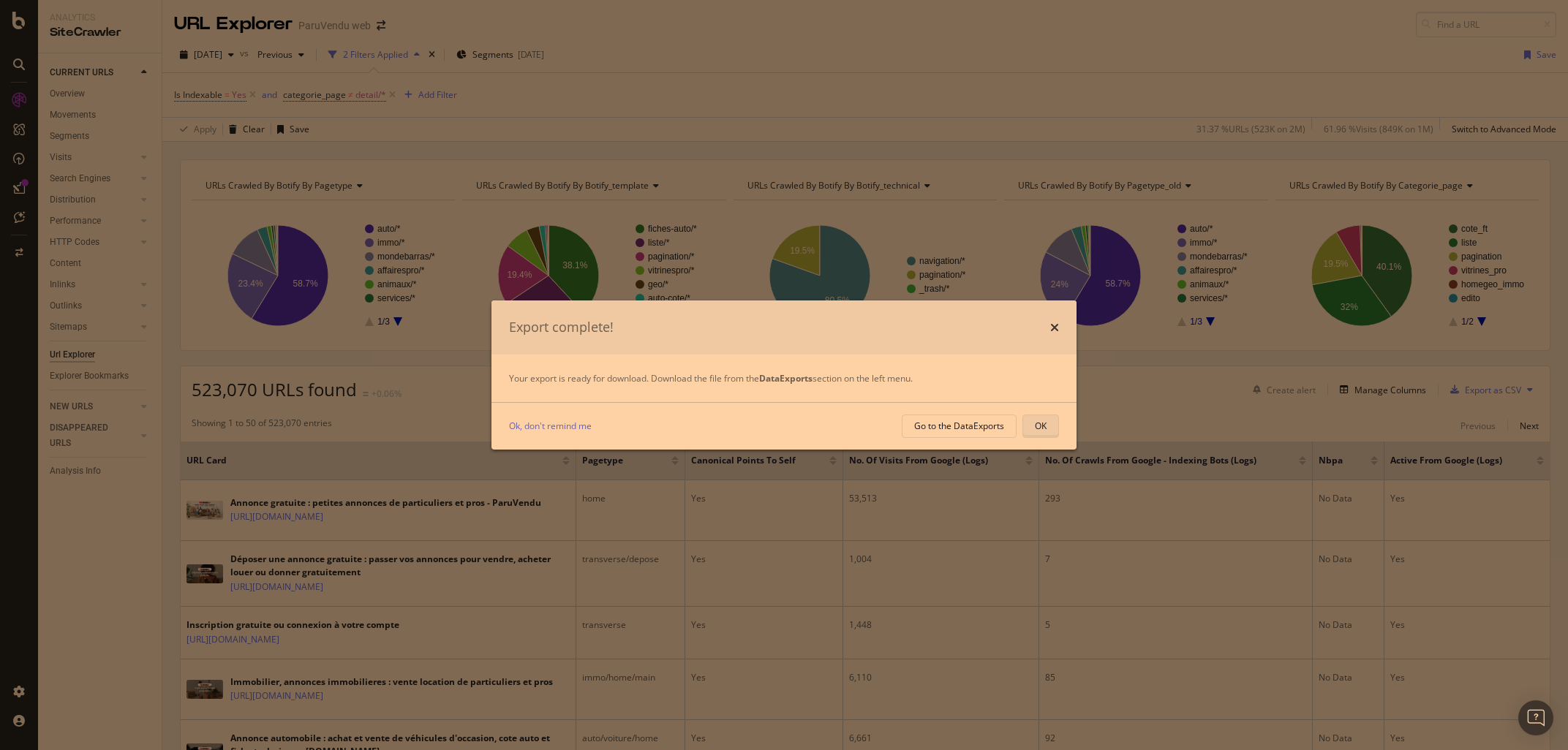
click at [1042, 427] on div "OK" at bounding box center [1040, 426] width 11 height 12
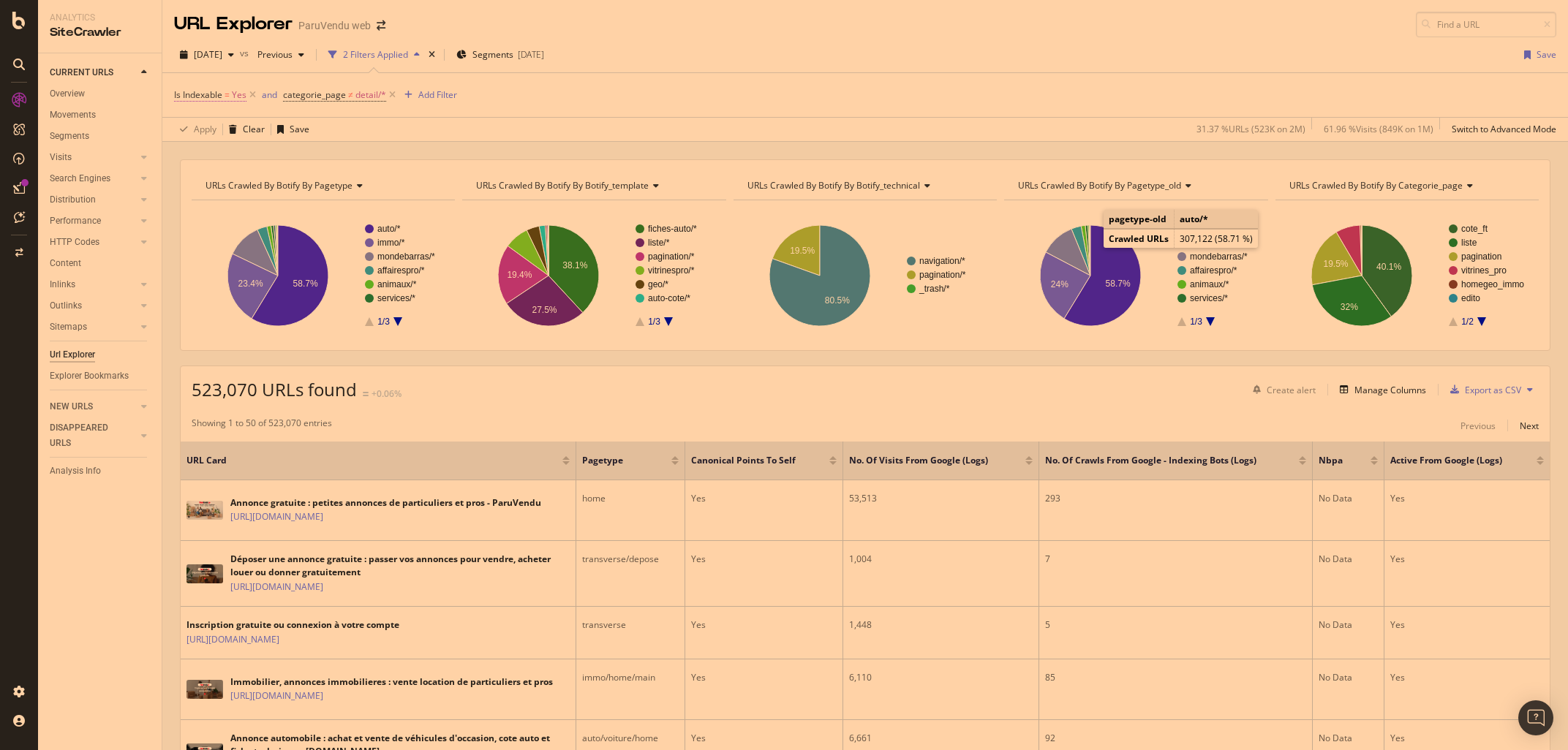
click at [230, 97] on span "=" at bounding box center [227, 95] width 5 height 12
click at [204, 154] on icon at bounding box center [207, 153] width 10 height 9
click at [200, 198] on span "No" at bounding box center [199, 202] width 11 height 12
drag, startPoint x: 333, startPoint y: 180, endPoint x: 913, endPoint y: 166, distance: 580.2
click at [333, 179] on div "Apply" at bounding box center [336, 184] width 23 height 12
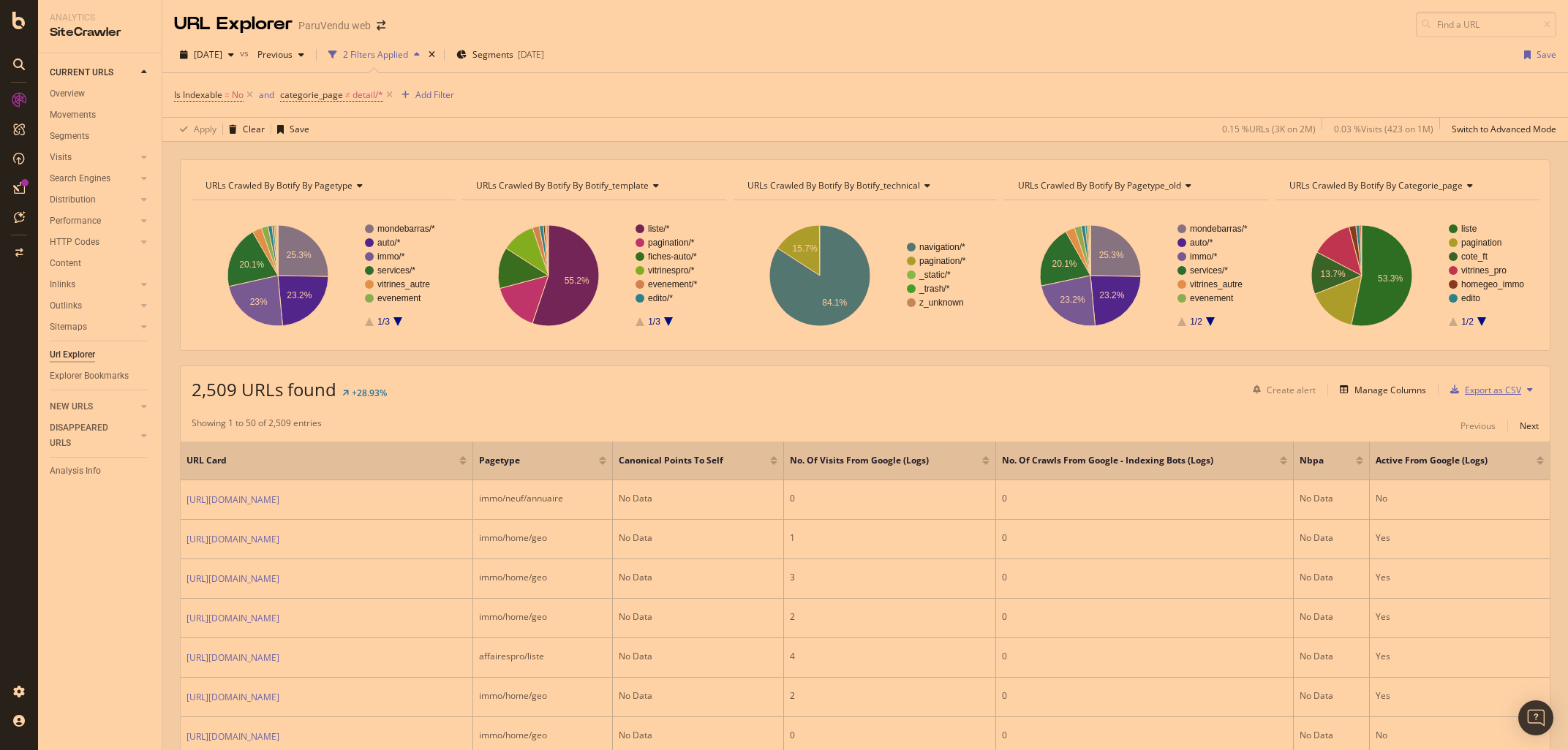
click at [1483, 385] on div "Export as CSV" at bounding box center [1493, 390] width 57 height 12
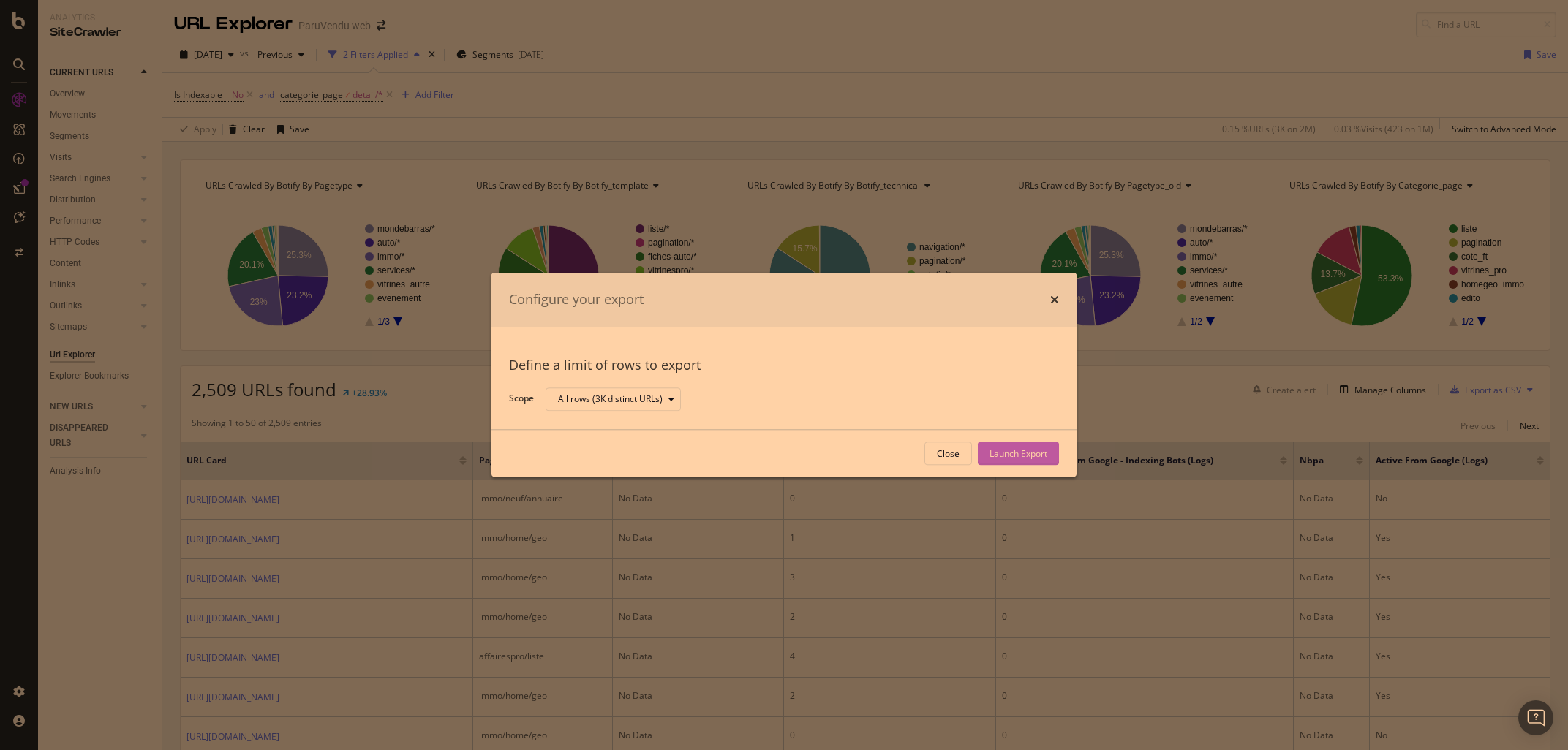
click at [1030, 456] on div "Launch Export" at bounding box center [1018, 453] width 57 height 12
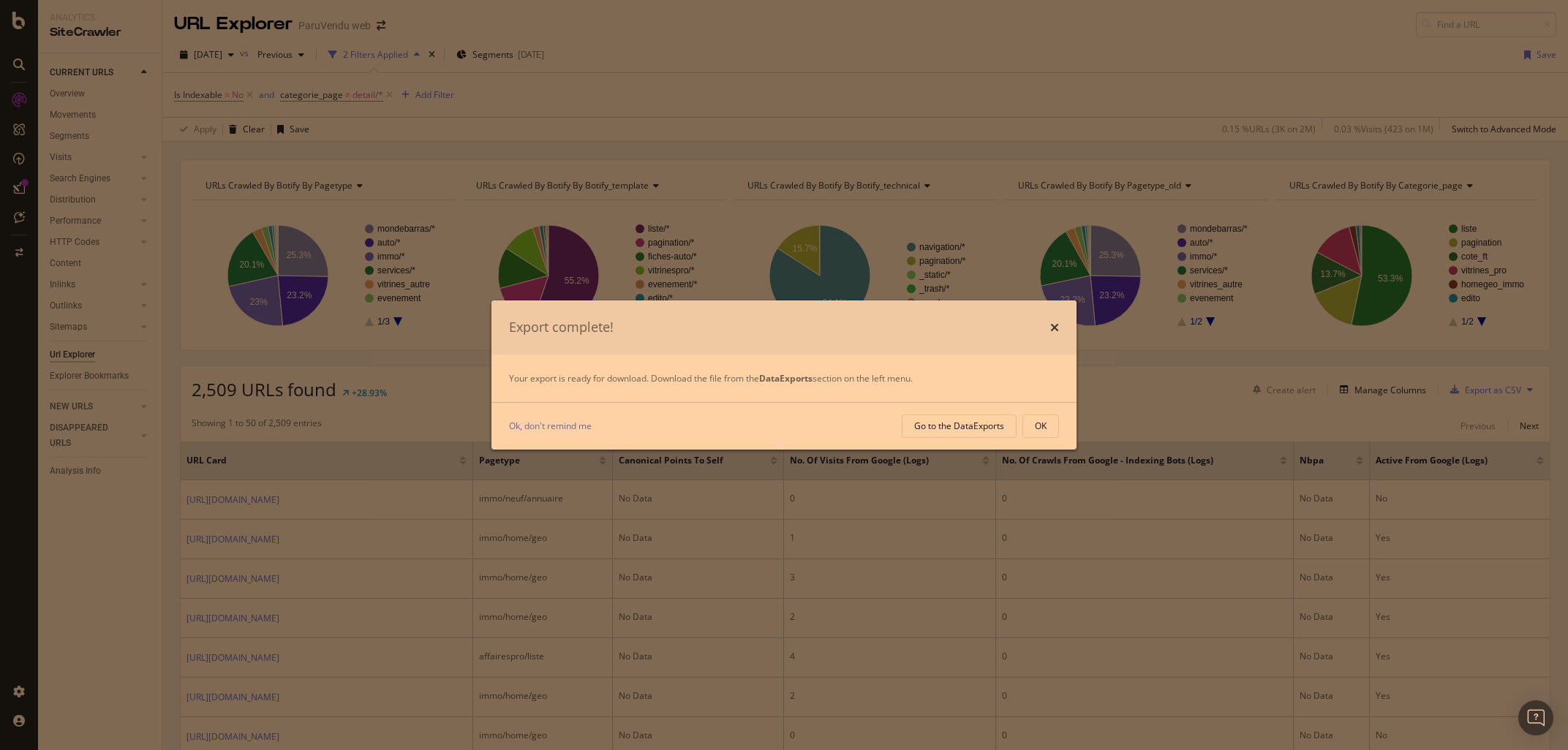
click at [1041, 425] on div "OK" at bounding box center [1040, 426] width 11 height 12
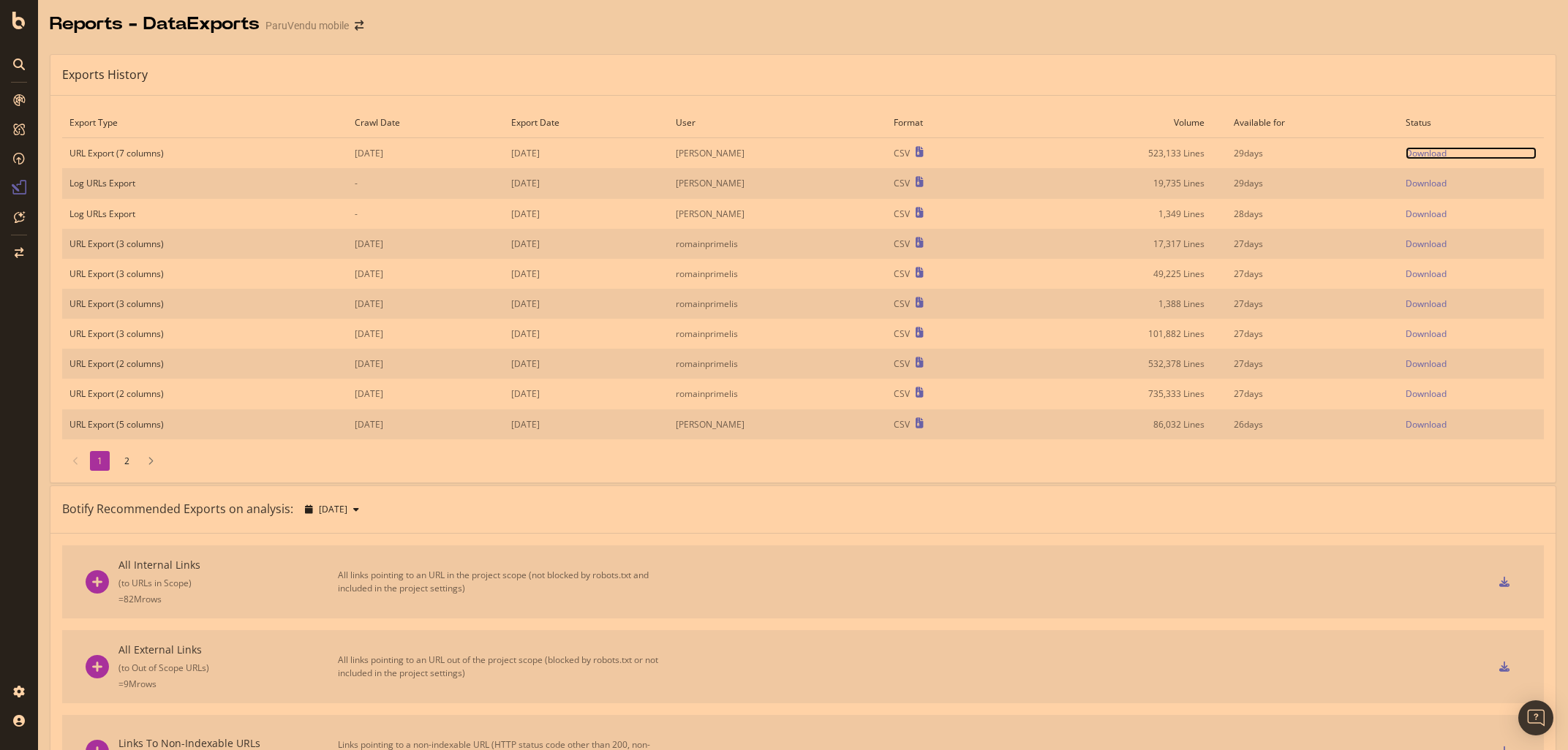
click at [1434, 152] on div "Download" at bounding box center [1426, 153] width 41 height 12
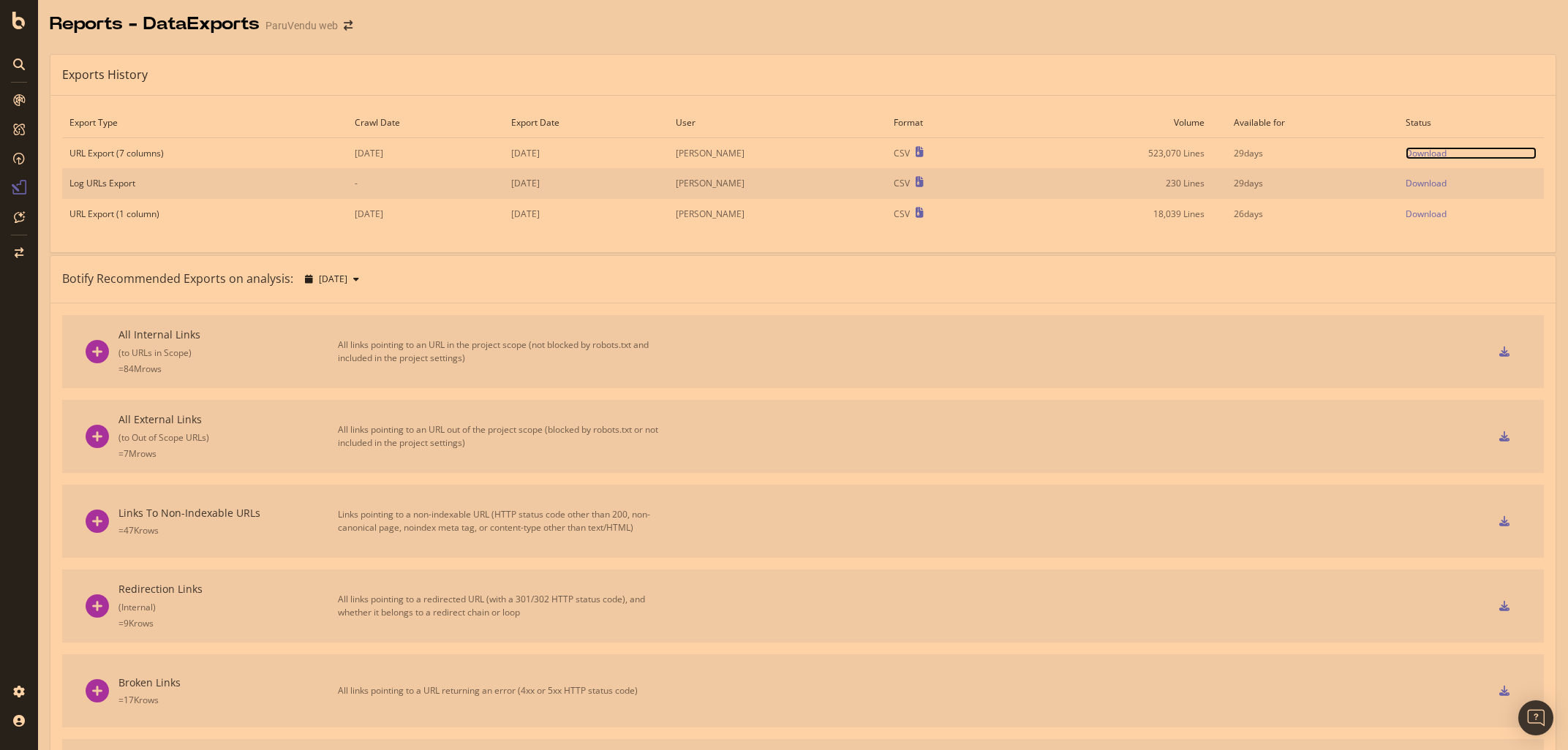
click at [1429, 154] on div "Download" at bounding box center [1426, 153] width 41 height 12
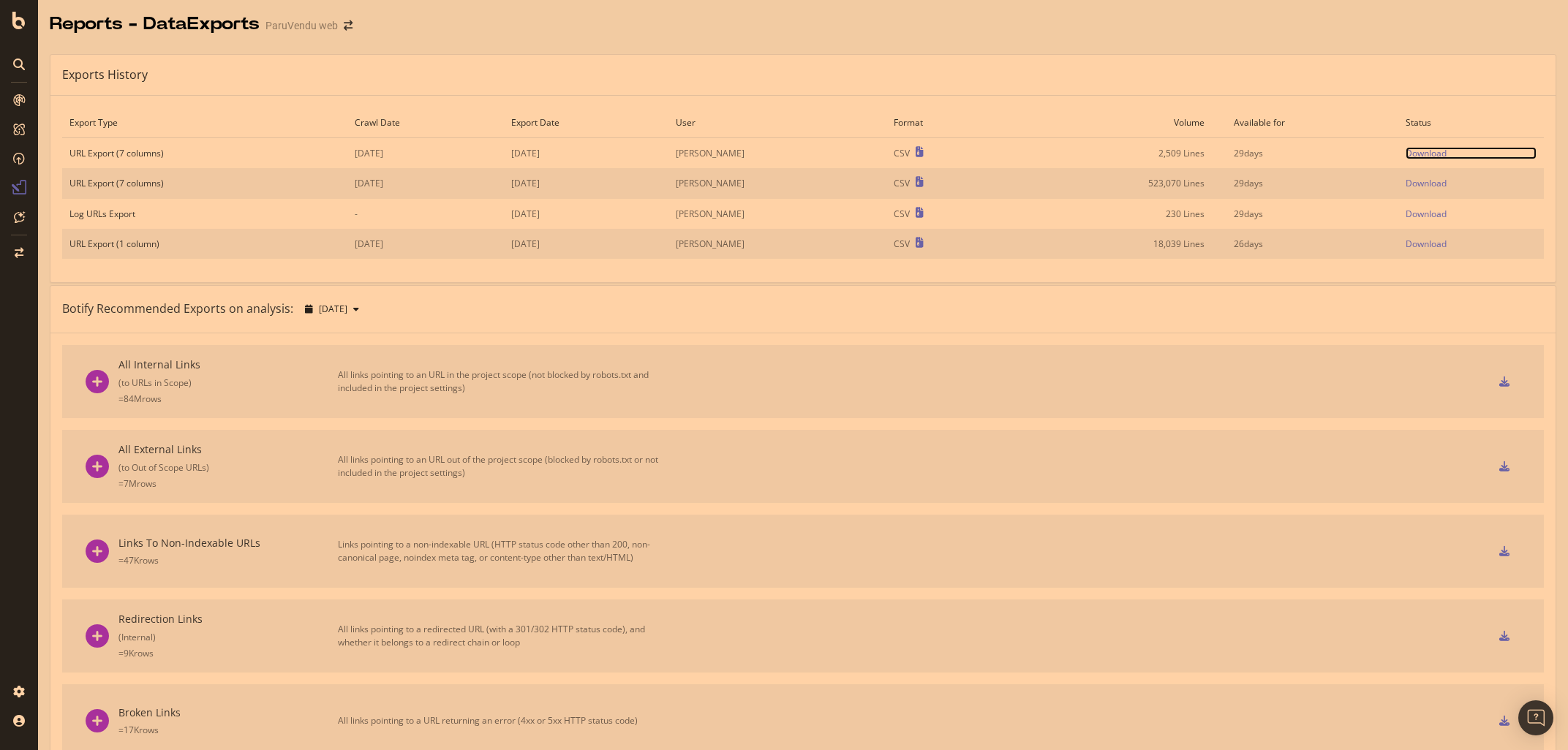
click at [1439, 156] on div "Download" at bounding box center [1426, 153] width 41 height 12
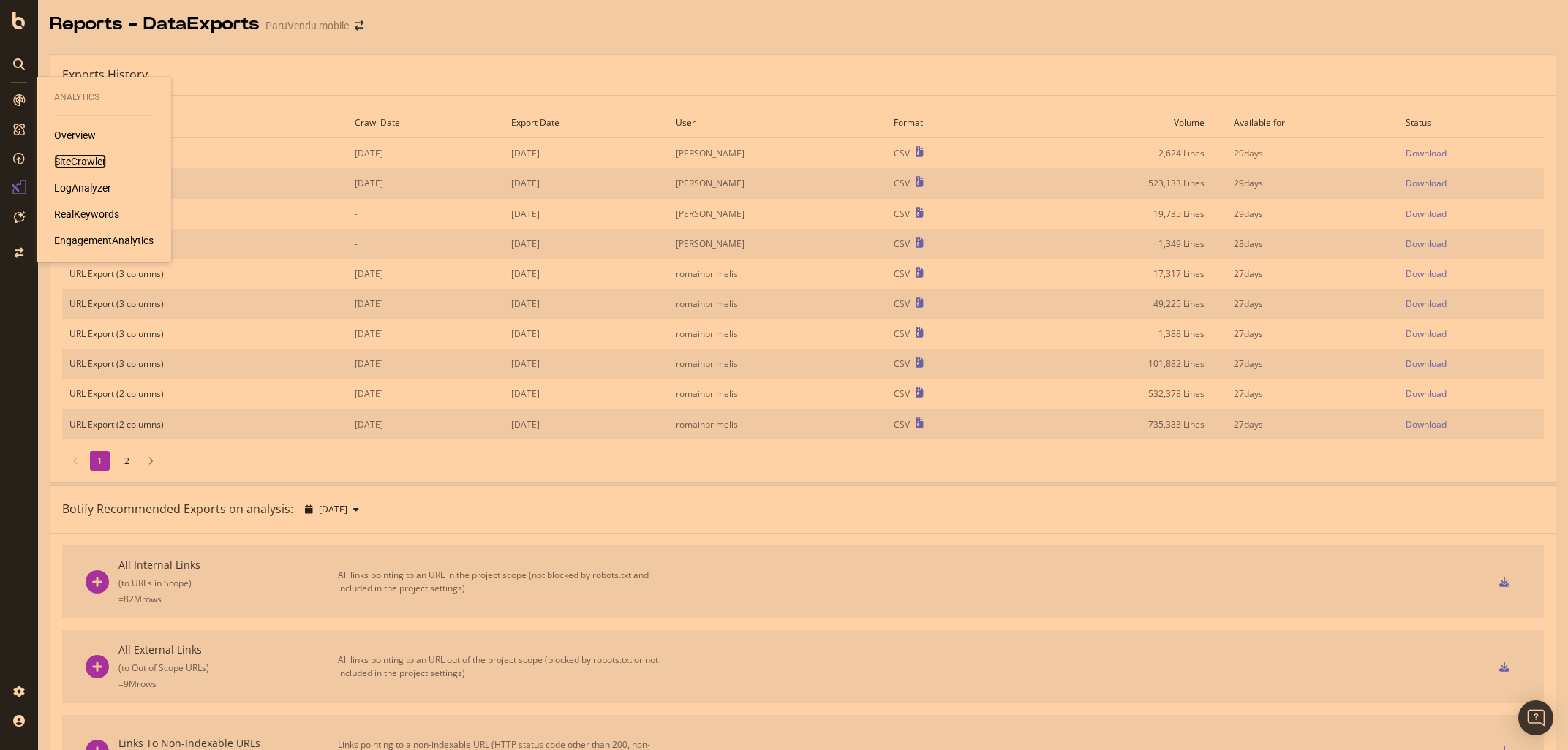
click at [70, 161] on div "SiteCrawler" at bounding box center [80, 161] width 52 height 15
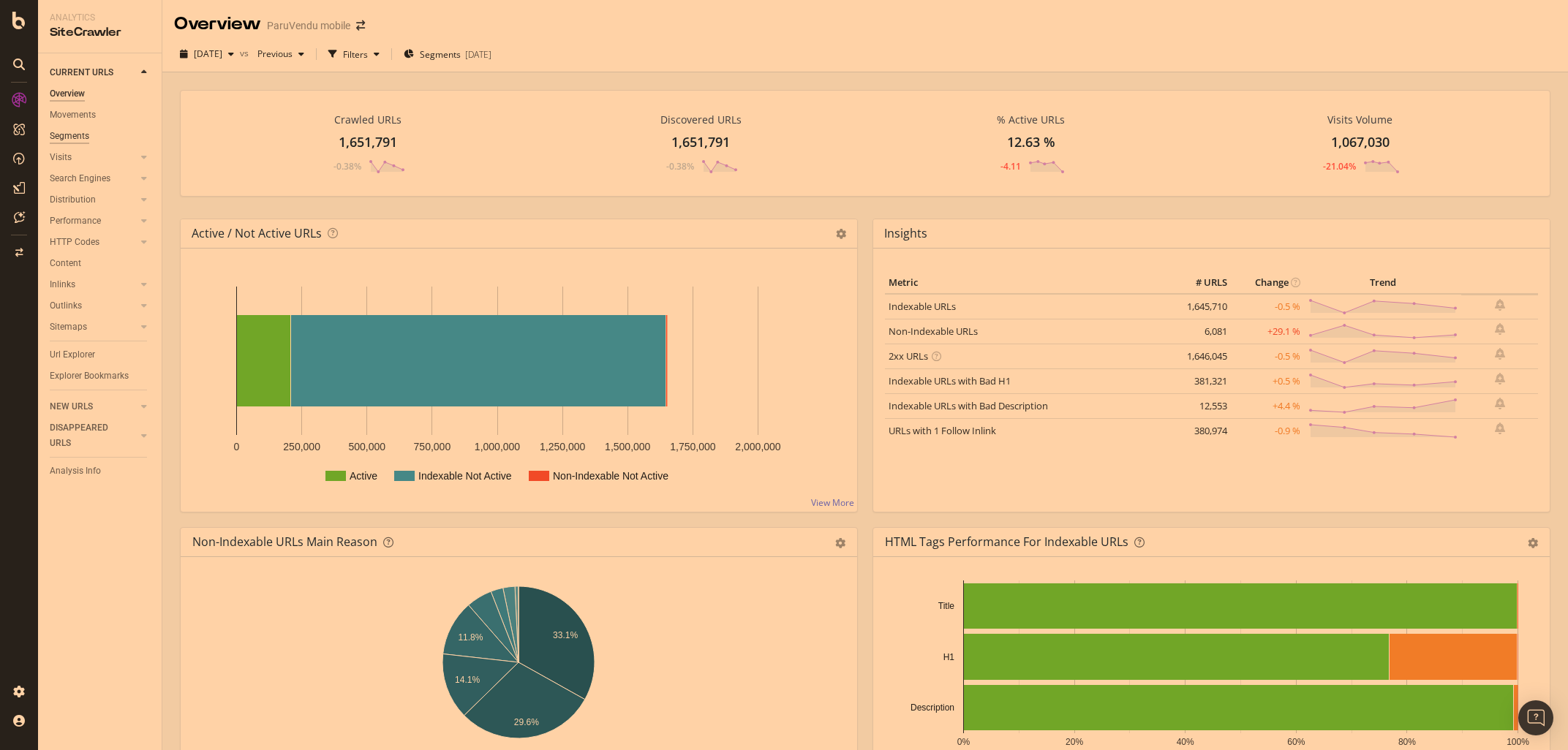
click at [83, 136] on div "Segments" at bounding box center [69, 137] width 39 height 16
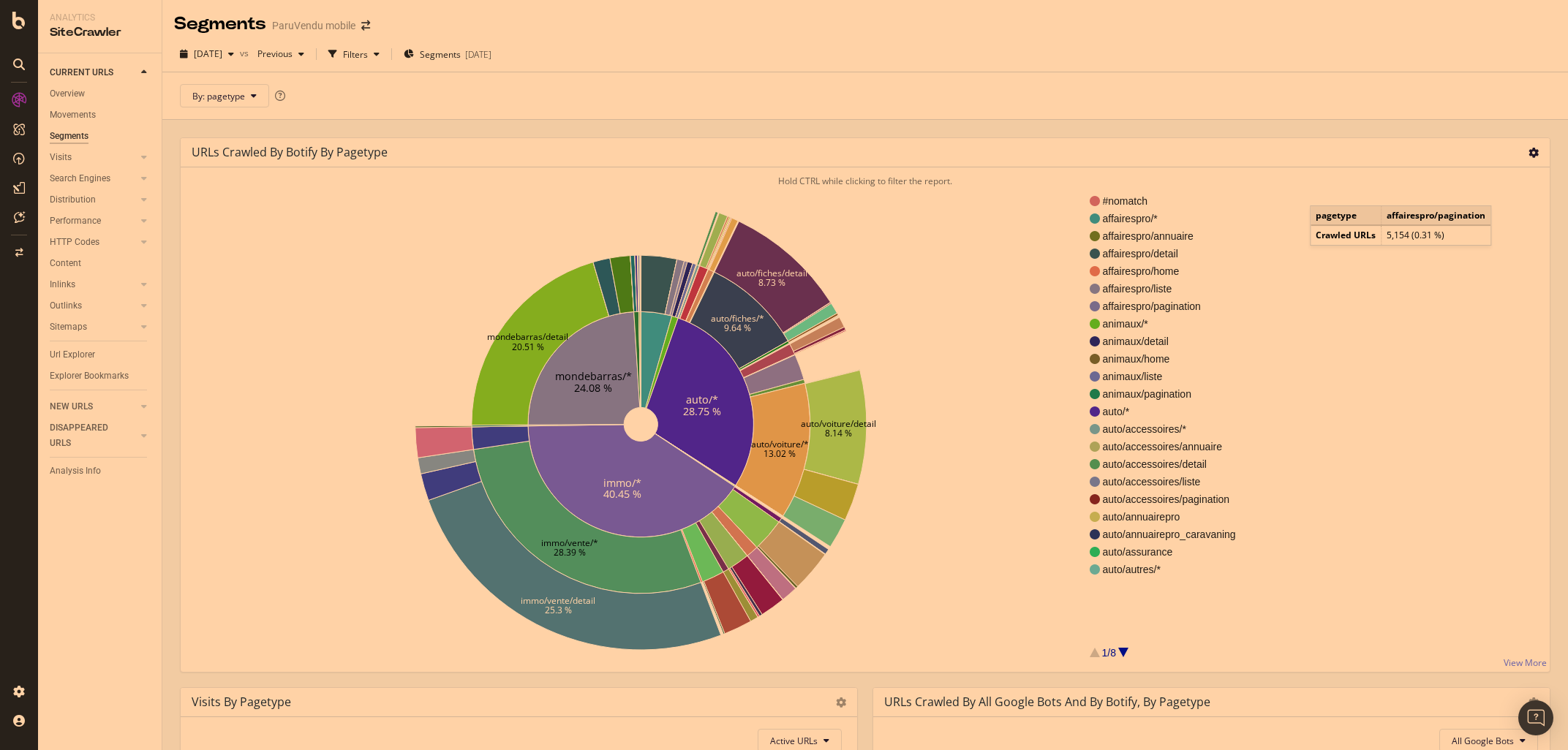
click at [1533, 156] on icon at bounding box center [1534, 153] width 10 height 10
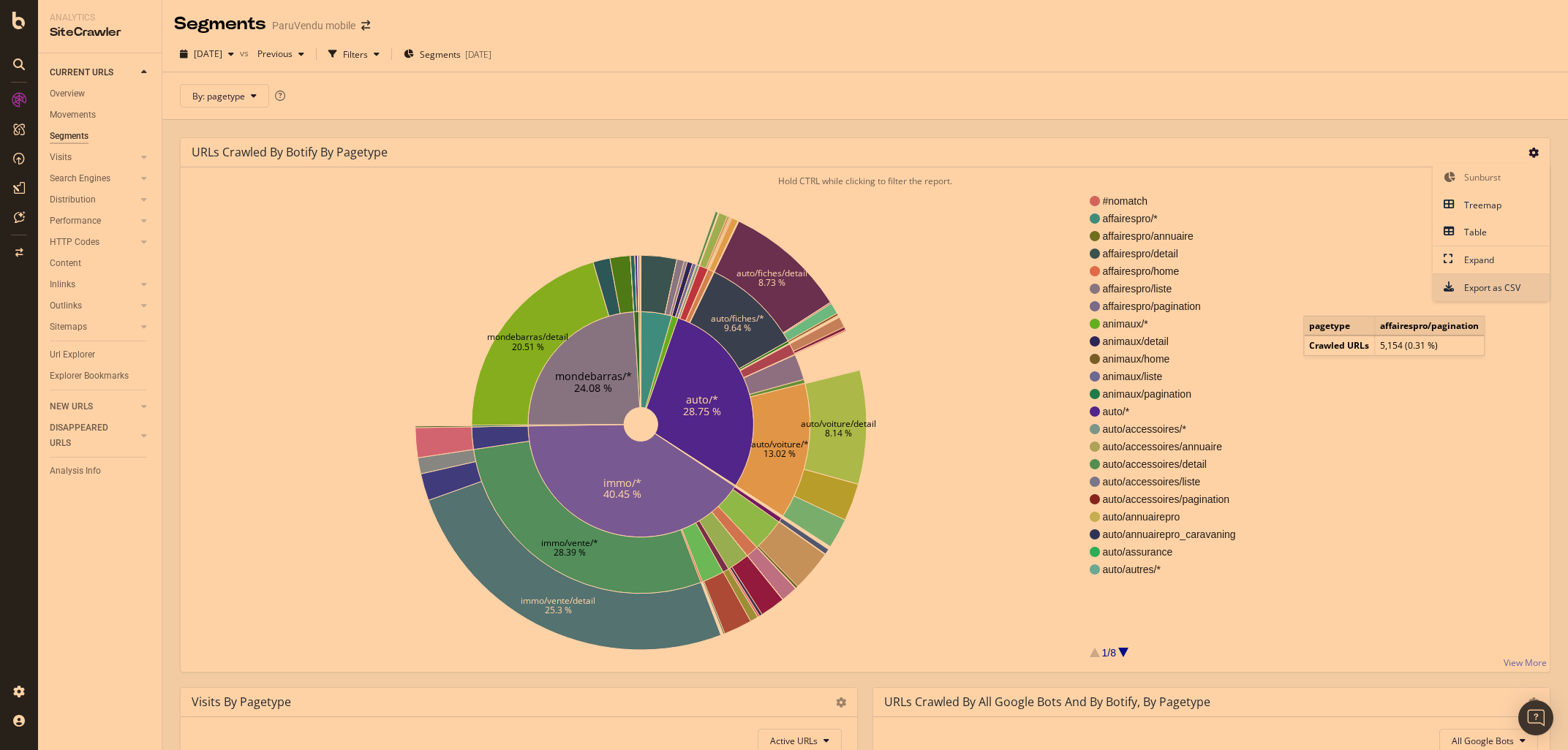
click at [1484, 292] on span "Export as CSV" at bounding box center [1491, 287] width 117 height 20
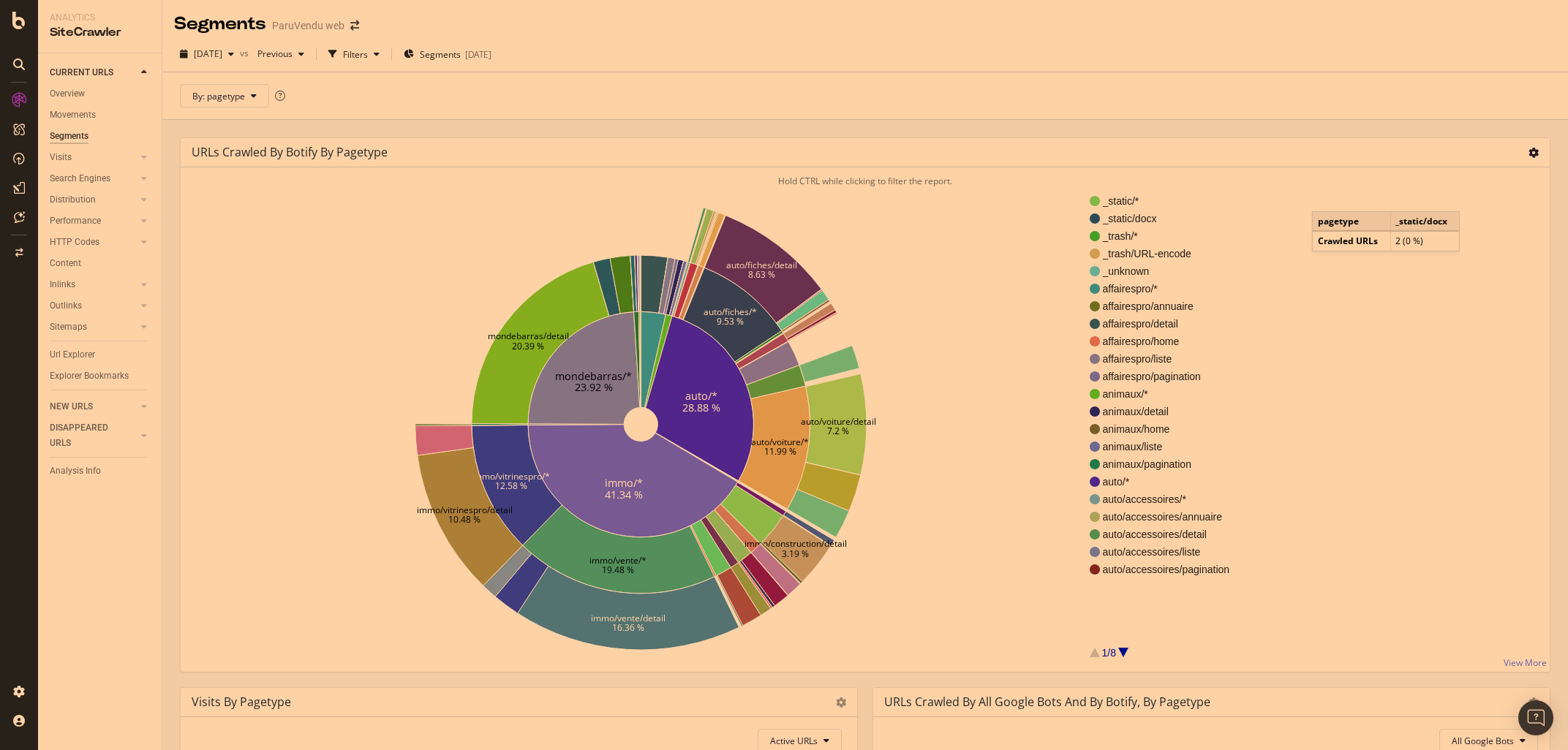
click at [1536, 157] on icon at bounding box center [1534, 153] width 10 height 10
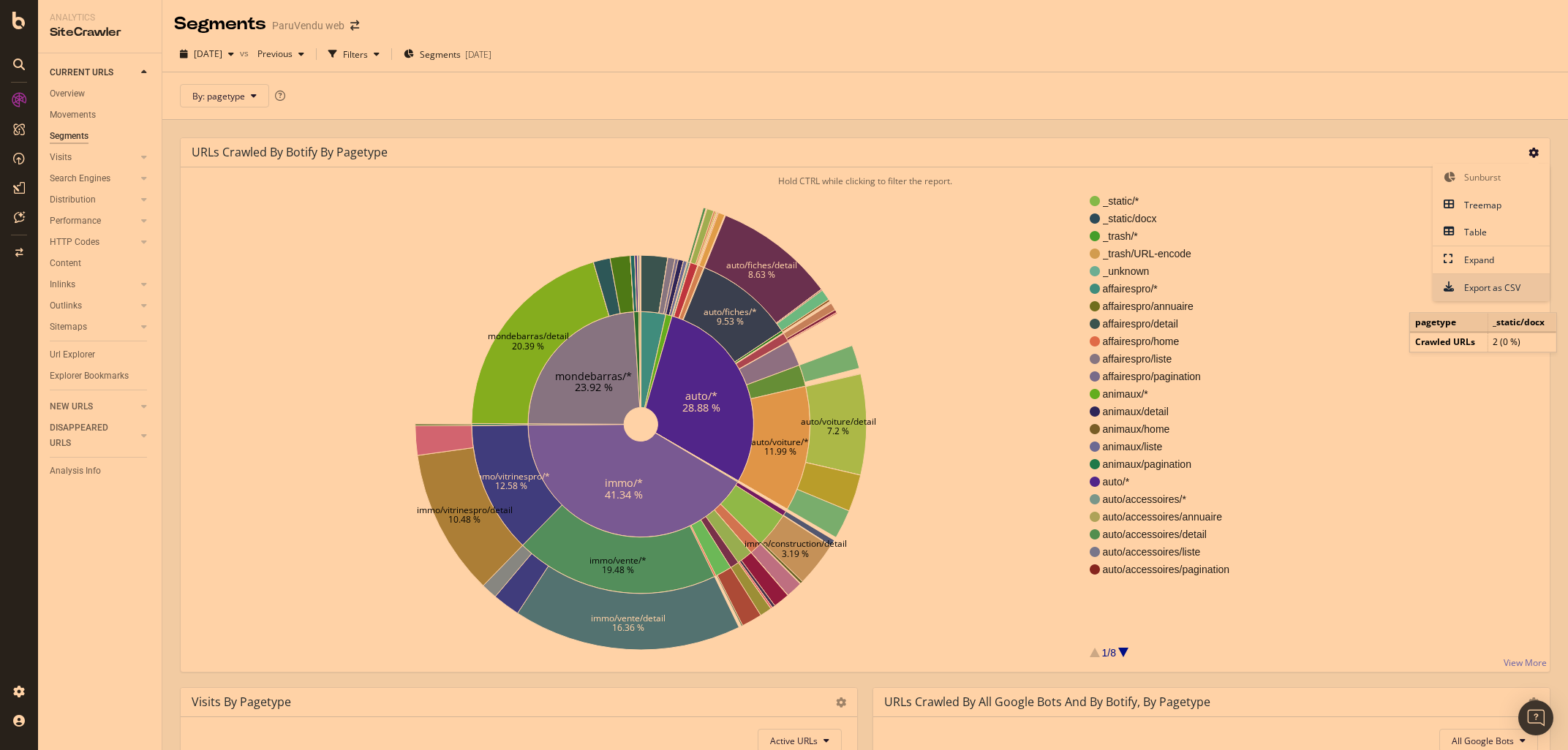
click at [1459, 285] on span "Export as CSV" at bounding box center [1491, 287] width 117 height 20
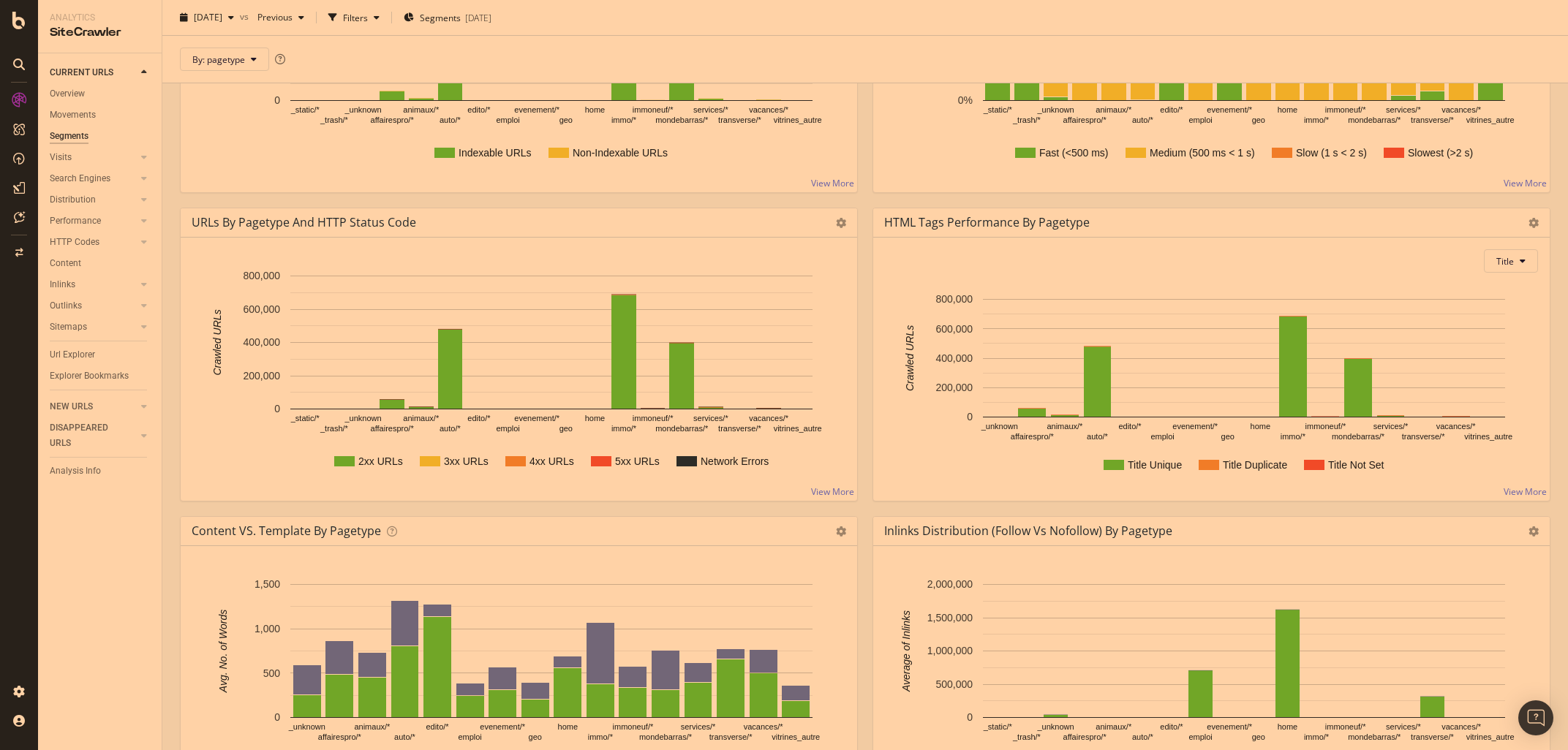
scroll to position [754, 0]
